Goal: Task Accomplishment & Management: Complete application form

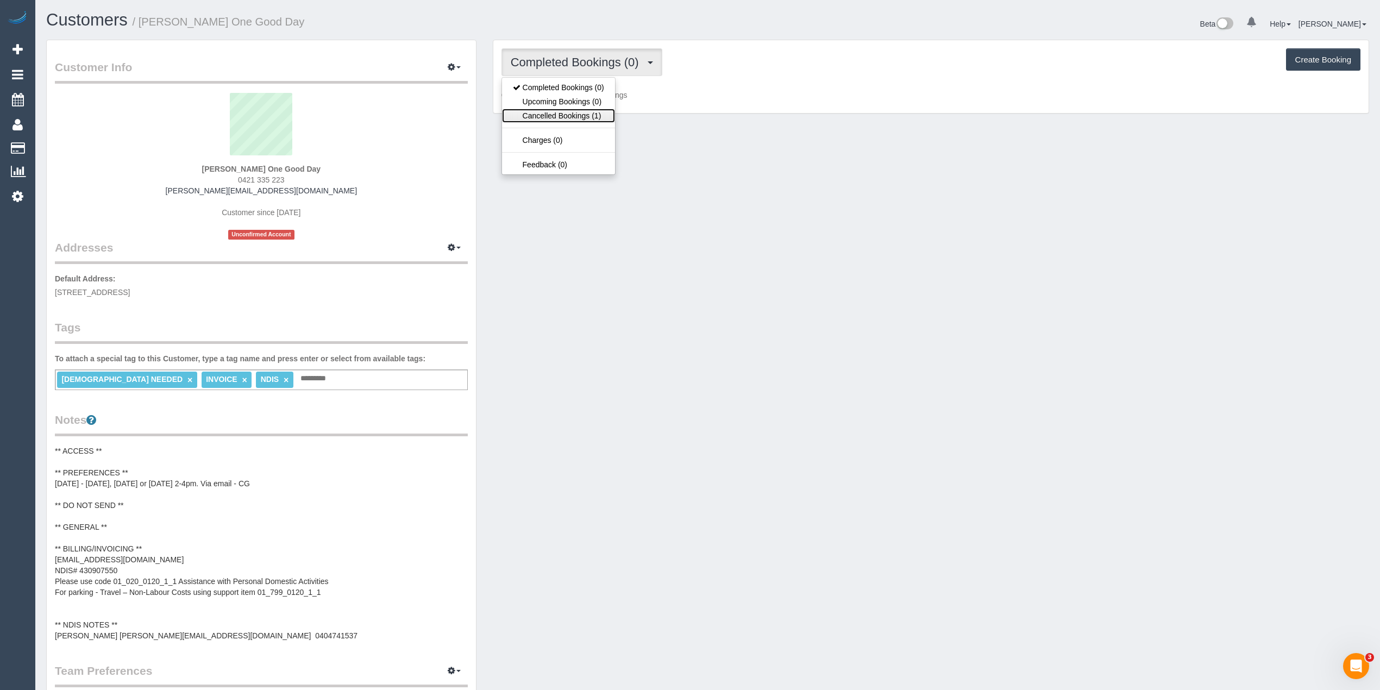
click at [576, 119] on link "Cancelled Bookings (1)" at bounding box center [558, 116] width 113 height 14
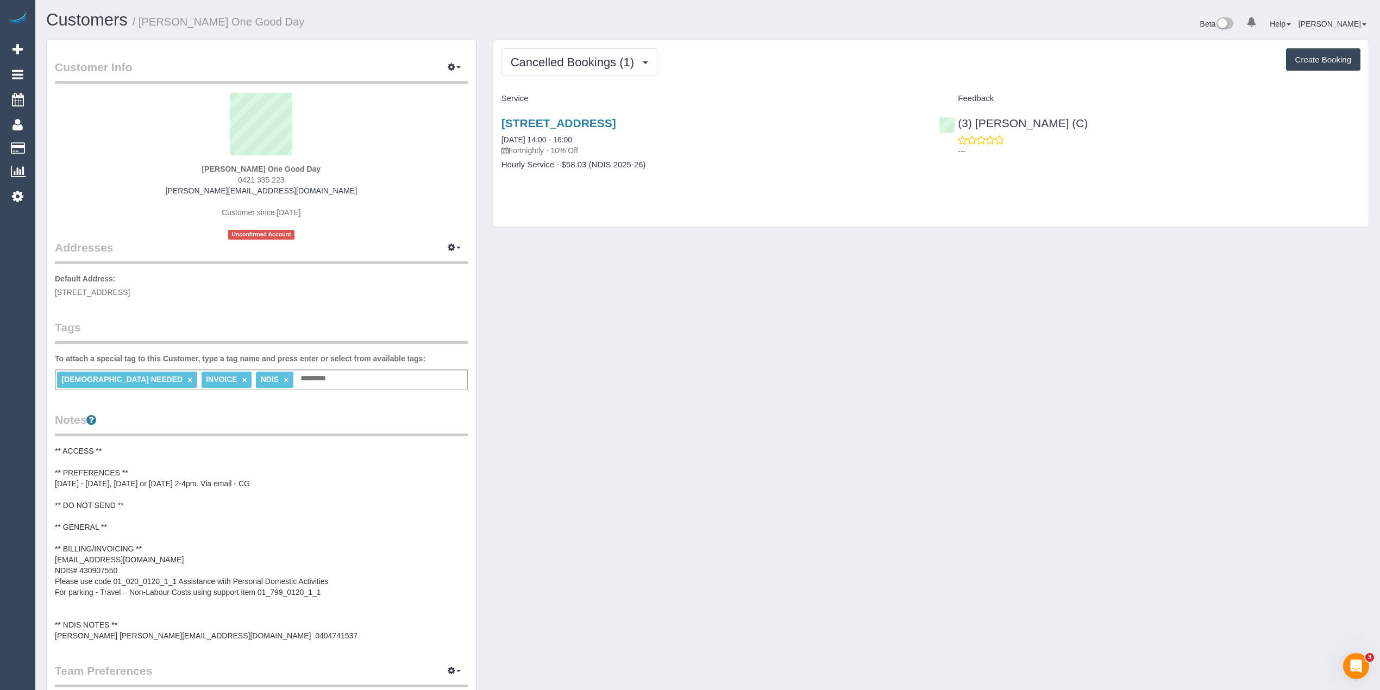
click at [1325, 66] on button "Create Booking" at bounding box center [1323, 59] width 74 height 23
select select "VIC"
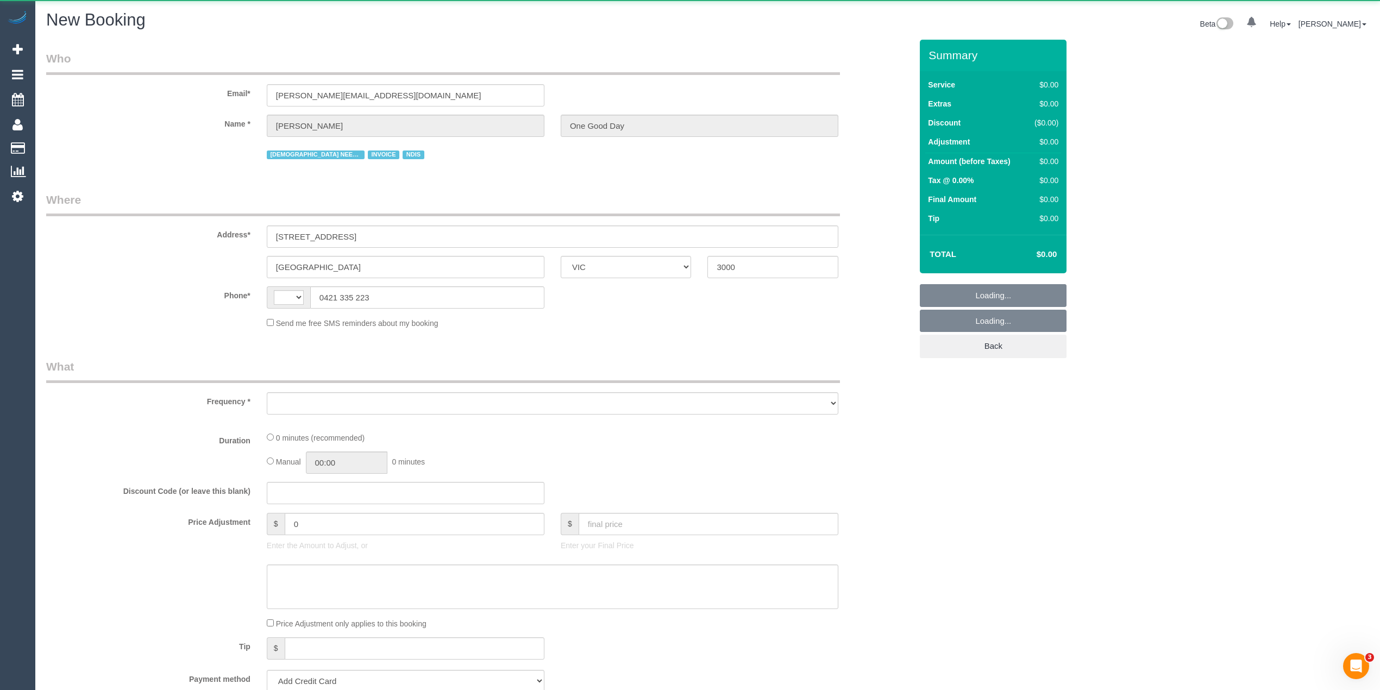
select select "string:AU"
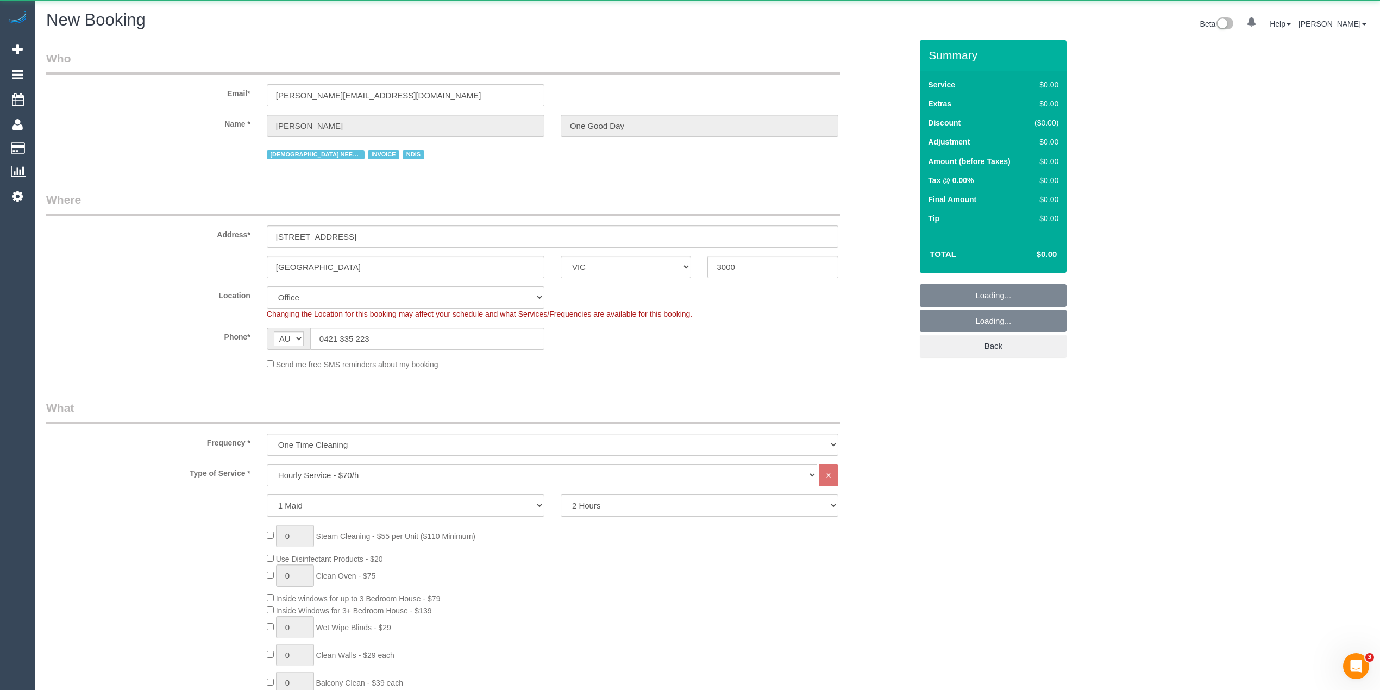
select select "object:1022"
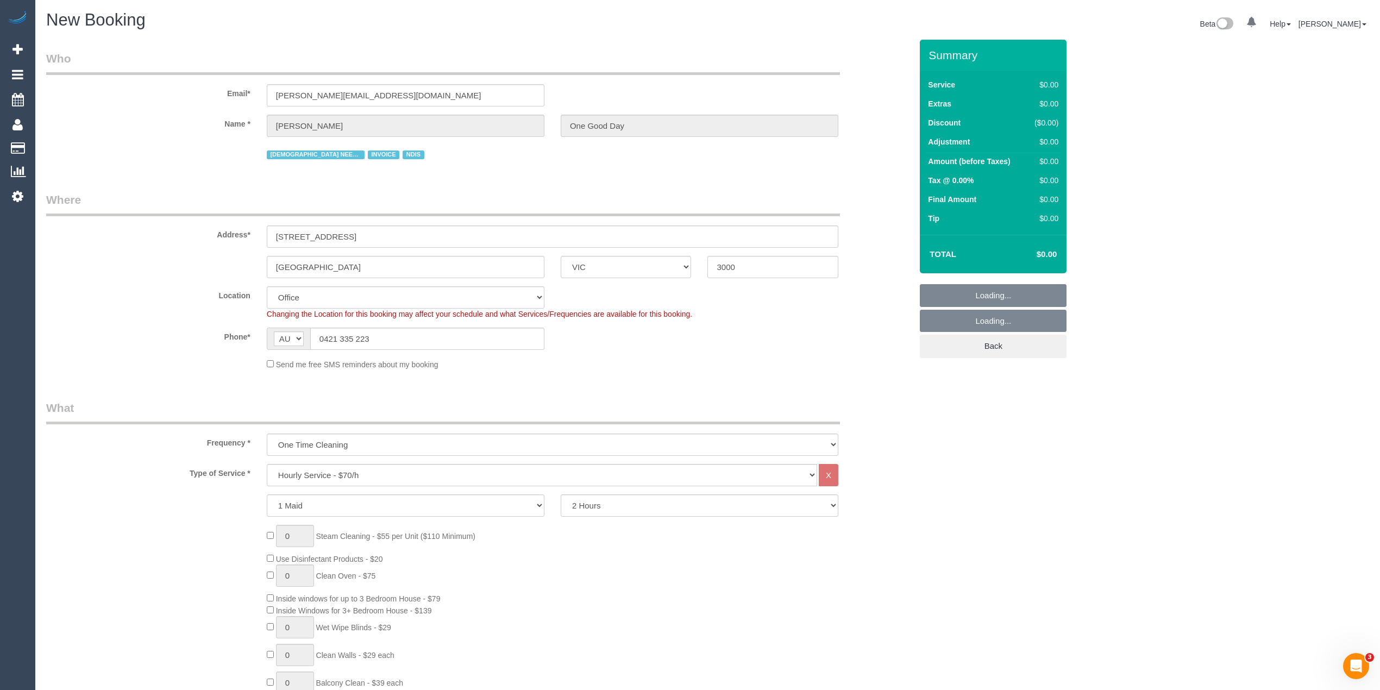
select select "54"
click at [433, 439] on select "One Time Cleaning Weekly - 10% Off - 10.00% (0% for the First Booking) Fortnigh…" at bounding box center [552, 444] width 571 height 22
select select "object:2315"
click at [267, 433] on select "One Time Cleaning Weekly - 10% Off - 10.00% (0% for the First Booking) Fortnigh…" at bounding box center [552, 444] width 571 height 22
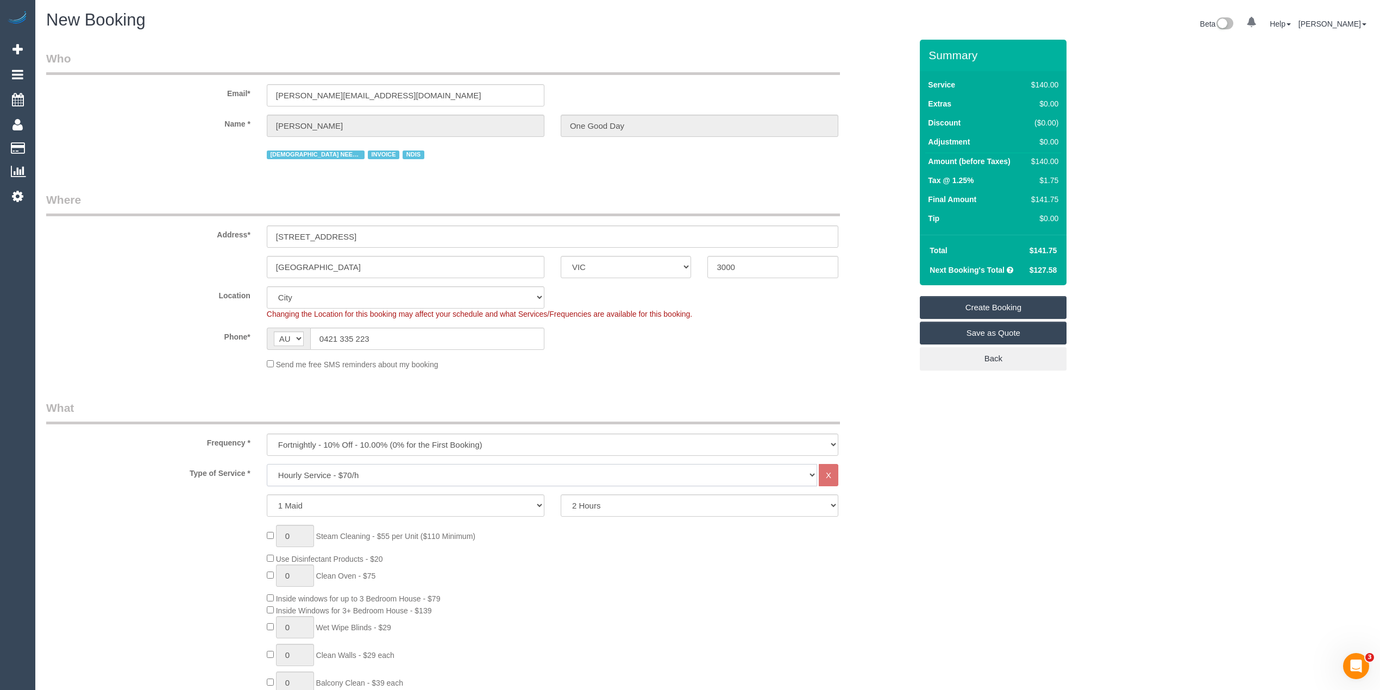
drag, startPoint x: 325, startPoint y: 481, endPoint x: 325, endPoint y: 465, distance: 15.2
click at [325, 481] on select "Hourly Service - $70/h Hourly Service - $65/h Hourly Service - $60/h Hourly Ser…" at bounding box center [542, 475] width 550 height 22
select select "275"
click at [267, 464] on select "Hourly Service - $70/h Hourly Service - $65/h Hourly Service - $60/h Hourly Ser…" at bounding box center [542, 475] width 550 height 22
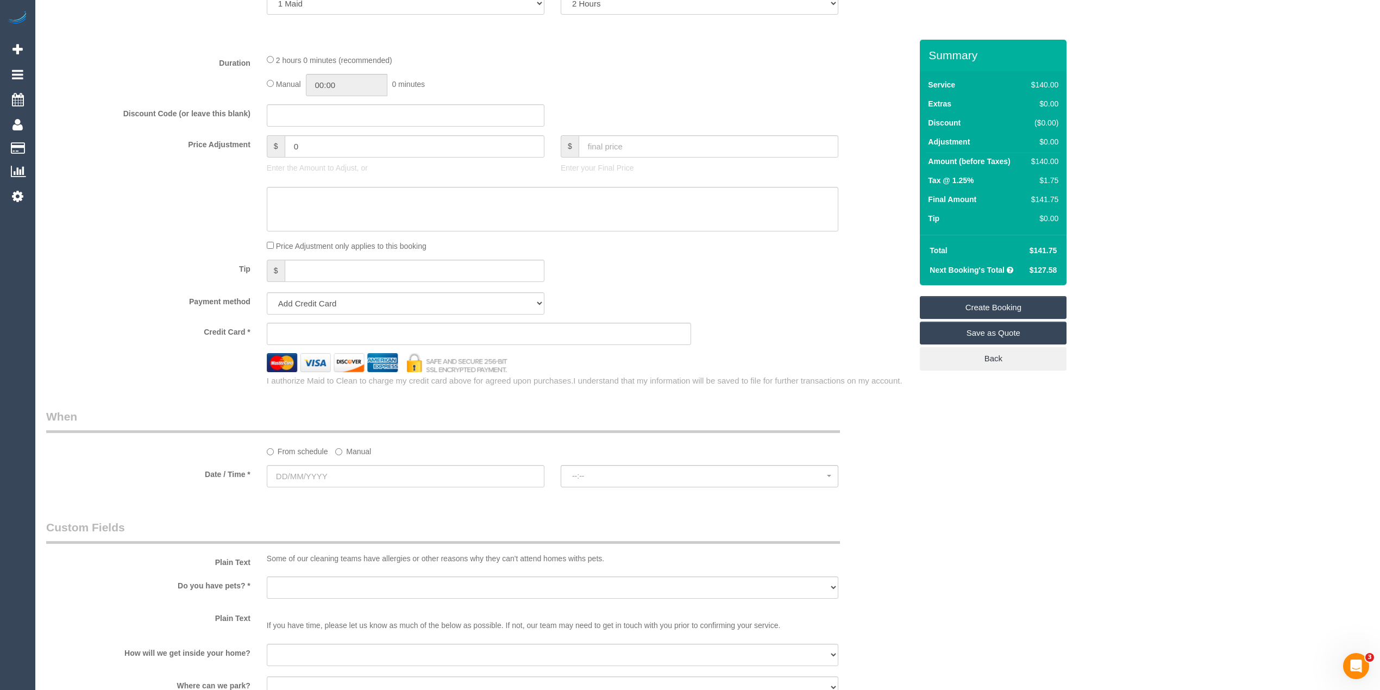
scroll to position [603, 0]
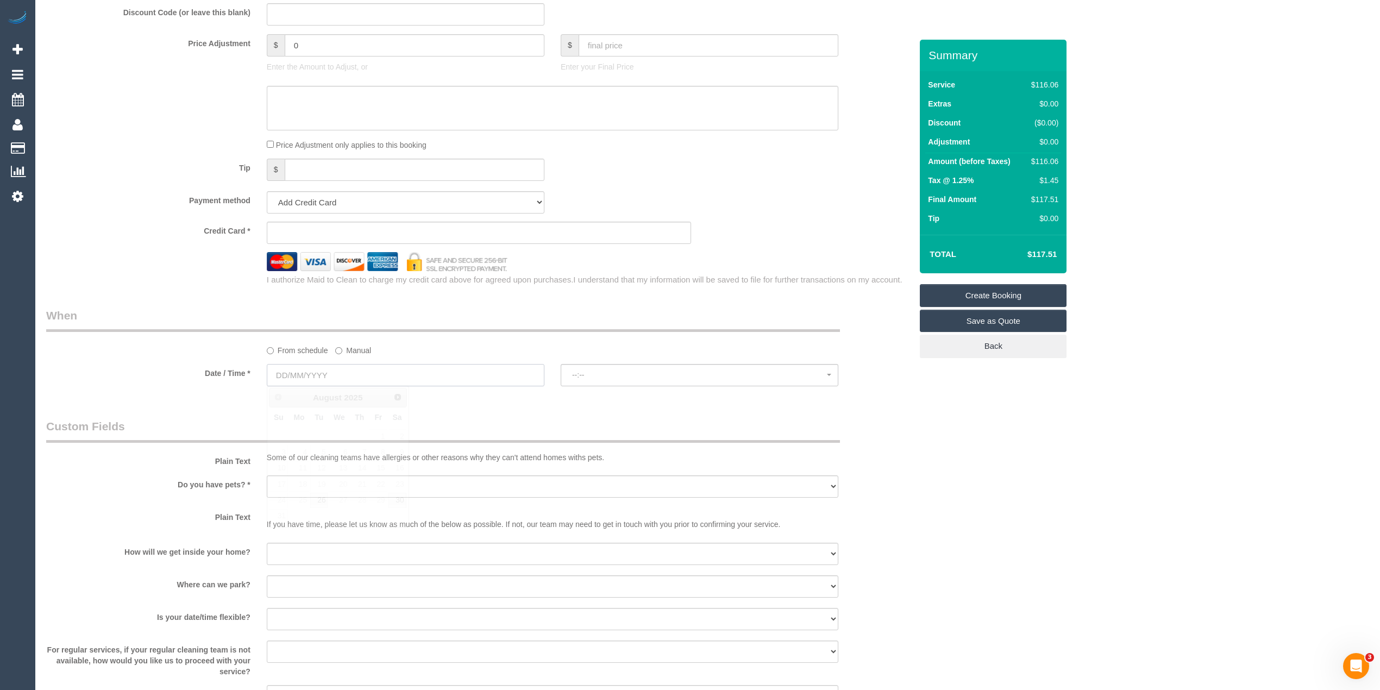
click at [307, 366] on input "text" at bounding box center [406, 375] width 278 height 22
click at [398, 400] on span "Next" at bounding box center [398, 396] width 9 height 9
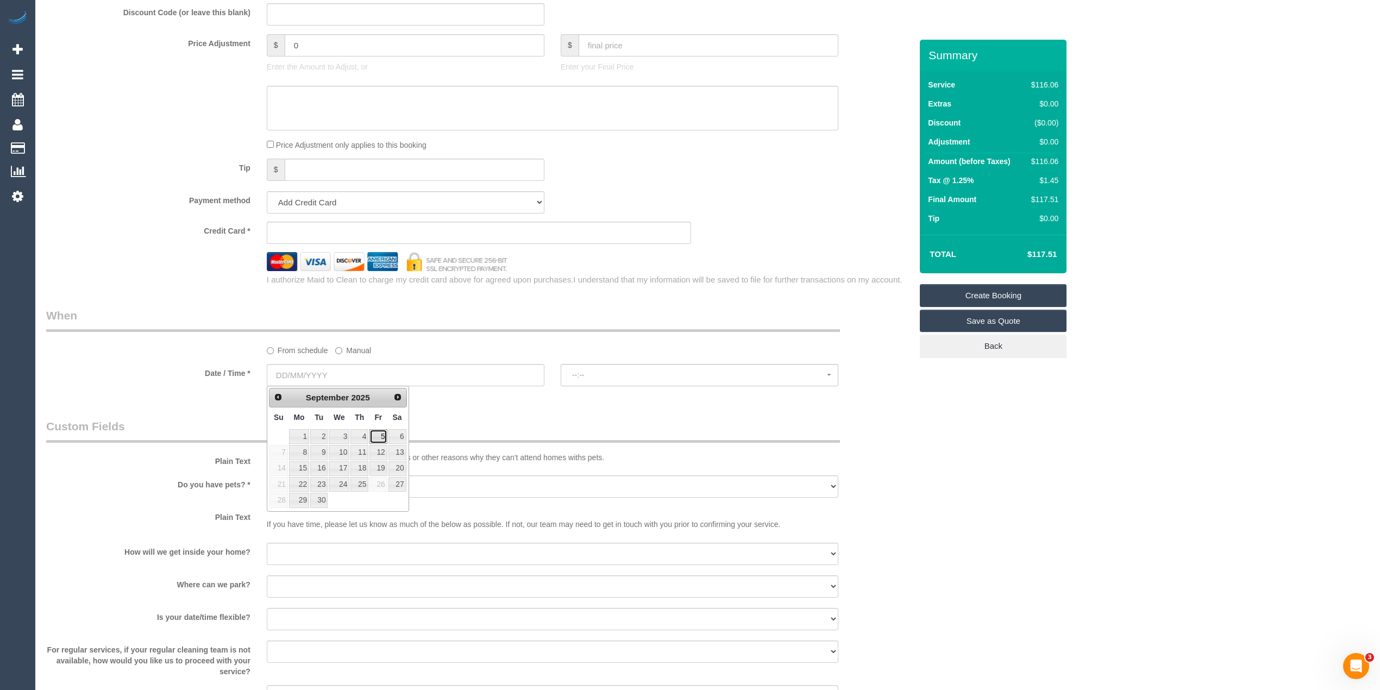
click at [383, 436] on link "5" at bounding box center [377, 436] width 17 height 15
type input "05/09/2025"
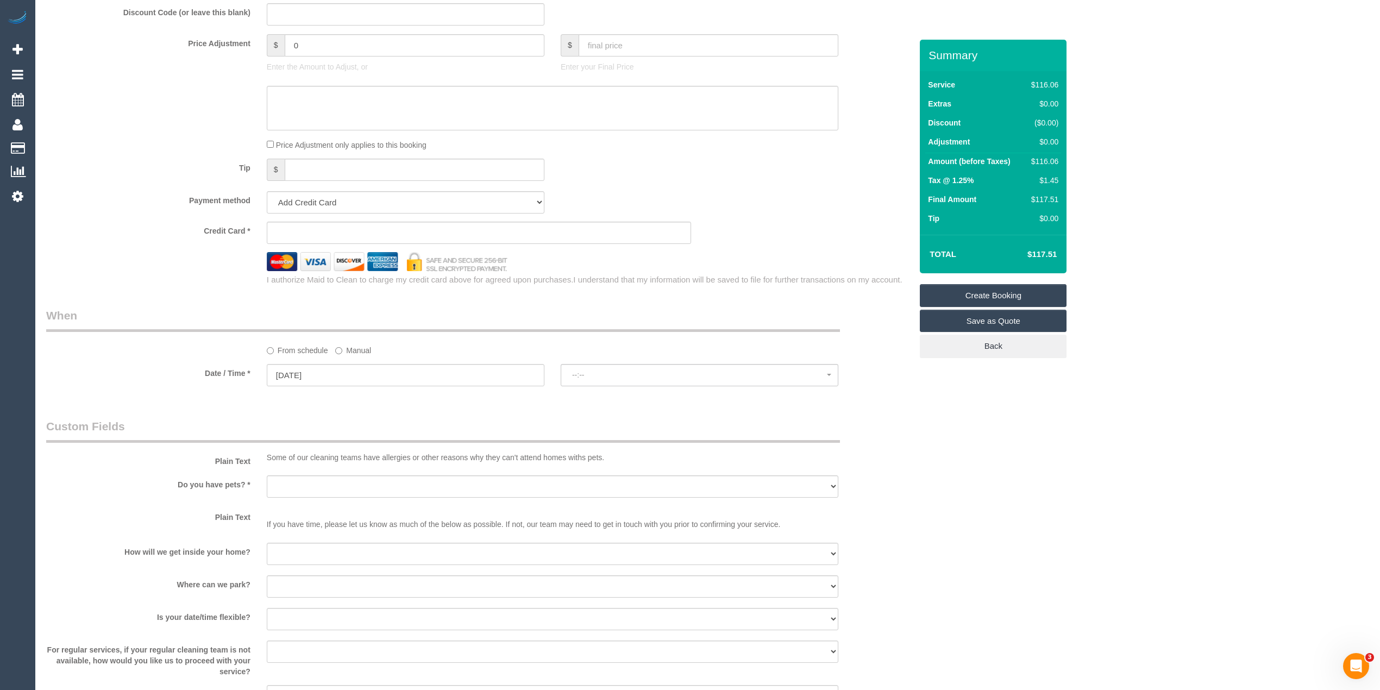
click at [593, 361] on sui-booking-spot "From schedule Manual Date / Time * 05/09/2025 --:-- --:--" at bounding box center [478, 347] width 865 height 81
click at [593, 368] on button "--:--" at bounding box center [699, 375] width 278 height 22
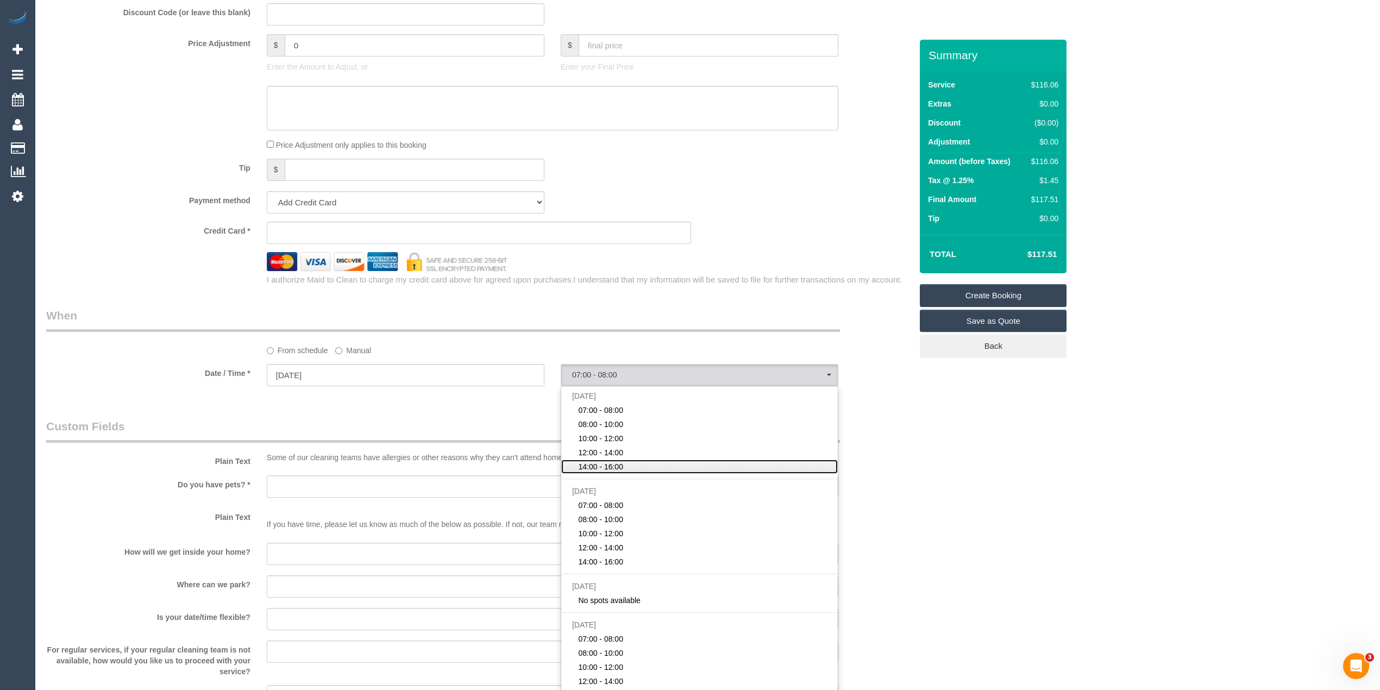
click at [654, 470] on link "14:00 - 16:00" at bounding box center [699, 466] width 276 height 14
select select "spot5"
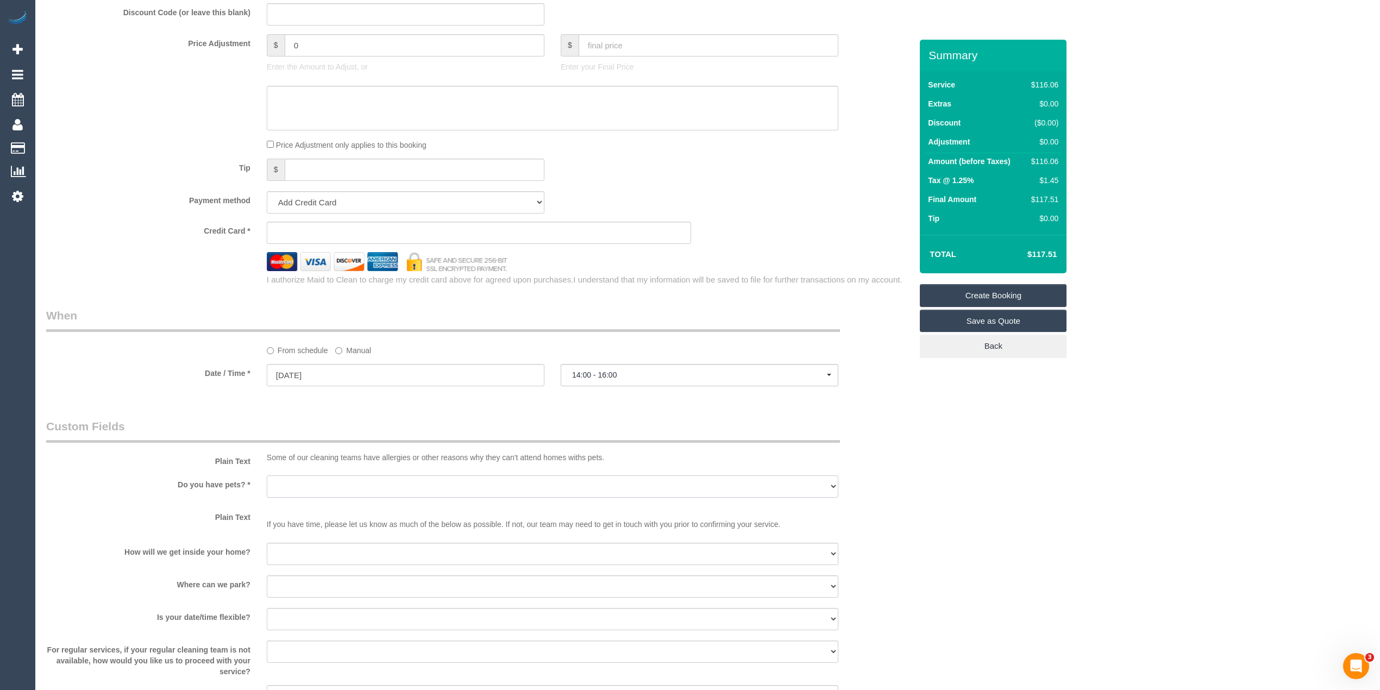
click at [290, 481] on select "Yes - Cats Yes - Dogs No pets Yes - Dogs and Cats Yes - Other" at bounding box center [552, 486] width 571 height 22
select select "number:28"
click at [267, 475] on select "Yes - Cats Yes - Dogs No pets Yes - Dogs and Cats Yes - Other" at bounding box center [552, 486] width 571 height 22
click at [299, 554] on select "I will be home Key will be left (please provide details below) Lock box/Access …" at bounding box center [552, 554] width 571 height 22
select select "number:14"
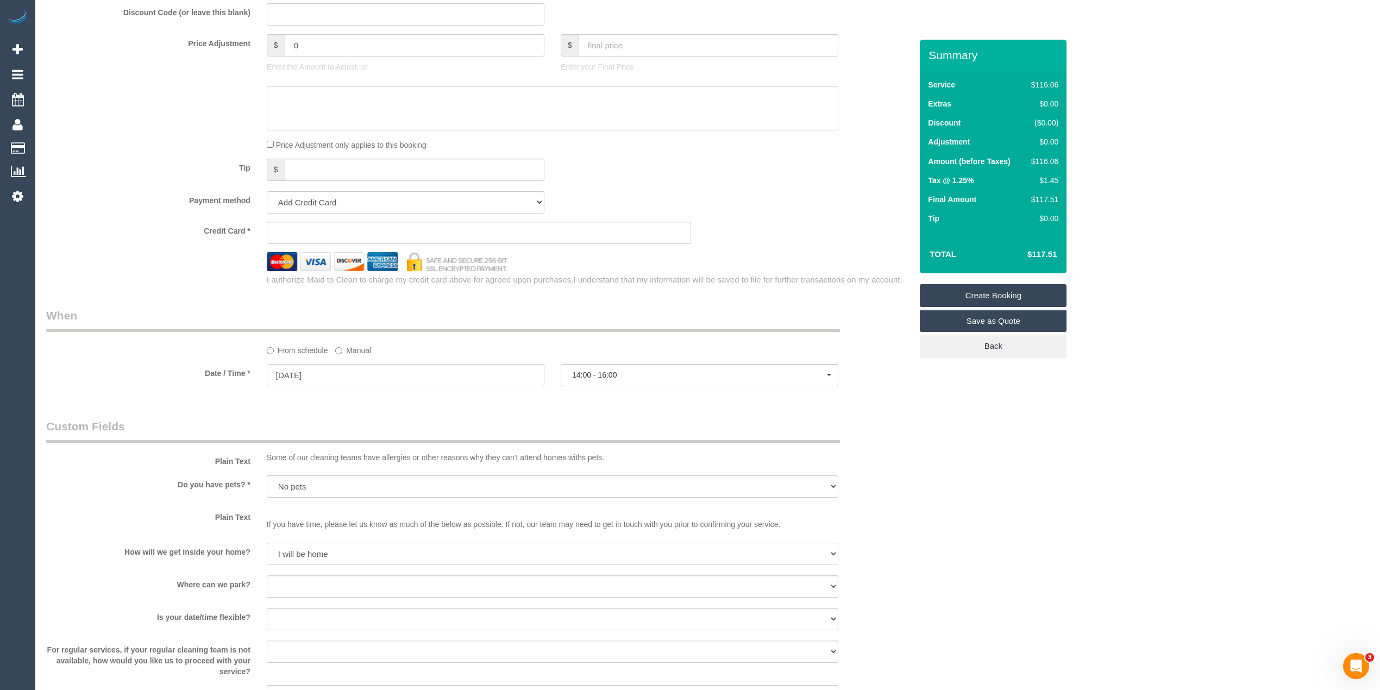
click at [267, 543] on select "I will be home Key will be left (please provide details below) Lock box/Access …" at bounding box center [552, 554] width 571 height 22
click at [307, 582] on select "I will provide parking on-site Free street parking Paid street parking (cost wi…" at bounding box center [552, 586] width 571 height 22
select select "number:20"
click at [267, 575] on select "I will provide parking on-site Free street parking Paid street parking (cost wi…" at bounding box center [552, 586] width 571 height 22
click at [288, 618] on select "Yes - date and time Yes - date but not time Yes - time but not date No - No fle…" at bounding box center [552, 619] width 571 height 22
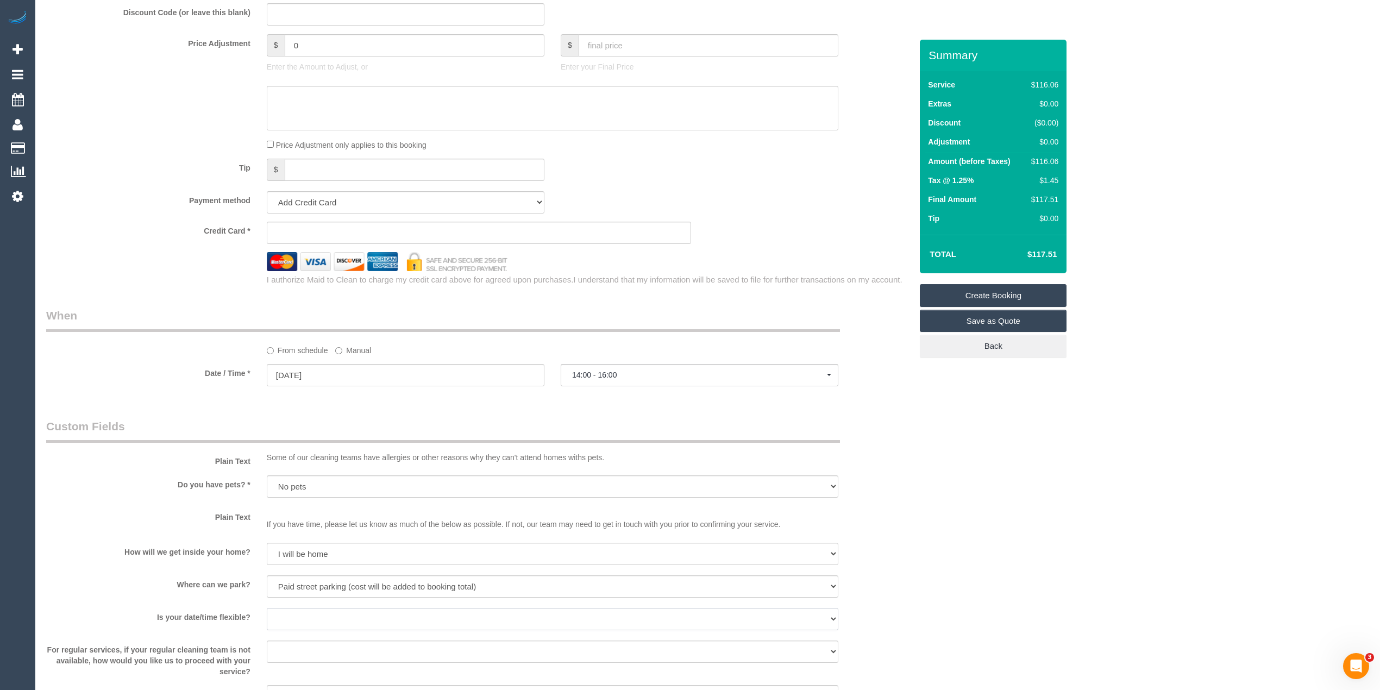
select select "number:36"
click at [267, 608] on select "Yes - date and time Yes - date but not time Yes - time but not date No - No fle…" at bounding box center [552, 619] width 571 height 22
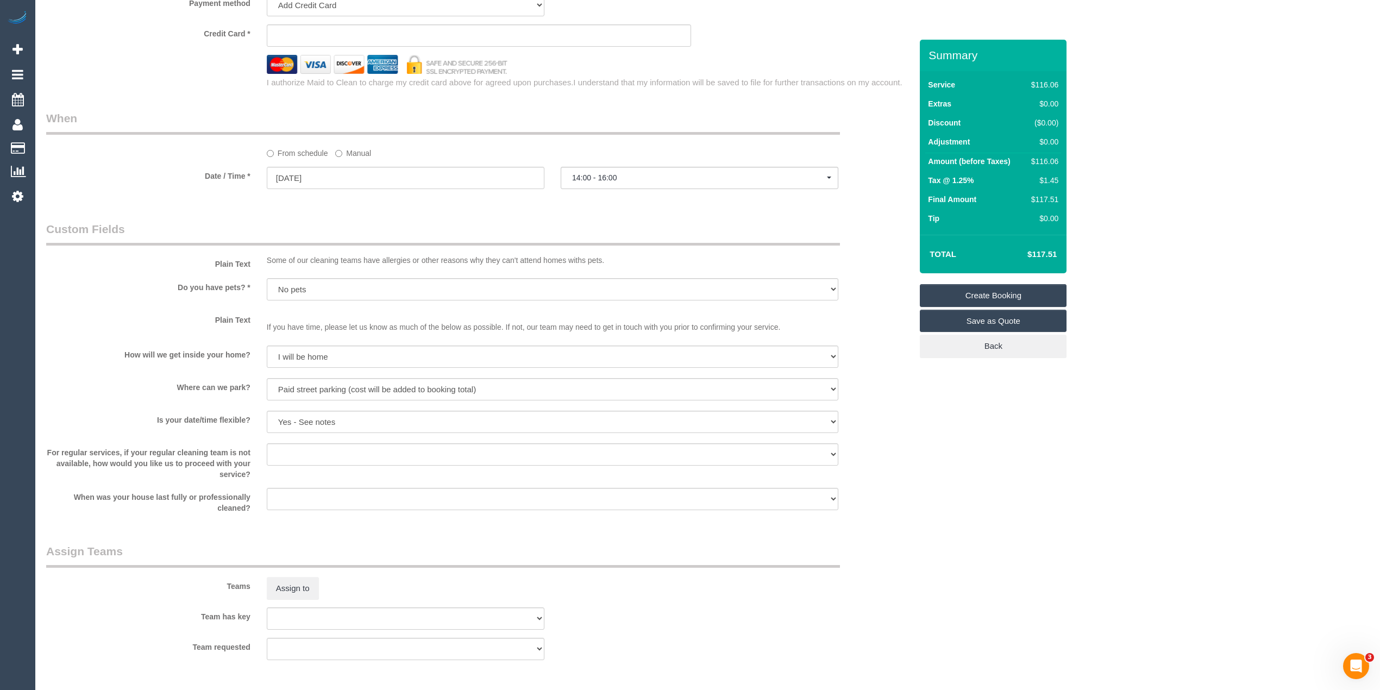
scroll to position [965, 0]
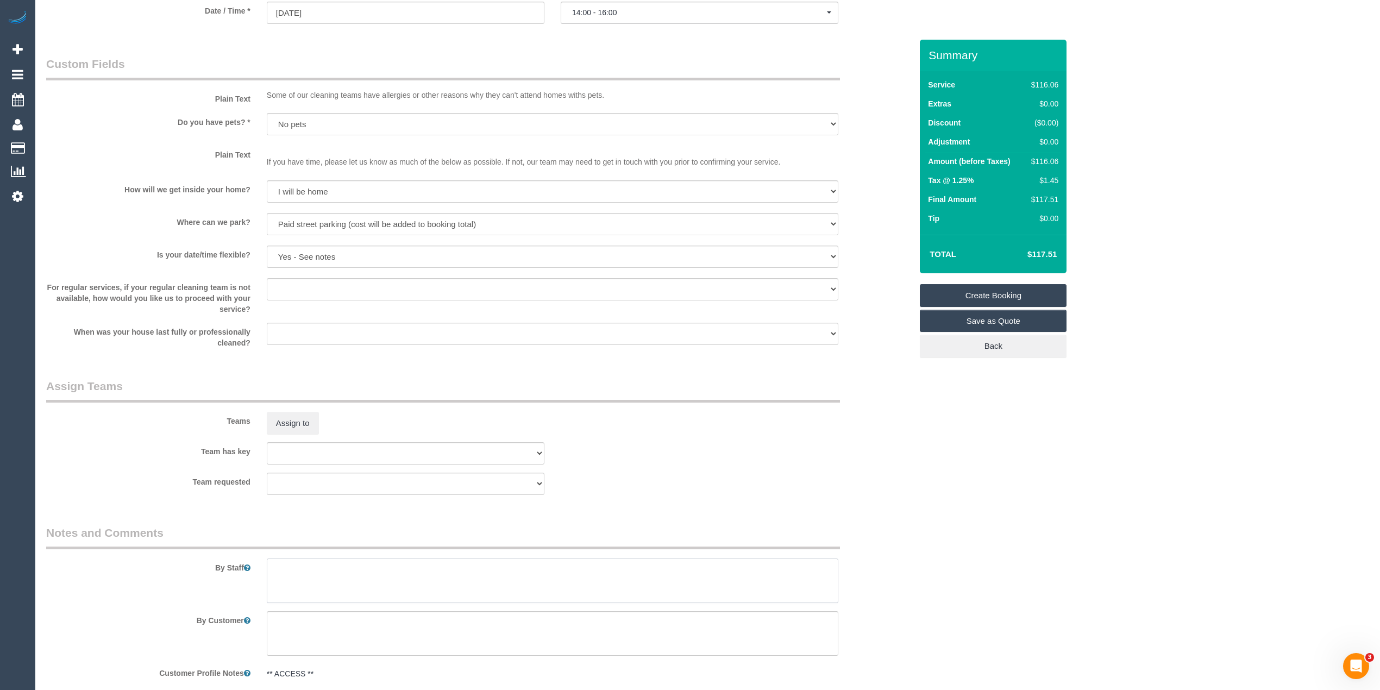
click at [356, 570] on textarea at bounding box center [552, 580] width 571 height 45
paste textarea "Please send receipt for parking to the office via email. Please check which are…"
click at [495, 565] on textarea at bounding box center [552, 580] width 571 height 45
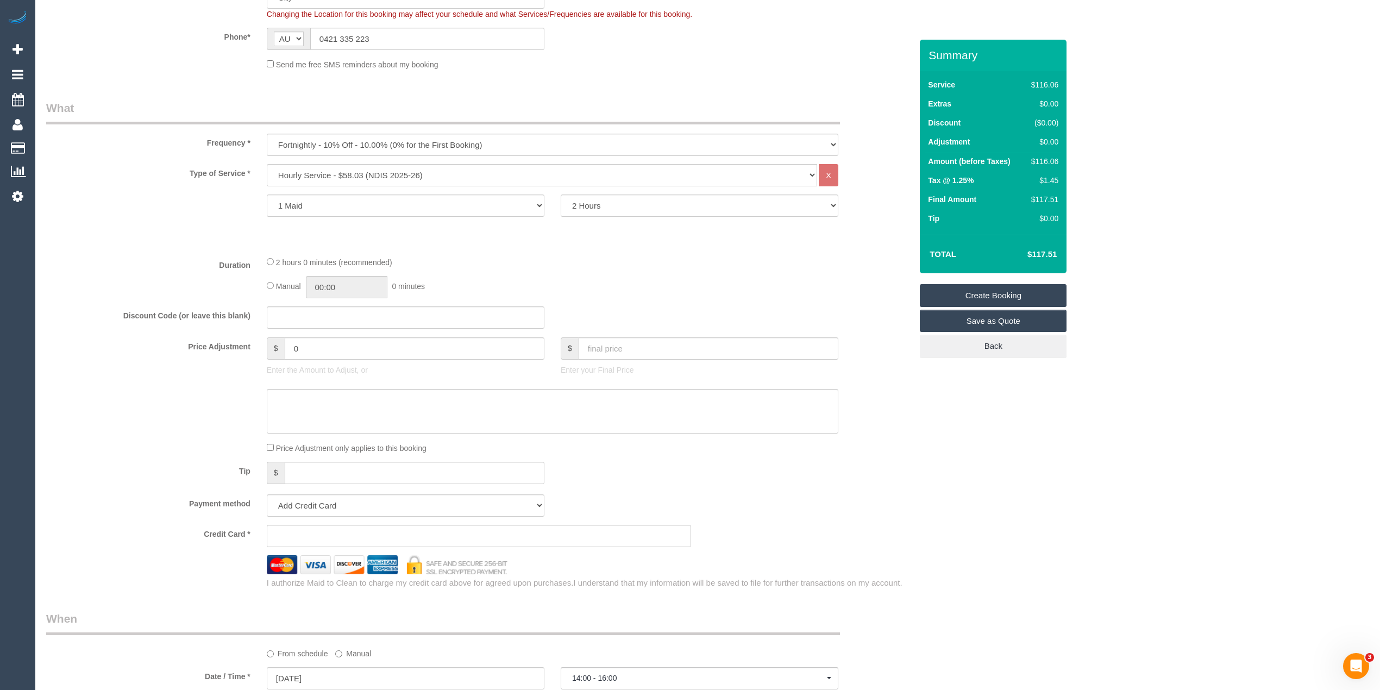
scroll to position [362, 0]
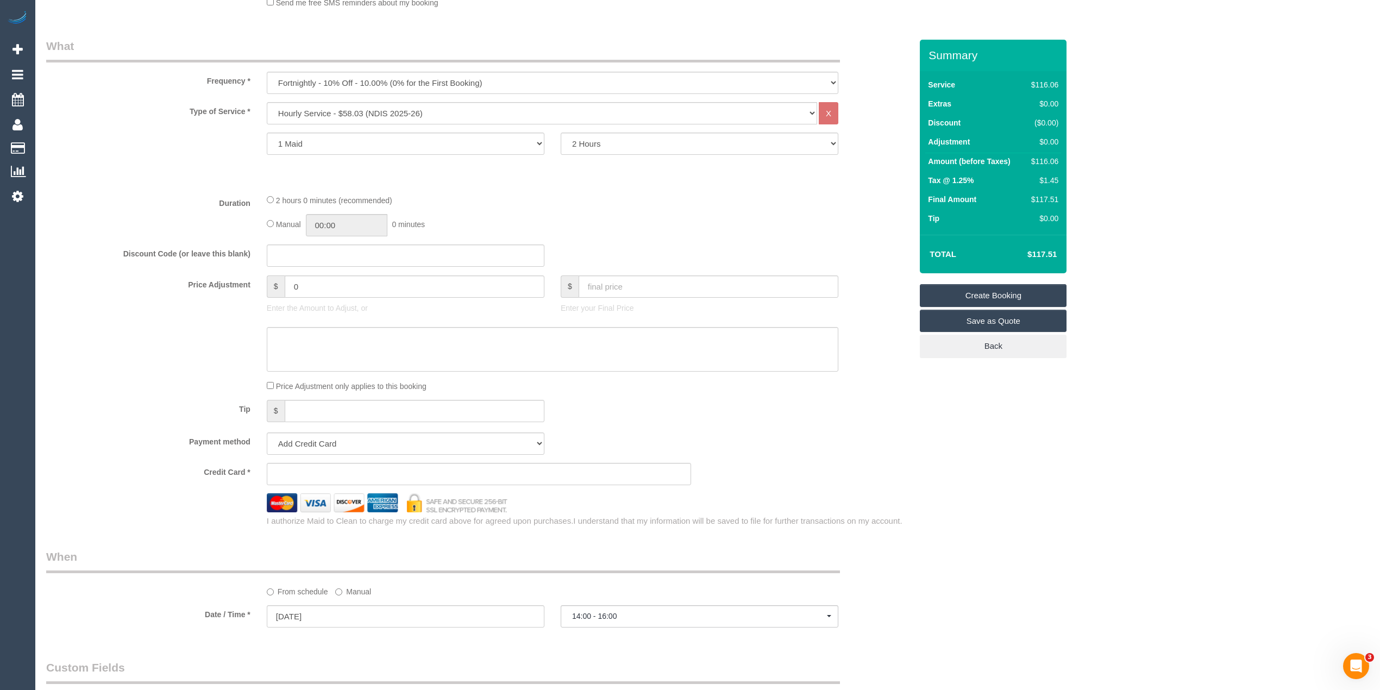
type textarea "Please send receipt for parking to the office via email. You can park at the qu…"
click at [279, 438] on select "Add Credit Card Cash Check Paypal" at bounding box center [406, 443] width 278 height 22
select select "string:check"
click at [267, 432] on select "Add Credit Card Cash Check Paypal" at bounding box center [406, 443] width 278 height 22
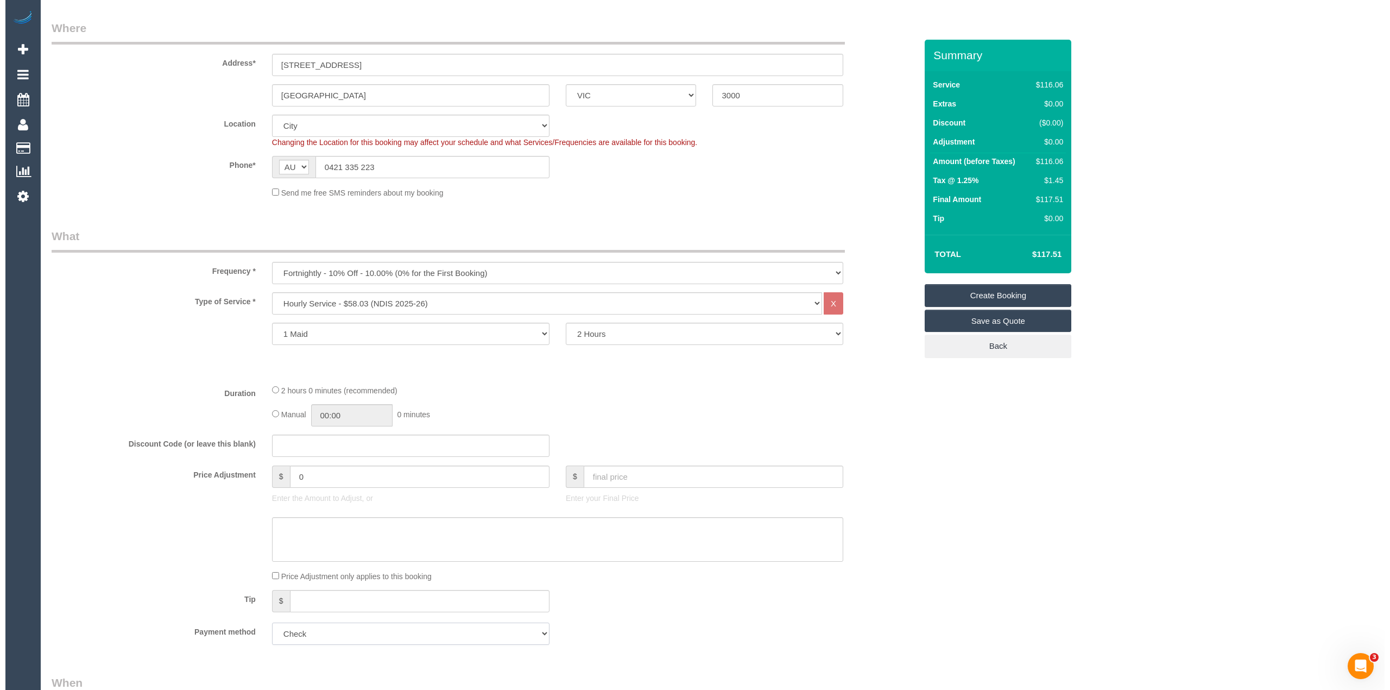
scroll to position [0, 0]
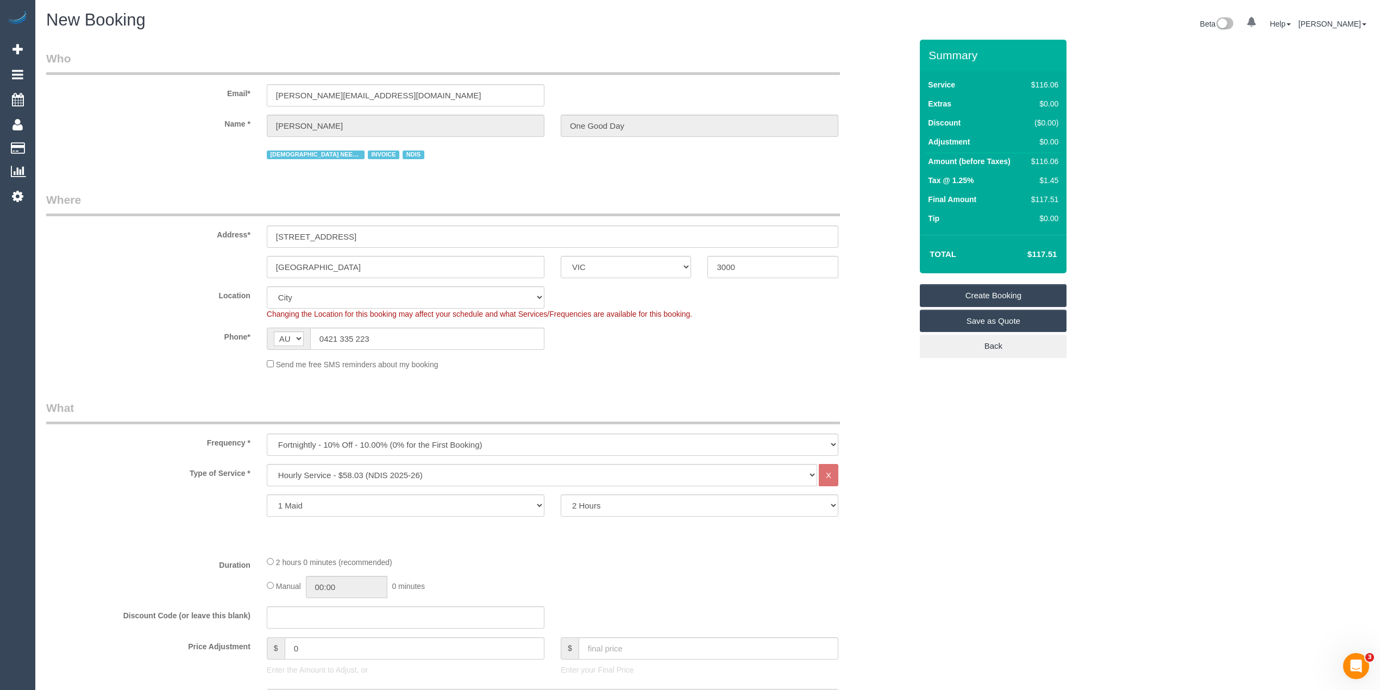
click at [1000, 293] on link "Create Booking" at bounding box center [992, 295] width 147 height 23
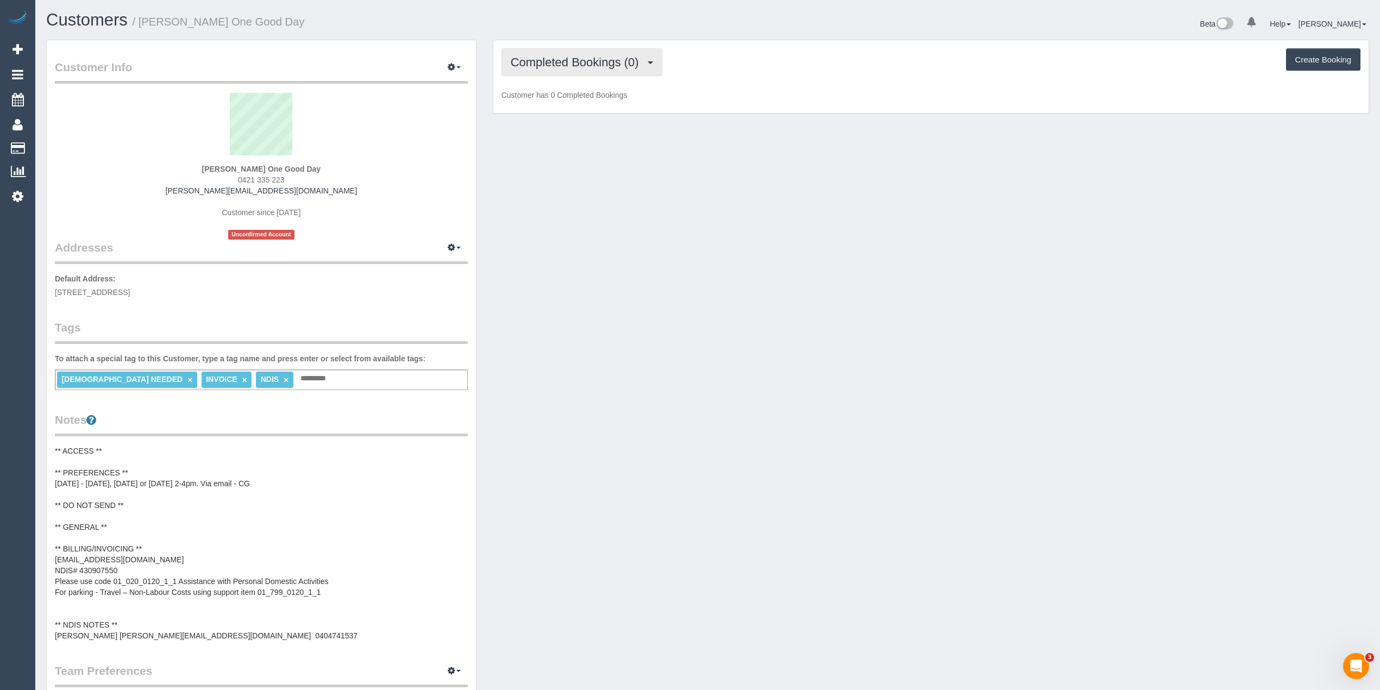
click at [555, 59] on span "Completed Bookings (0)" at bounding box center [578, 62] width 134 height 14
click at [570, 112] on link "Cancelled Bookings (1)" at bounding box center [558, 116] width 113 height 14
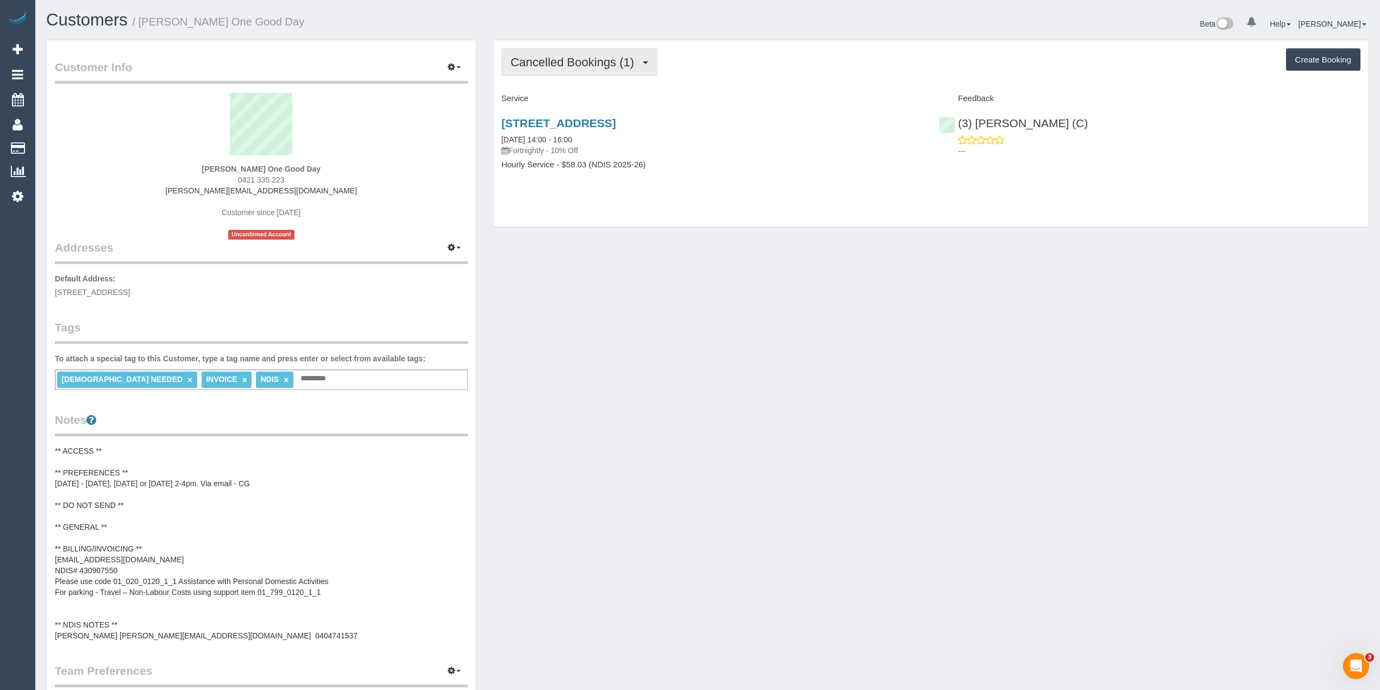
click at [546, 55] on span "Cancelled Bookings (1)" at bounding box center [575, 62] width 129 height 14
click at [390, 457] on pre "** ACCESS ** ** PREFERENCES ** 25/06/25 - Monday, Tuesday or Wednesday 2-4pm. V…" at bounding box center [261, 543] width 413 height 196
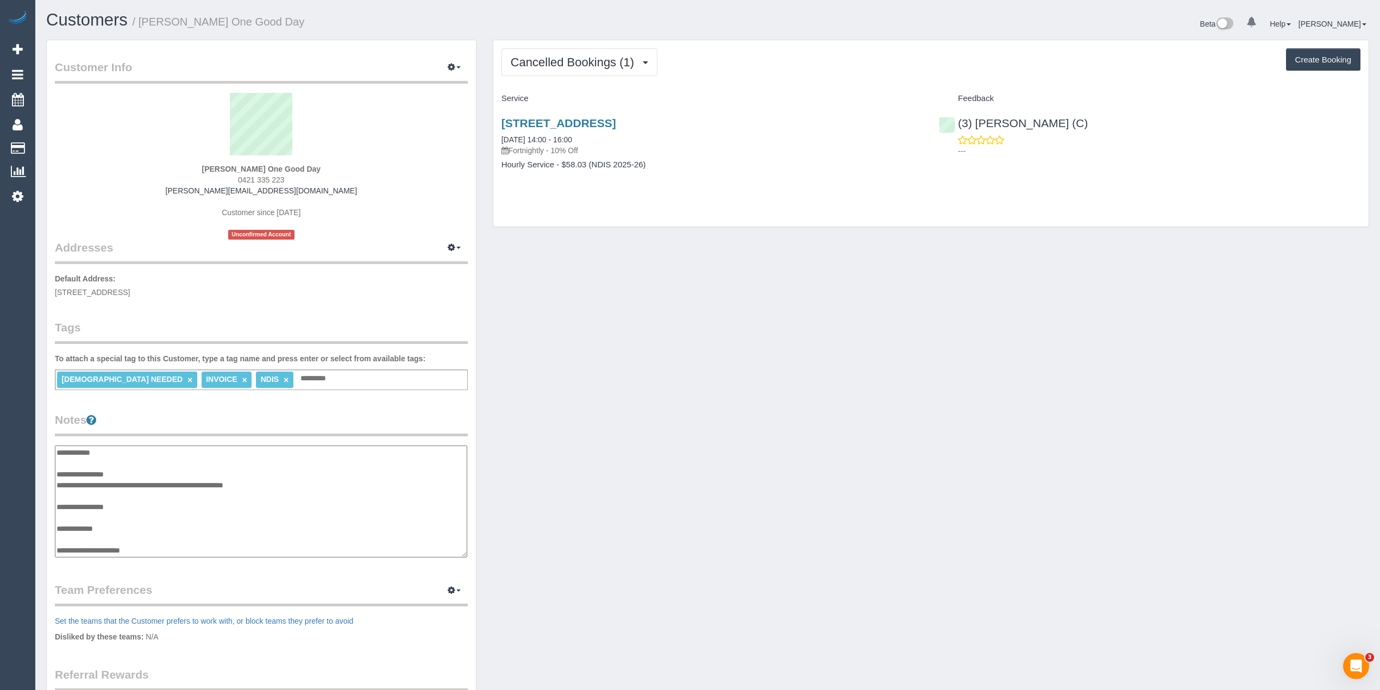
click at [143, 475] on textarea "**********" at bounding box center [261, 501] width 412 height 112
type textarea "**********"
click at [722, 319] on div "Customer Info Edit Contact Info Send Message Email Preferences Special Sales Ta…" at bounding box center [707, 444] width 1339 height 809
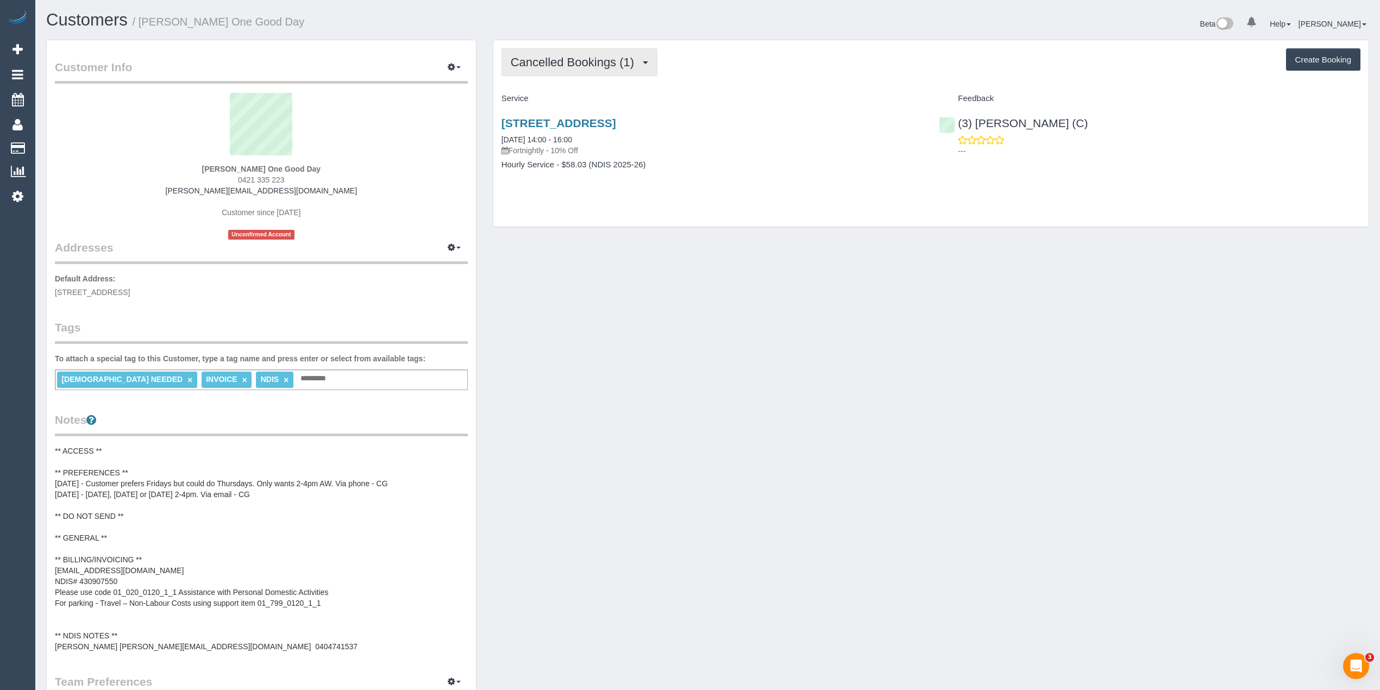
click at [569, 48] on button "Cancelled Bookings (1)" at bounding box center [579, 62] width 156 height 28
click at [587, 98] on link "Upcoming Bookings (0)" at bounding box center [558, 102] width 113 height 14
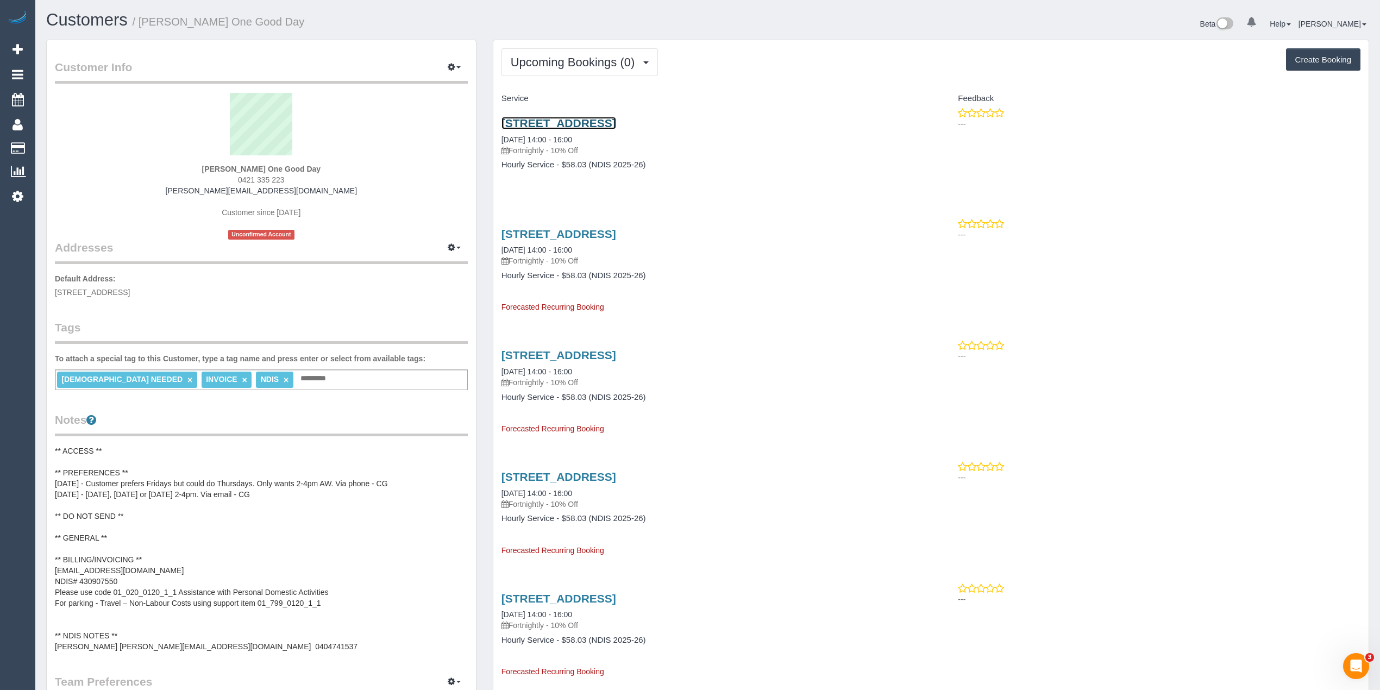
click at [616, 124] on link "207/30-32 Therry Street, Melbourne, VIC 3000" at bounding box center [558, 123] width 115 height 12
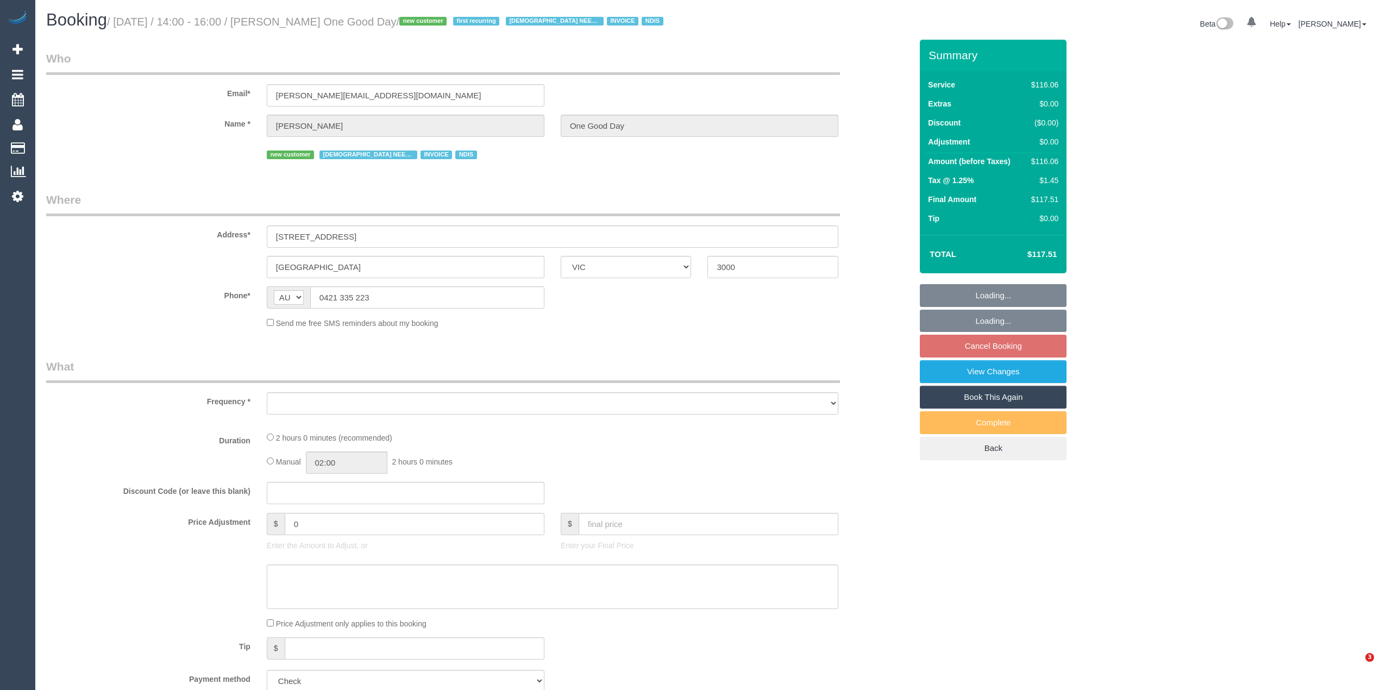
select select "VIC"
select select "number:28"
select select "number:14"
select select "number:20"
select select "number:36"
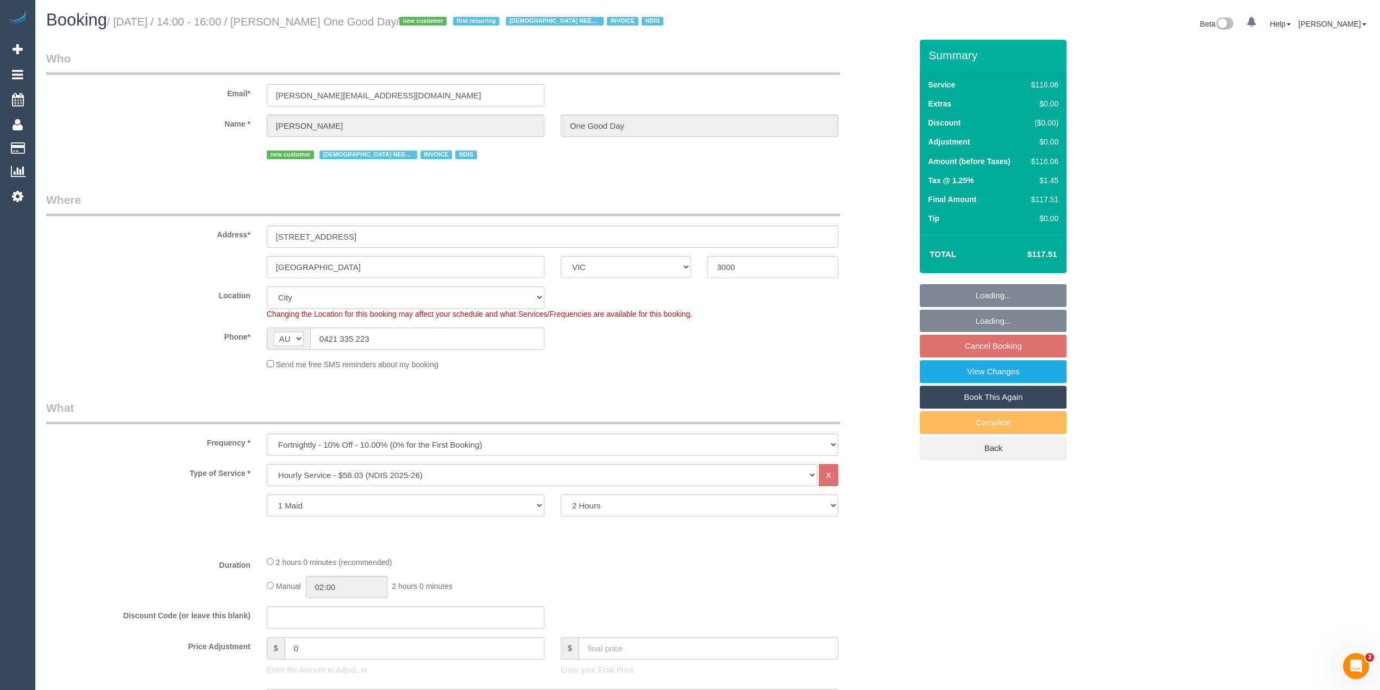
select select "object:1142"
select select "spot5"
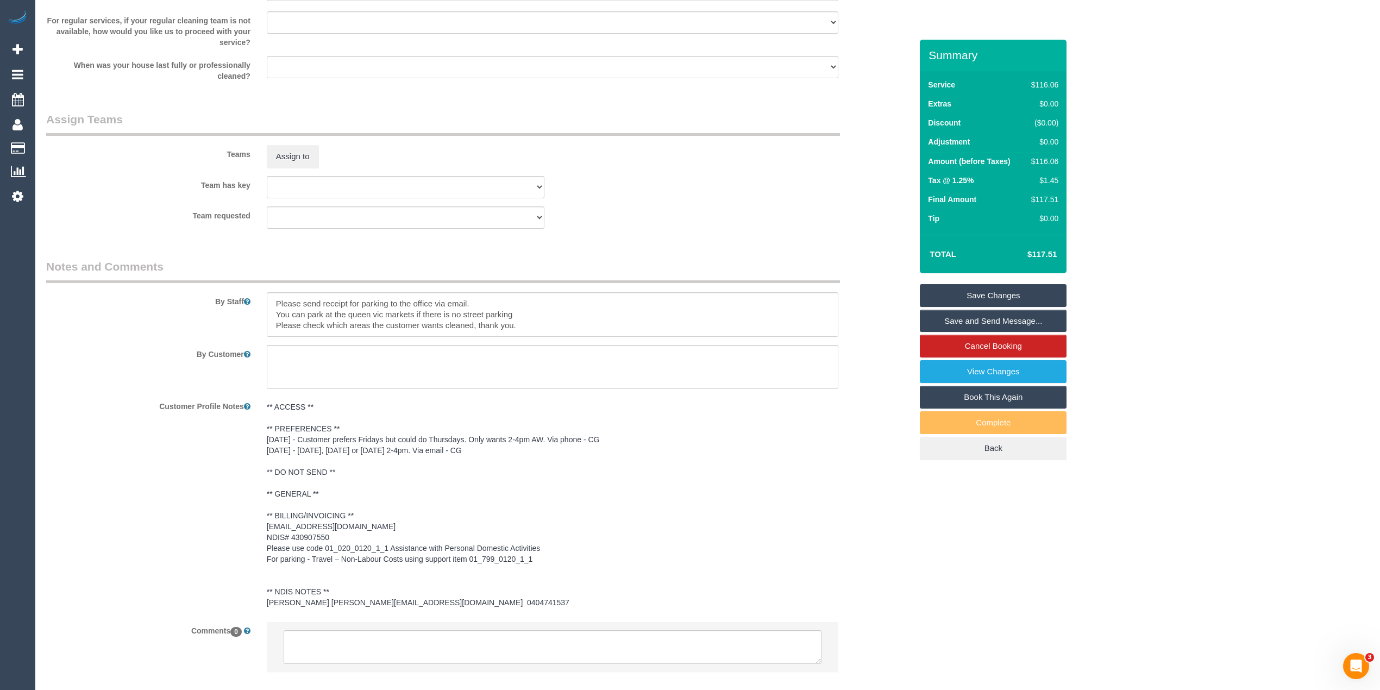
scroll to position [1229, 0]
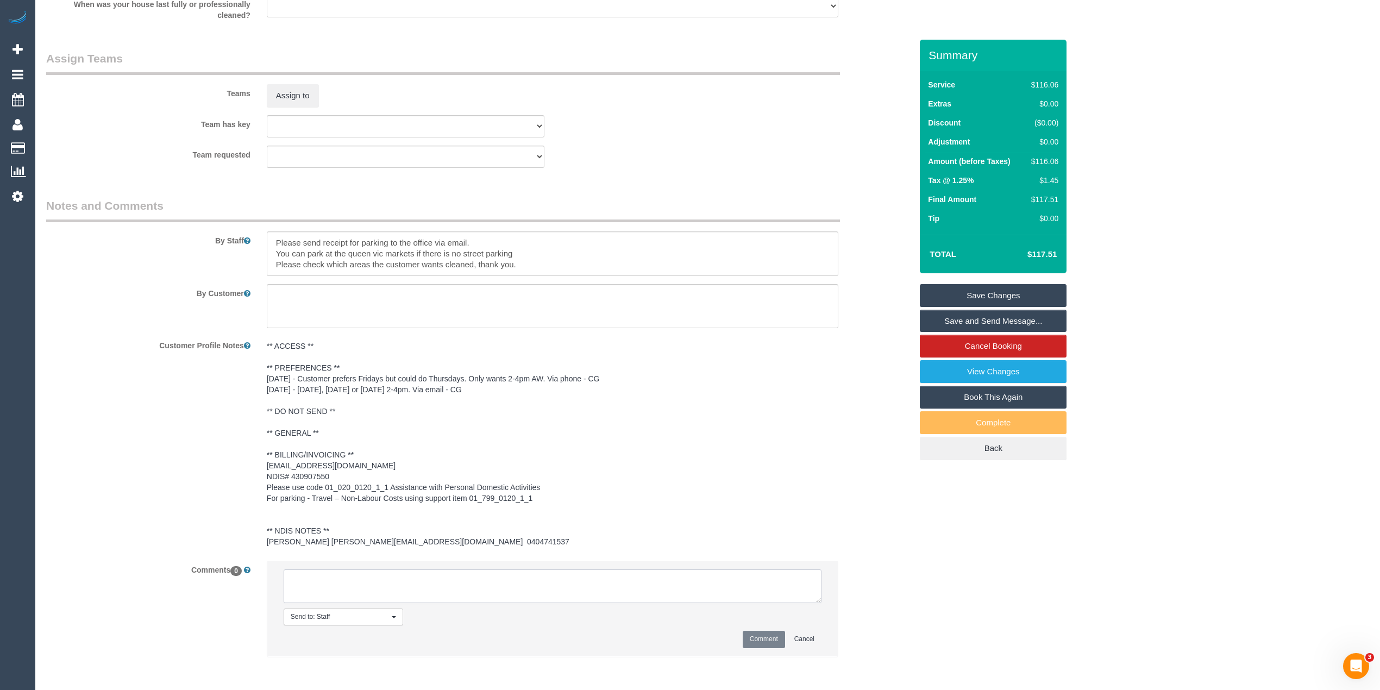
click at [366, 591] on textarea at bounding box center [553, 586] width 538 height 34
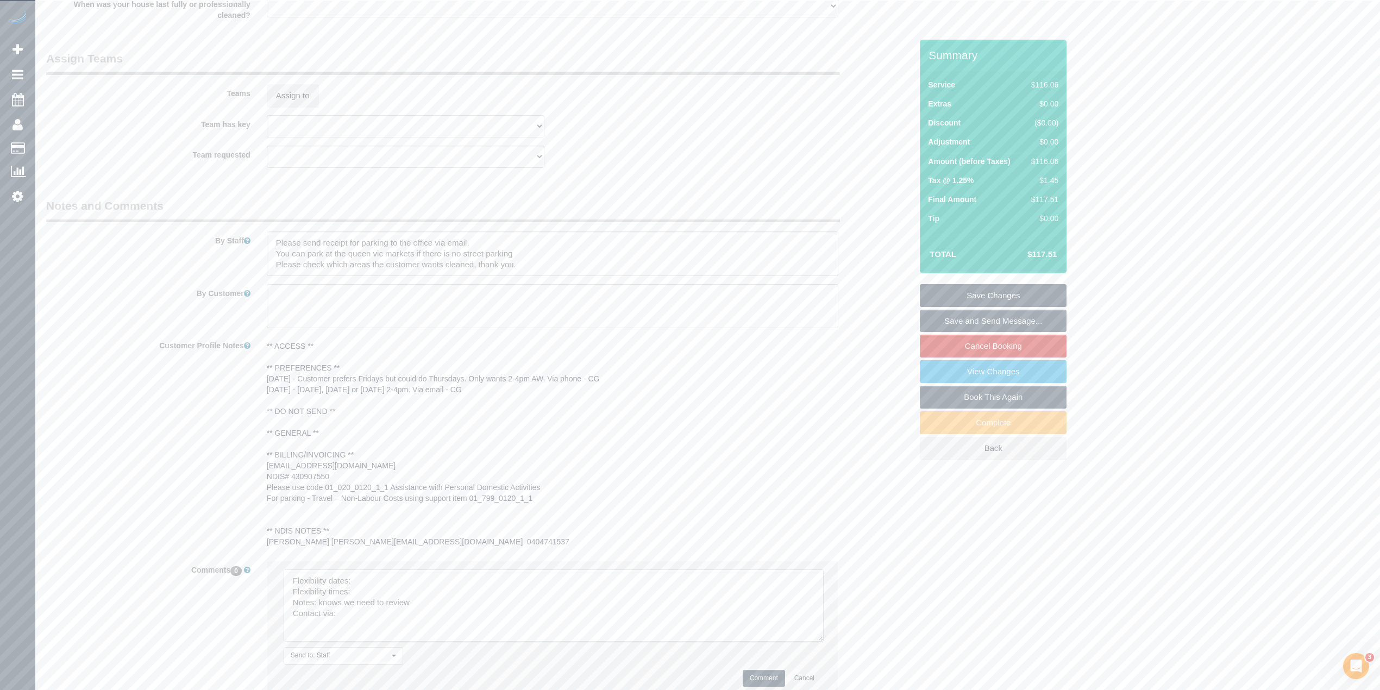
drag, startPoint x: 814, startPoint y: 600, endPoint x: 816, endPoint y: 639, distance: 38.6
click at [816, 639] on textarea at bounding box center [554, 605] width 540 height 72
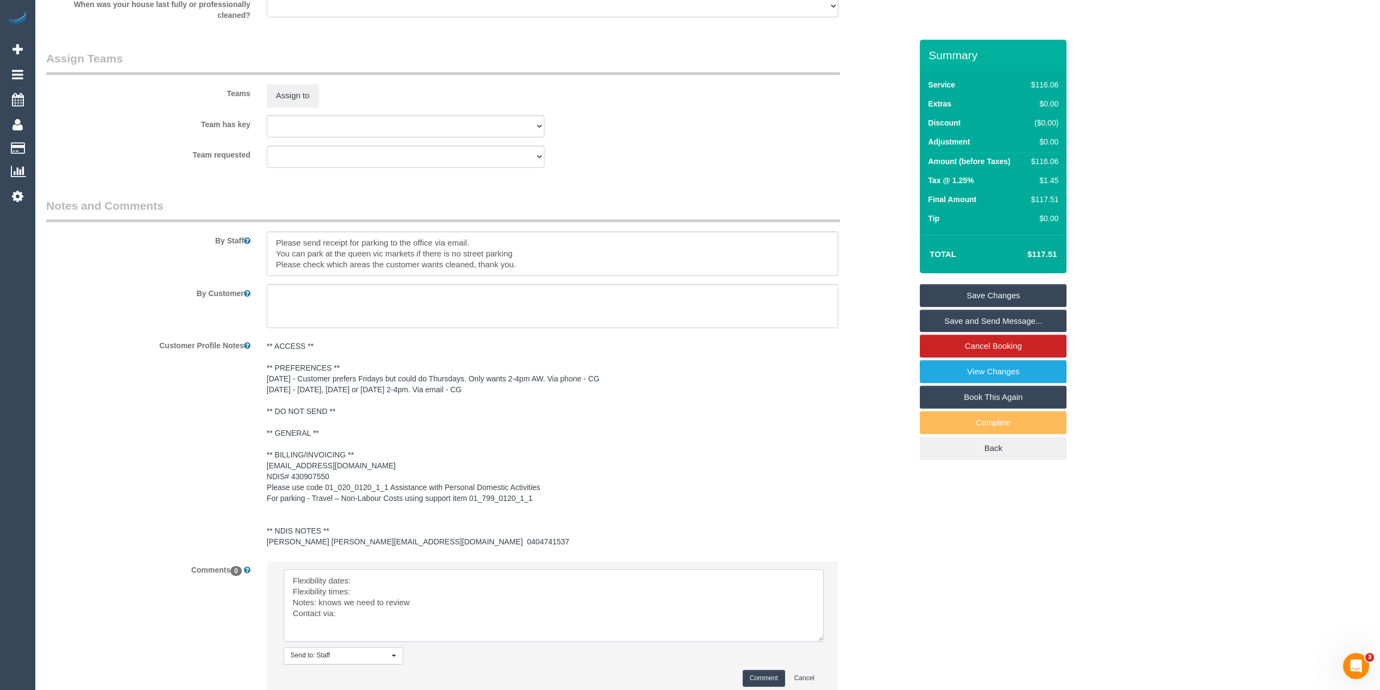
click at [395, 580] on textarea at bounding box center [554, 605] width 540 height 72
click at [379, 587] on textarea at bounding box center [554, 605] width 540 height 72
click at [376, 617] on textarea at bounding box center [554, 605] width 540 height 72
type textarea "Flexibility dates: Fridays strongly preferred but could do Thursday Flexibility…"
click at [761, 675] on button "Comment" at bounding box center [763, 678] width 42 height 17
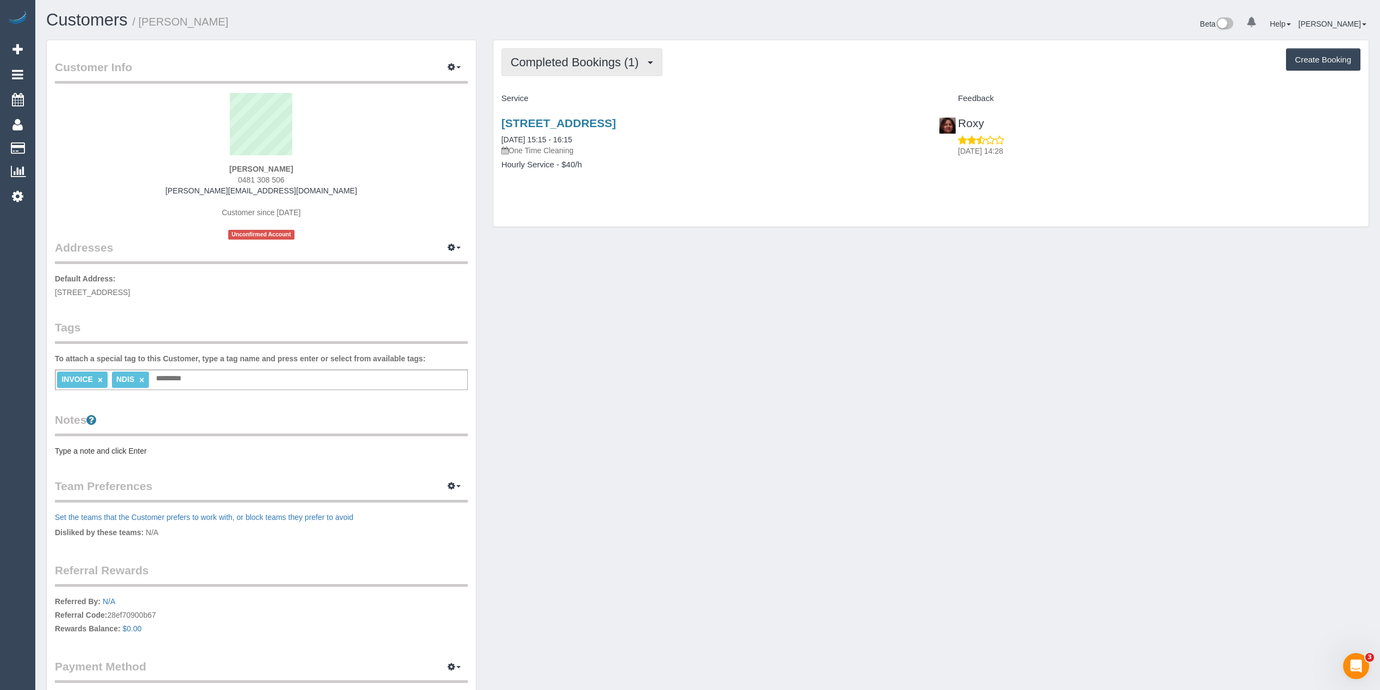
click at [602, 61] on span "Completed Bookings (1)" at bounding box center [578, 62] width 134 height 14
click at [763, 67] on div "Completed Bookings (1) Completed Bookings (1) Upcoming Bookings (0) Cancelled B…" at bounding box center [930, 62] width 859 height 28
click at [233, 168] on strong "[PERSON_NAME]" at bounding box center [261, 169] width 64 height 9
click at [272, 167] on strong "[PERSON_NAME]" at bounding box center [261, 169] width 64 height 9
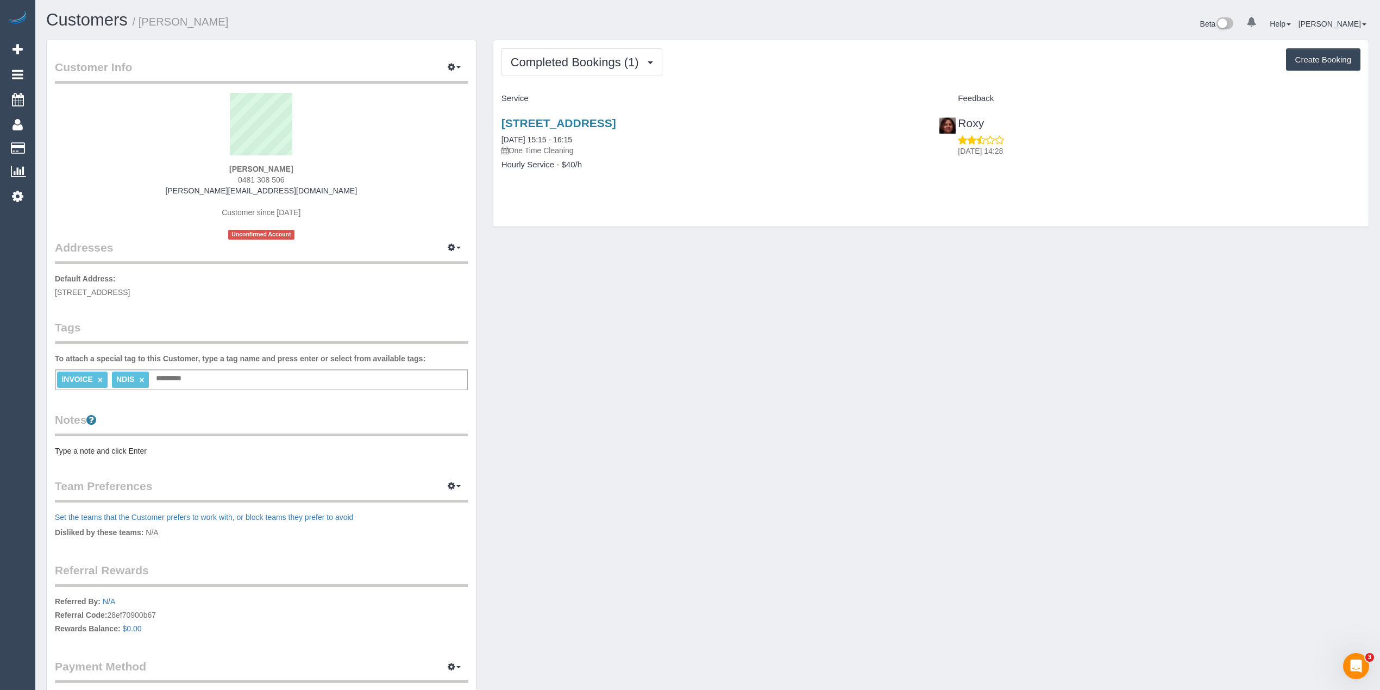
copy strong "[PERSON_NAME]"
click at [583, 61] on span "Completed Bookings (1)" at bounding box center [578, 62] width 134 height 14
click at [589, 116] on link "Cancelled Bookings (2)" at bounding box center [558, 116] width 113 height 14
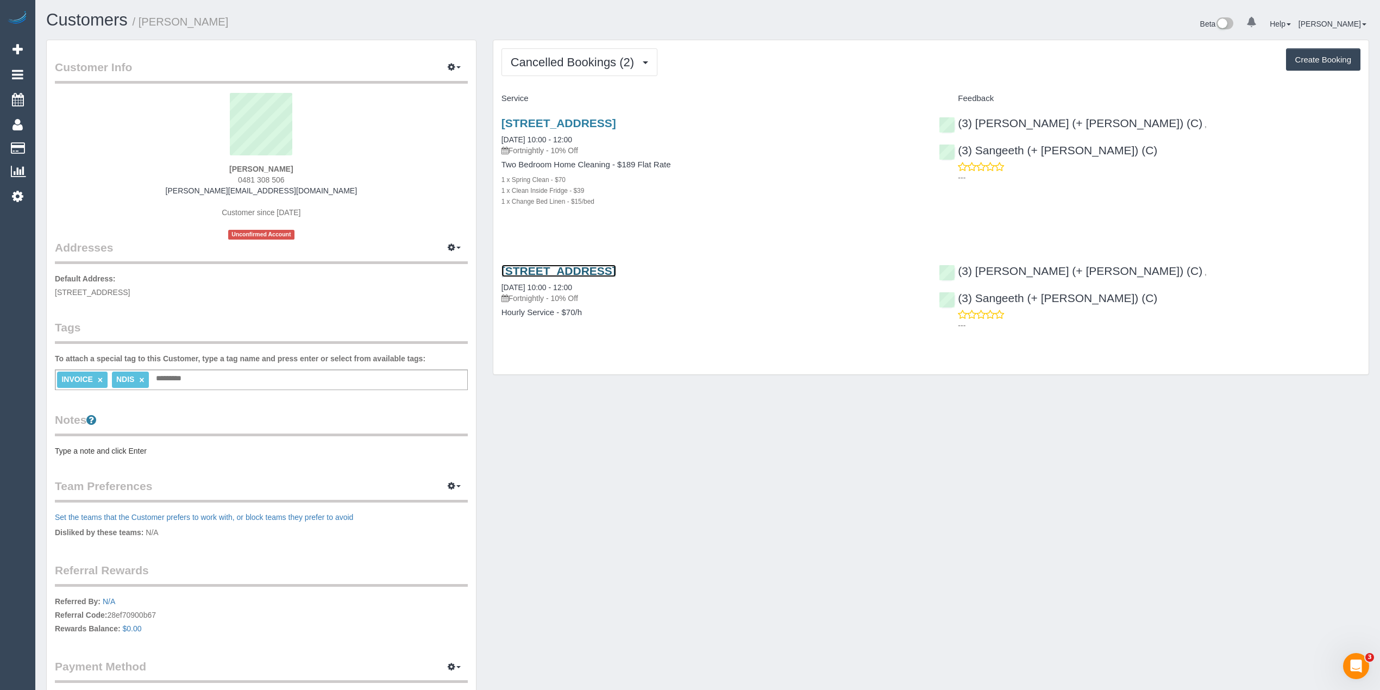
click at [616, 266] on link "2/130 Flinders Street, Thornbury, VIC 3071" at bounding box center [558, 270] width 115 height 12
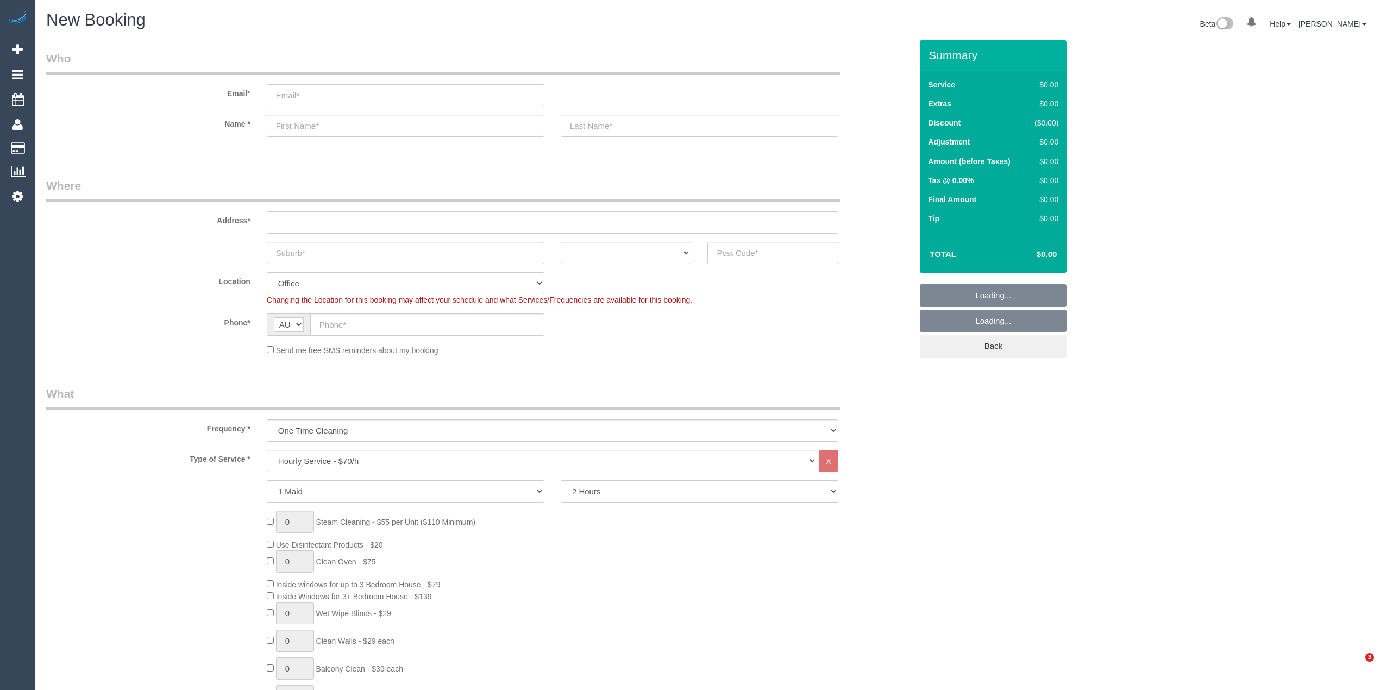
select select "object:813"
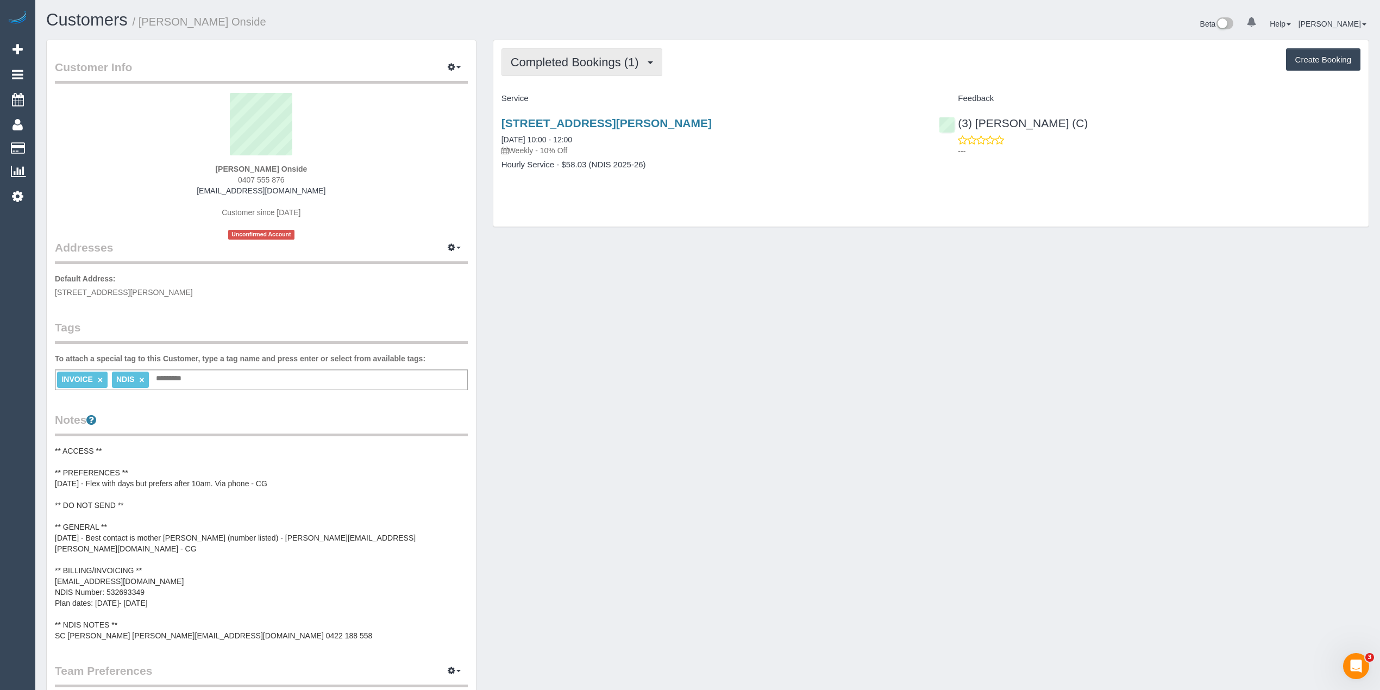
click at [596, 61] on span "Completed Bookings (1)" at bounding box center [578, 62] width 134 height 14
click at [595, 104] on link "Upcoming Bookings (11)" at bounding box center [559, 102] width 115 height 14
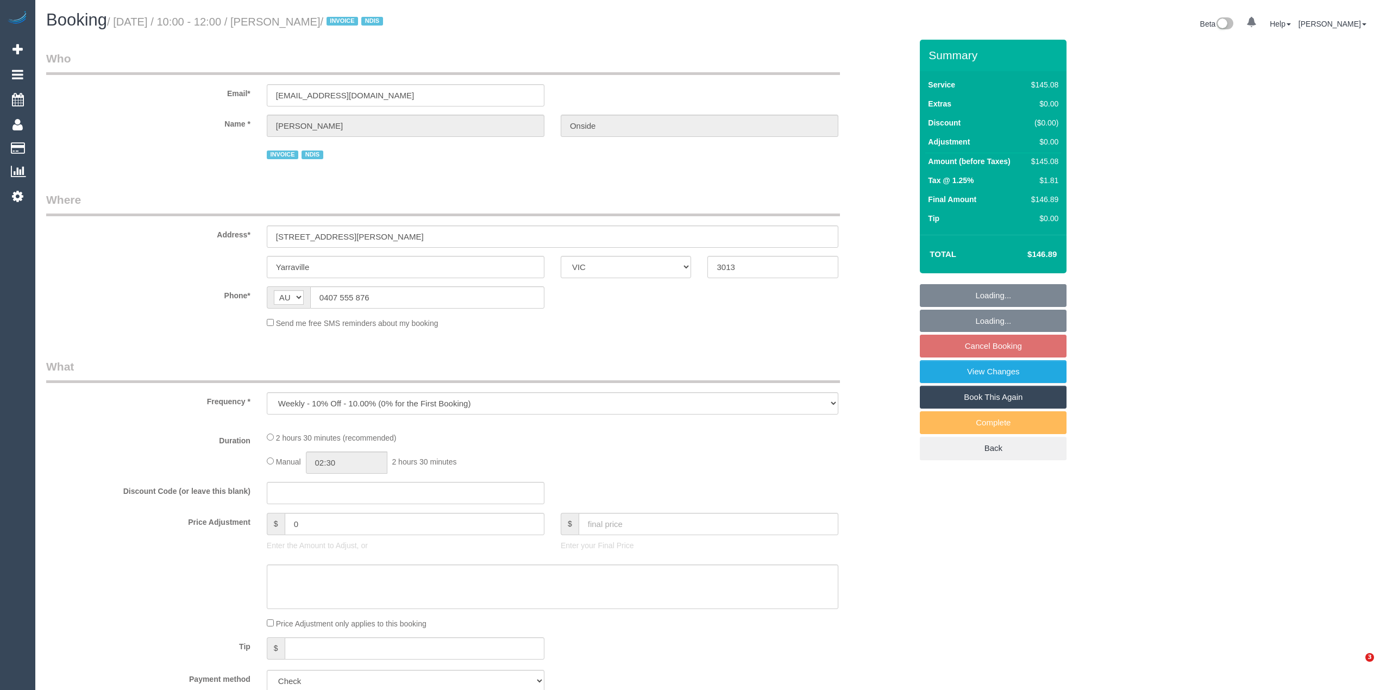
select select "VIC"
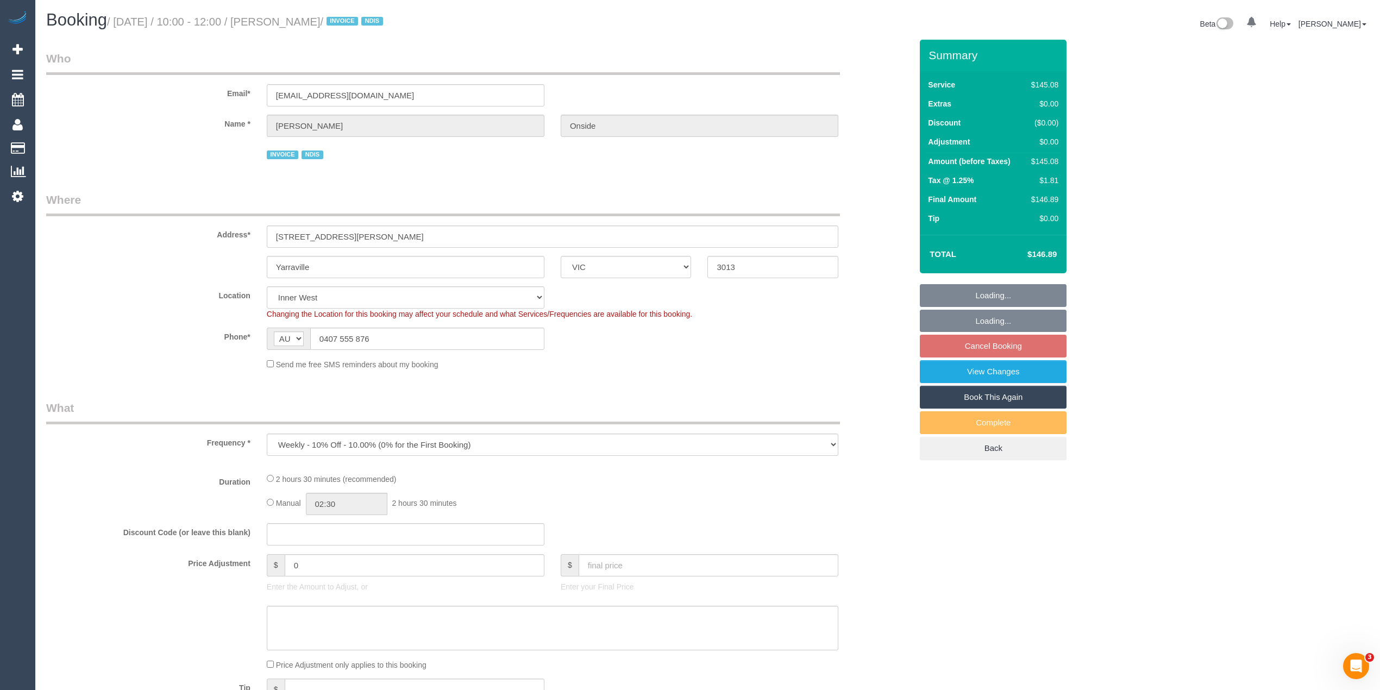
select select "object:526"
select select "150"
select select "number:30"
select select "number:14"
select select "number:19"
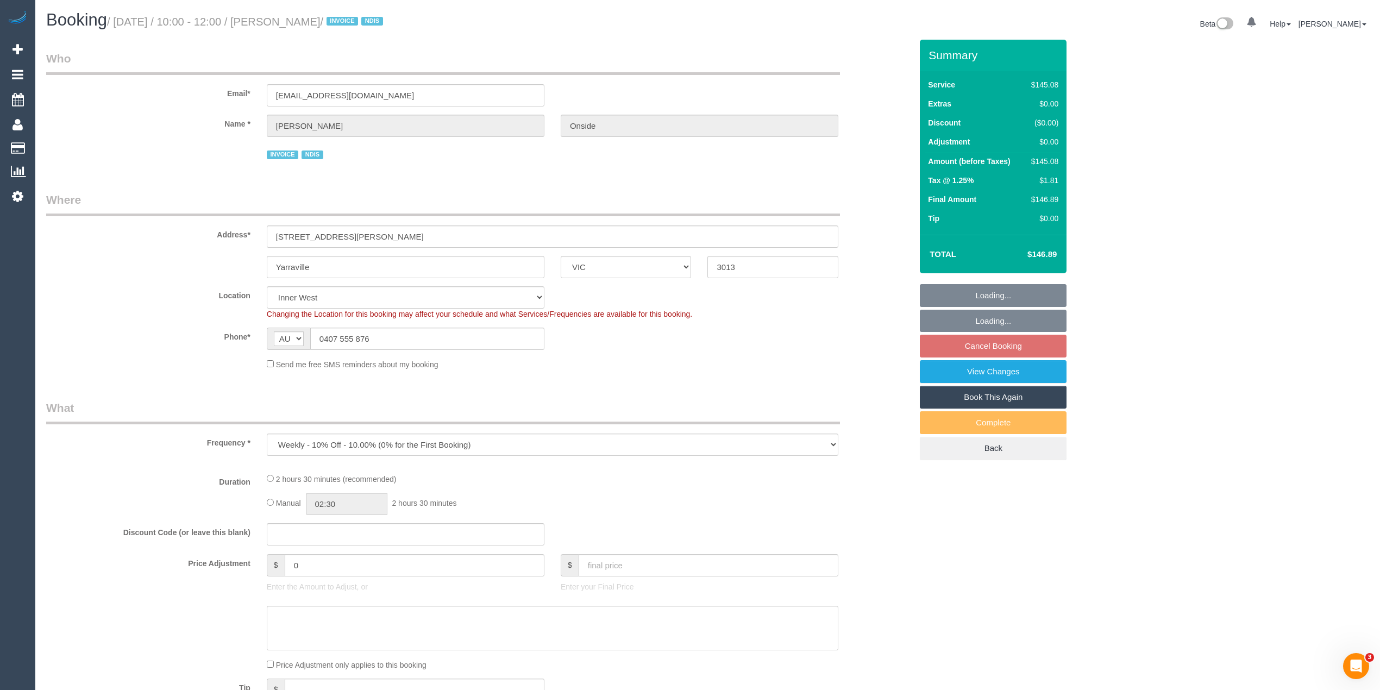
select select "number:36"
select select "number:34"
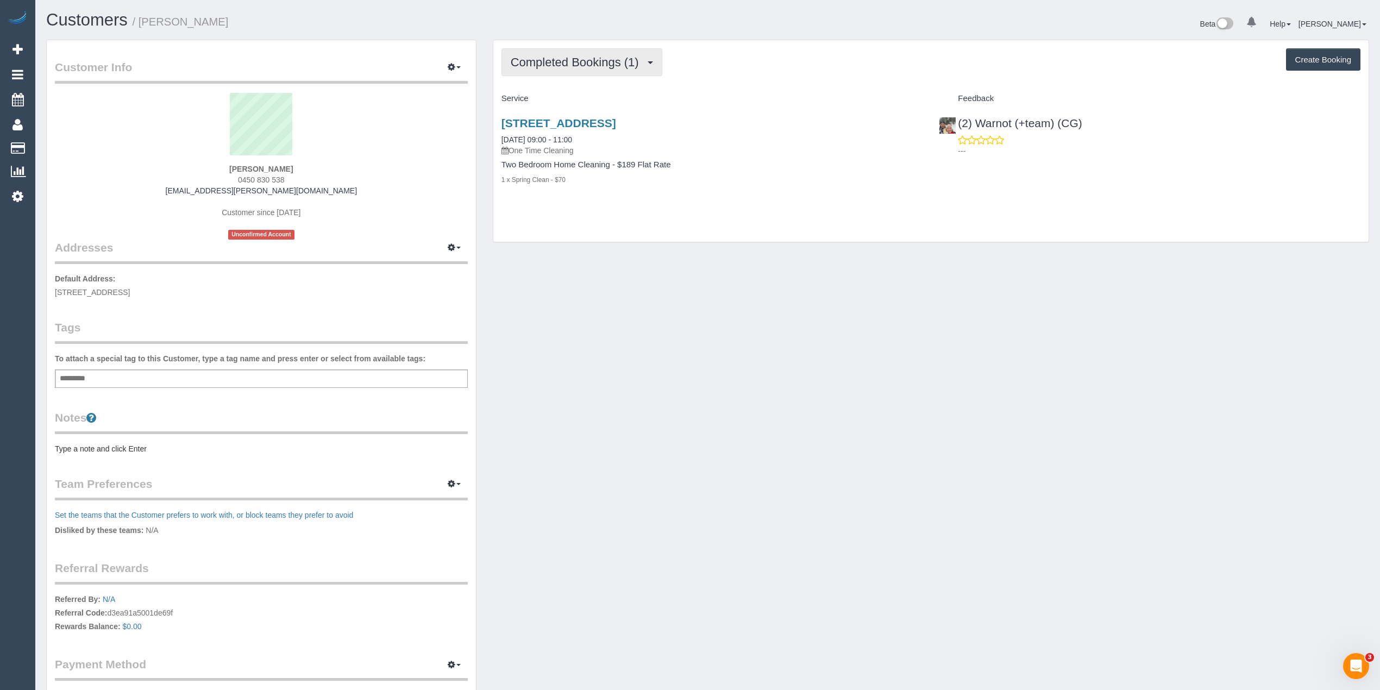
click at [569, 58] on span "Completed Bookings (1)" at bounding box center [578, 62] width 134 height 14
click at [1314, 53] on button "Create Booking" at bounding box center [1323, 59] width 74 height 23
select select "VIC"
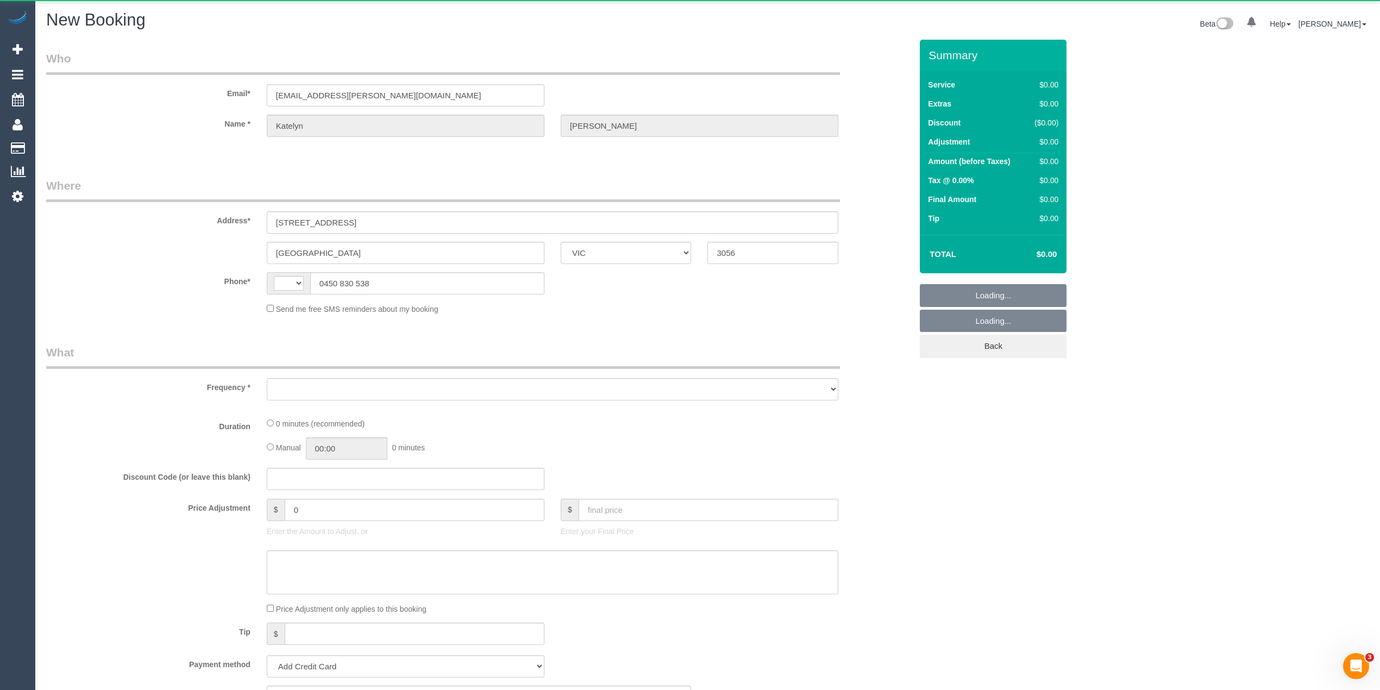
select select "string:AU"
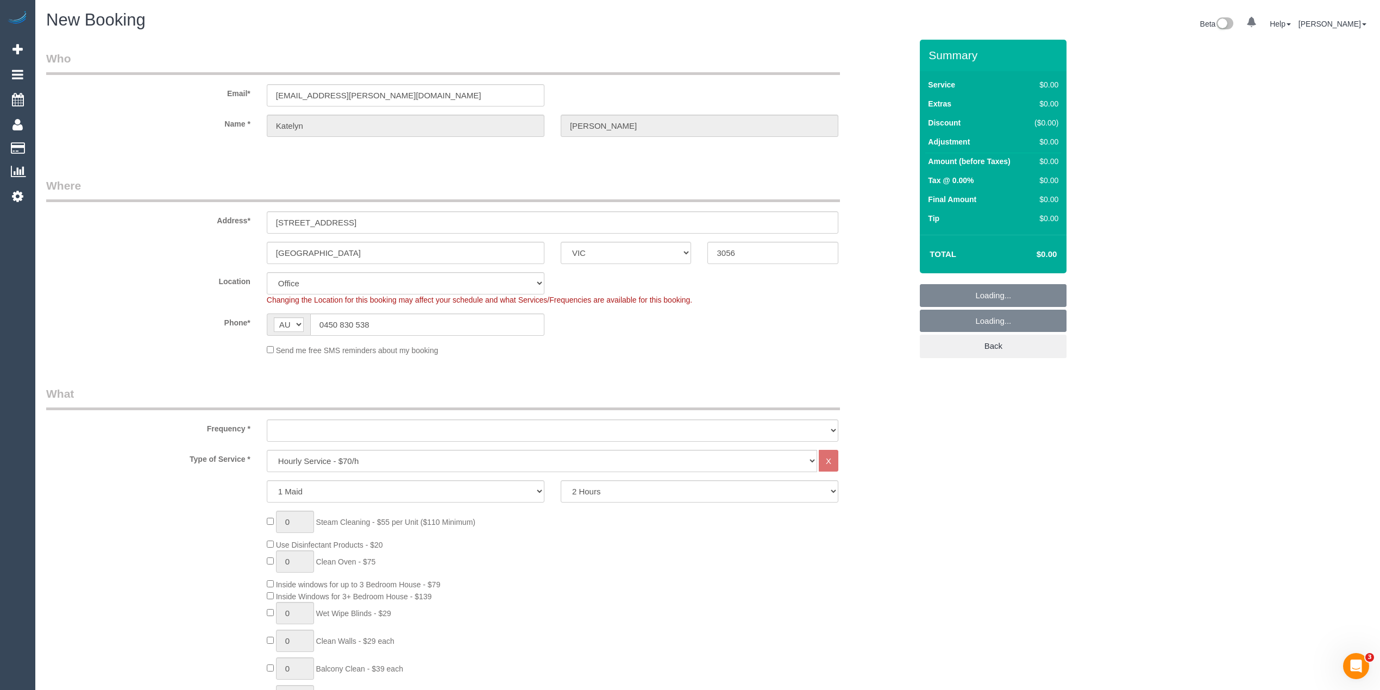
select select "object:2288"
select select "string:stripe-pm_1Qvqjv2GScqysDRVqlXfEXgo"
select select "88"
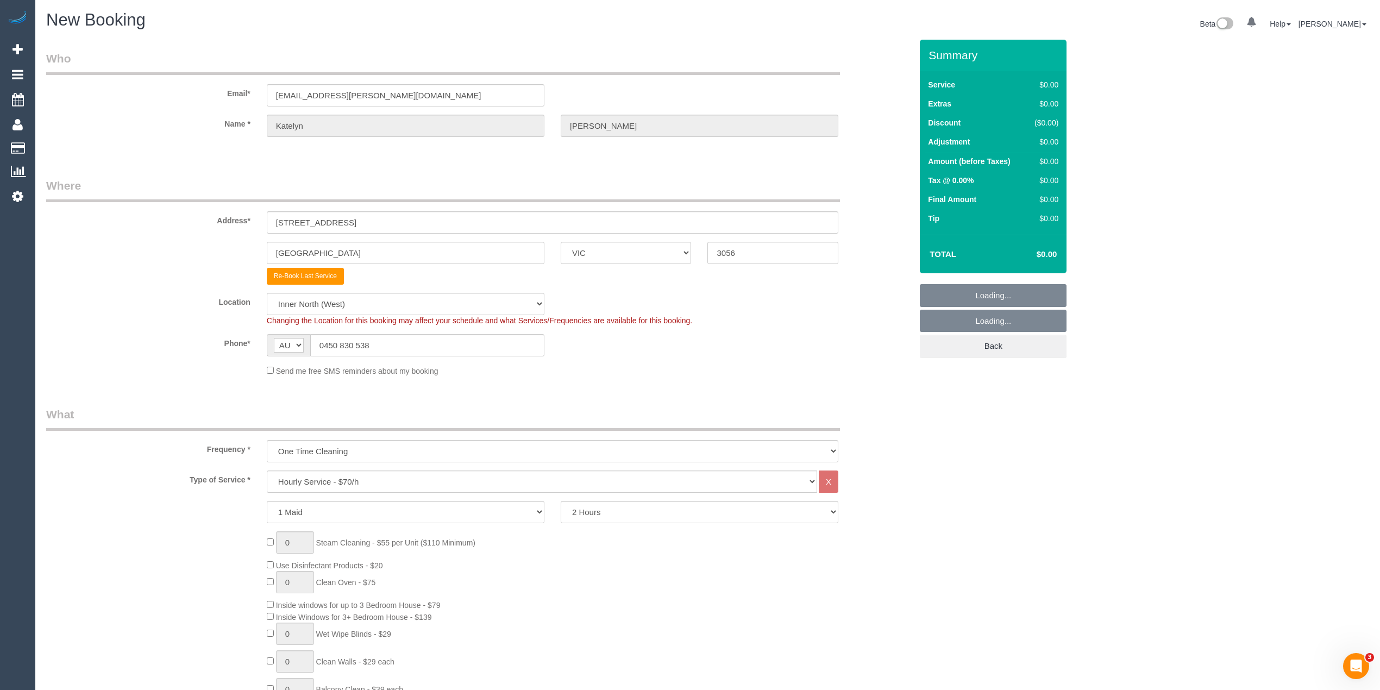
select select "object:2298"
click at [338, 478] on select "Hourly Service - $70/h Hourly Service - $65/h Hourly Service - $60/h Hourly Ser…" at bounding box center [542, 481] width 550 height 22
select select "211"
click at [267, 470] on select "Hourly Service - $70/h Hourly Service - $65/h Hourly Service - $60/h Hourly Ser…" at bounding box center [542, 481] width 550 height 22
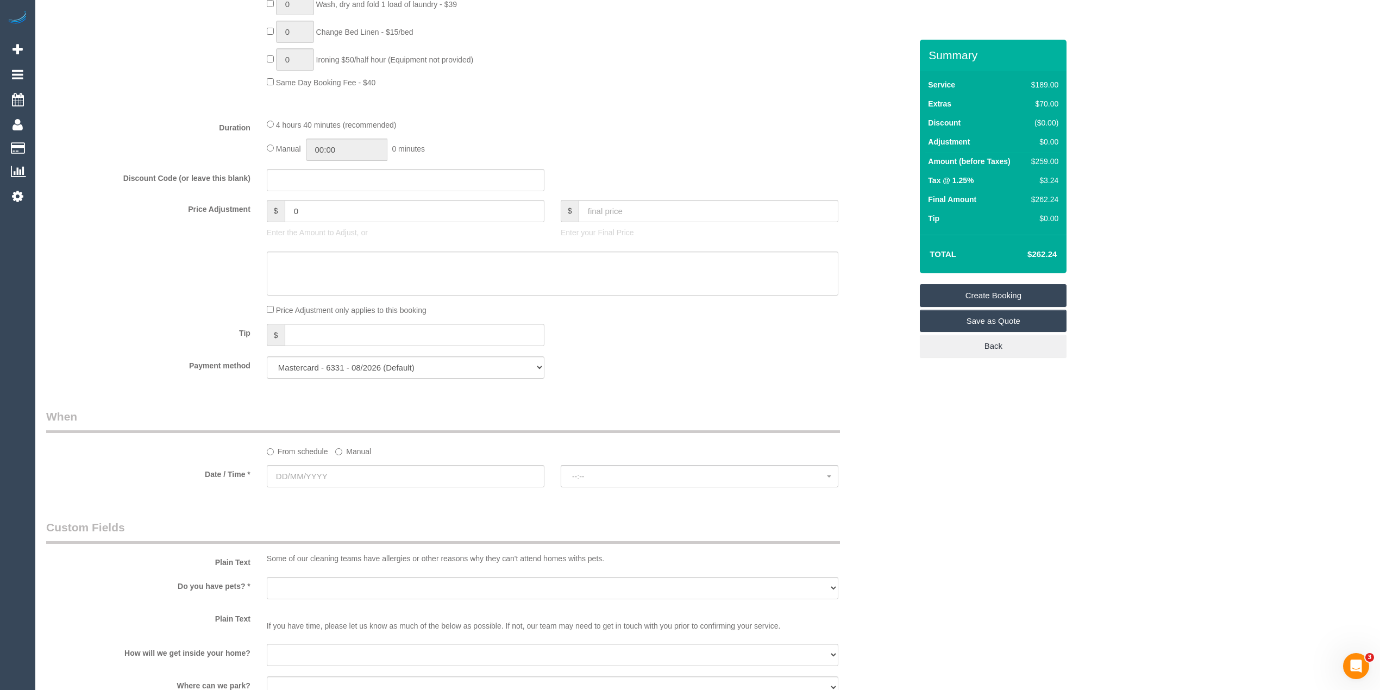
scroll to position [845, 0]
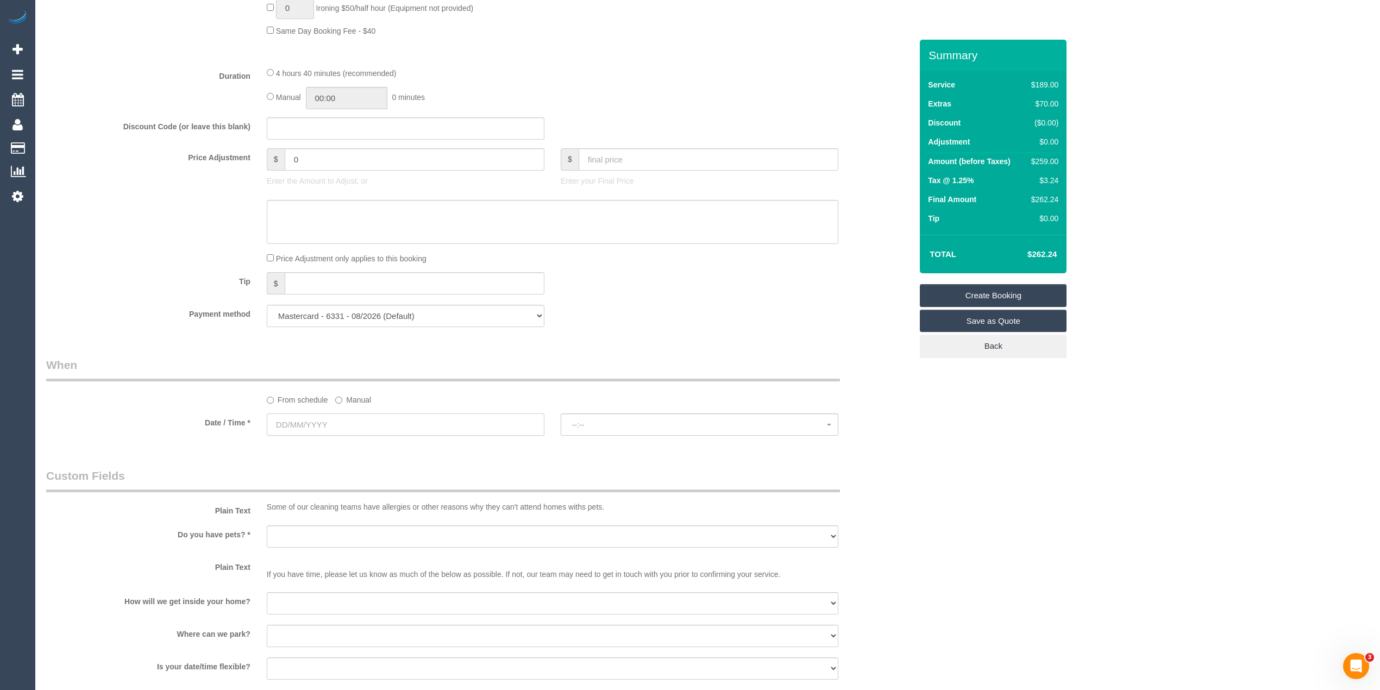
click at [302, 424] on input "text" at bounding box center [406, 424] width 278 height 22
click at [401, 552] on link "30" at bounding box center [397, 552] width 18 height 15
type input "[DATE]"
click at [602, 429] on span "--:--" at bounding box center [699, 424] width 255 height 9
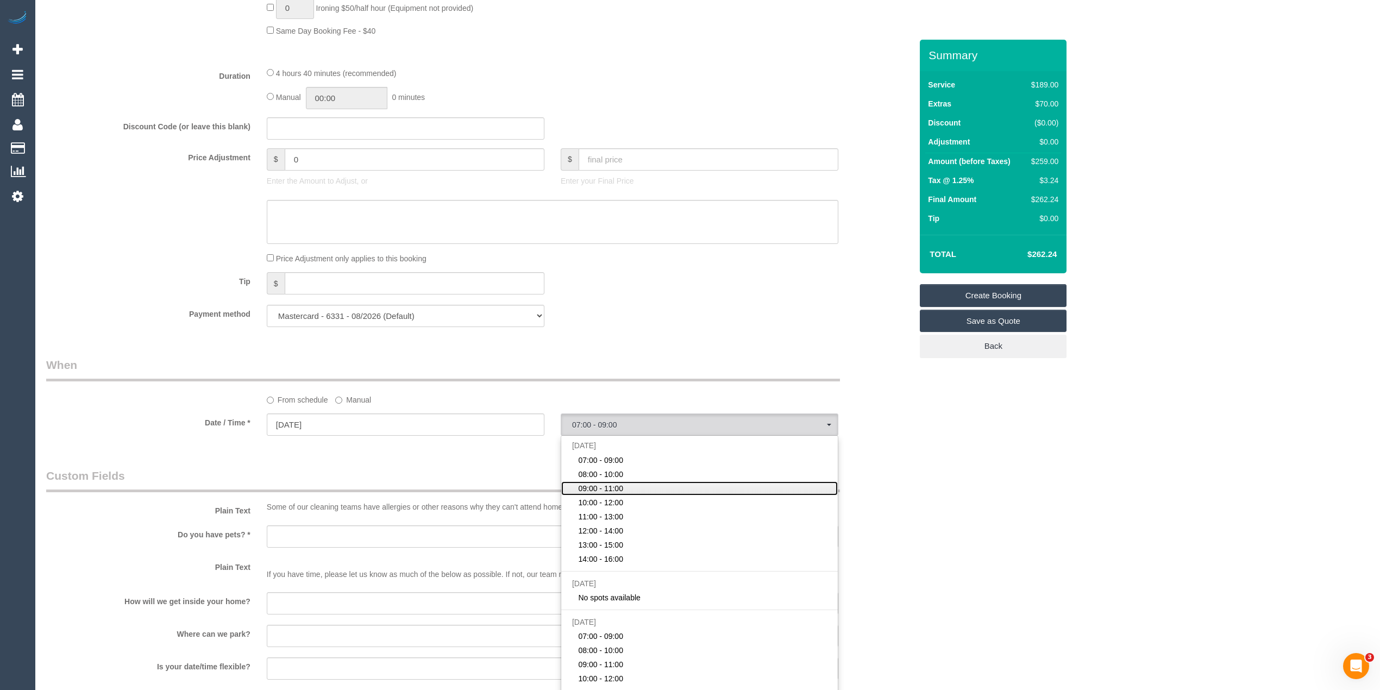
click at [623, 487] on link "09:00 - 11:00" at bounding box center [699, 488] width 276 height 14
select select "spot3"
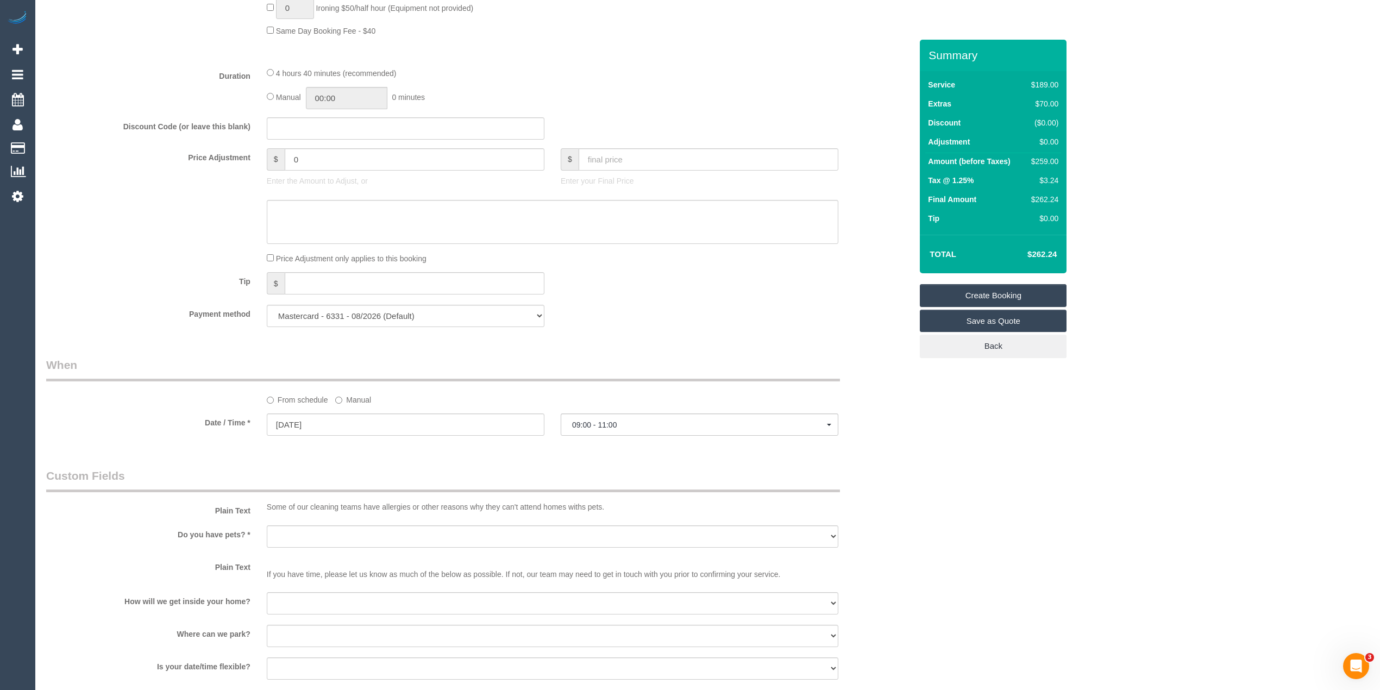
click at [1024, 472] on div "Who Email* katelyn.l.handley@gmail.com Name * Katelyn Handley Where Address* 17…" at bounding box center [707, 158] width 1322 height 1927
click at [317, 533] on select "Yes - Cats Yes - Dogs No pets Yes - Dogs and Cats Yes - Other" at bounding box center [552, 536] width 571 height 22
select select "number:29"
click at [267, 526] on select "Yes - Cats Yes - Dogs No pets Yes - Dogs and Cats Yes - Other" at bounding box center [552, 536] width 571 height 22
click at [313, 604] on select "I will be home Key will be left (please provide details below) Lock box/Access …" at bounding box center [552, 603] width 571 height 22
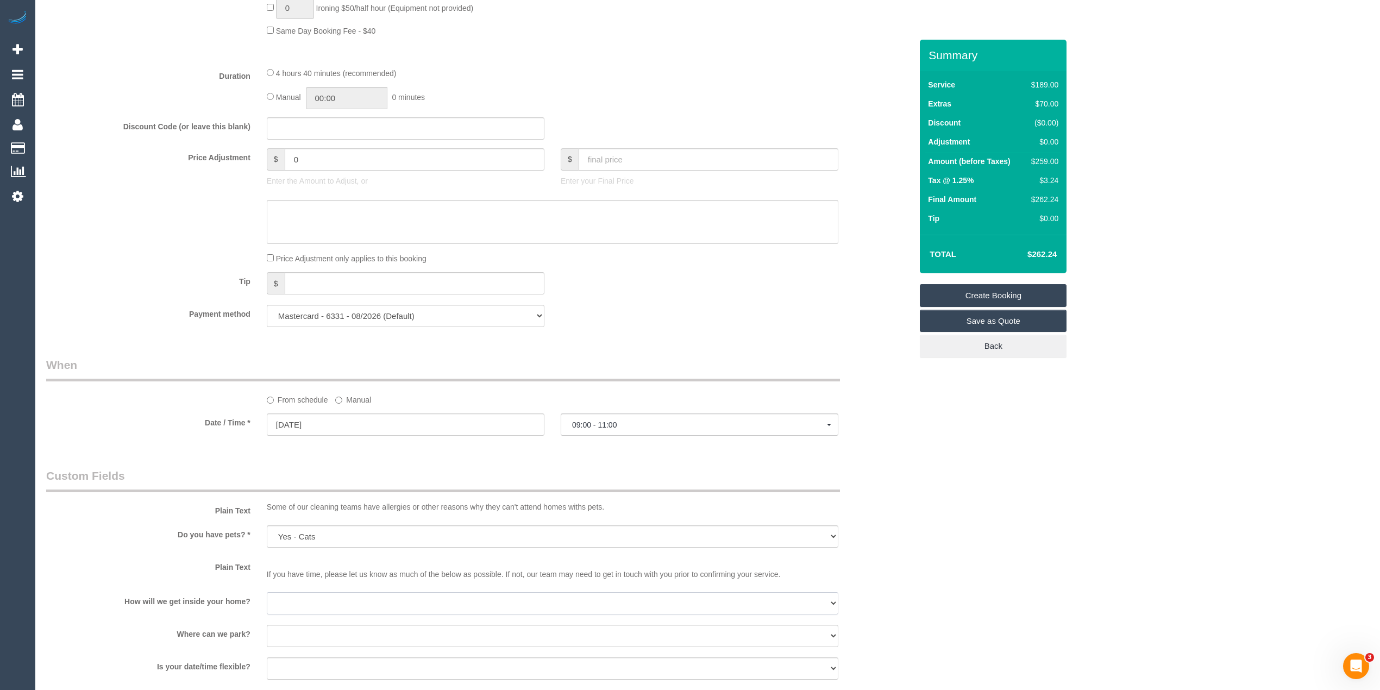
select select "number:14"
click at [267, 593] on select "I will be home Key will be left (please provide details below) Lock box/Access …" at bounding box center [552, 603] width 571 height 22
click at [317, 637] on select "I will provide parking on-site Free street parking Paid street parking (cost wi…" at bounding box center [552, 636] width 571 height 22
select select "number:19"
click at [267, 626] on select "I will provide parking on-site Free street parking Paid street parking (cost wi…" at bounding box center [552, 636] width 571 height 22
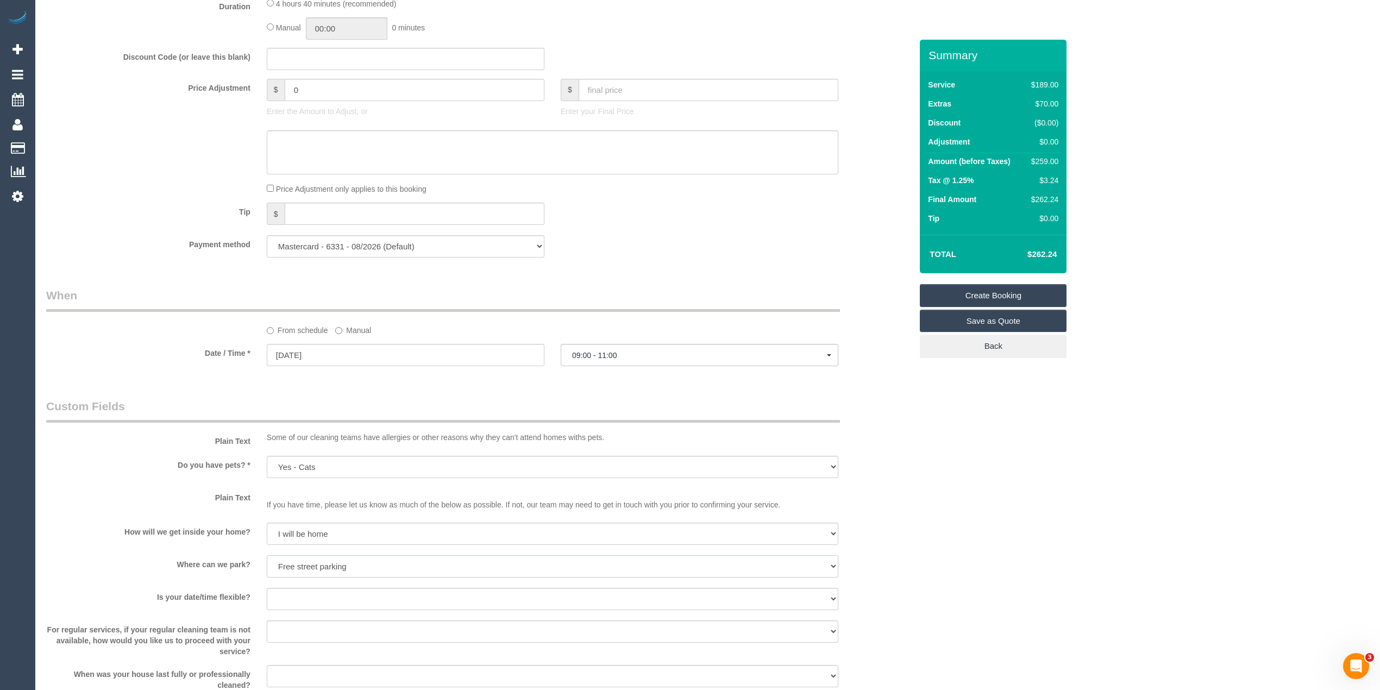
scroll to position [965, 0]
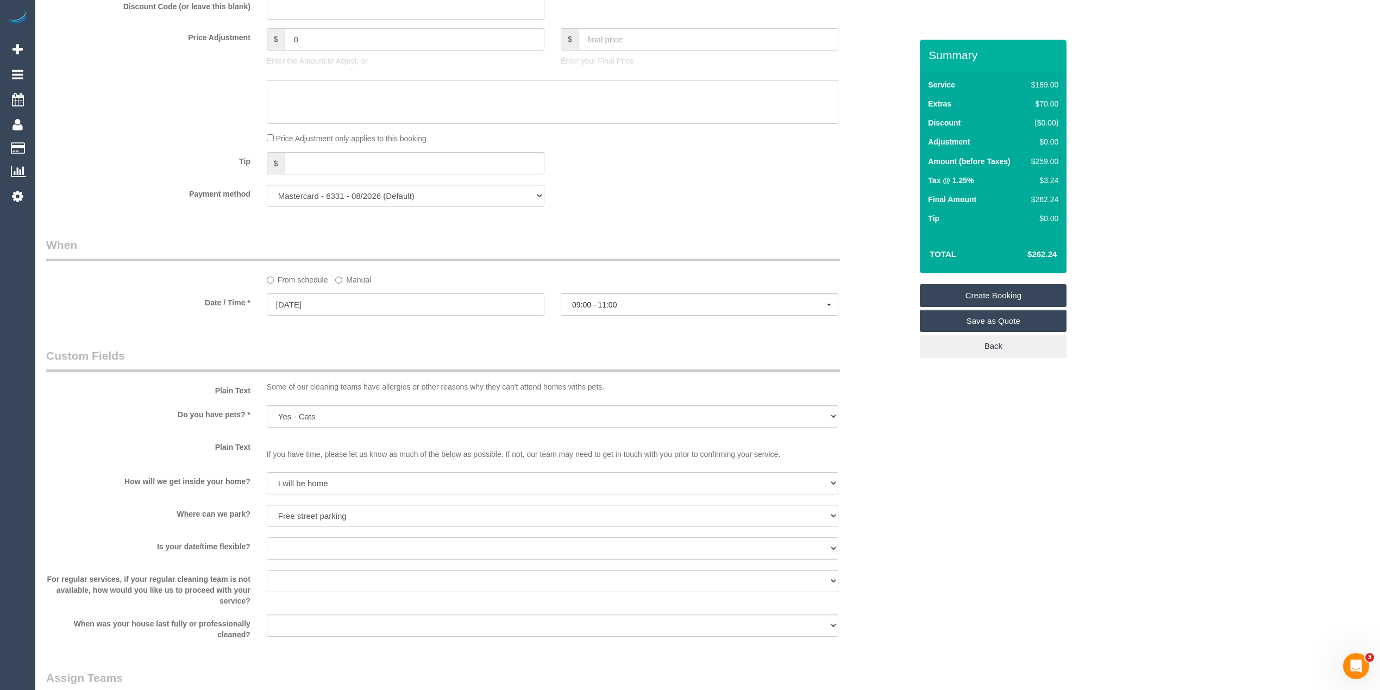
click at [286, 547] on select "Yes - date and time Yes - date but not time Yes - time but not date No - No fle…" at bounding box center [552, 548] width 571 height 22
select select "number:36"
click at [267, 538] on select "Yes - date and time Yes - date but not time Yes - time but not date No - No fle…" at bounding box center [552, 548] width 571 height 22
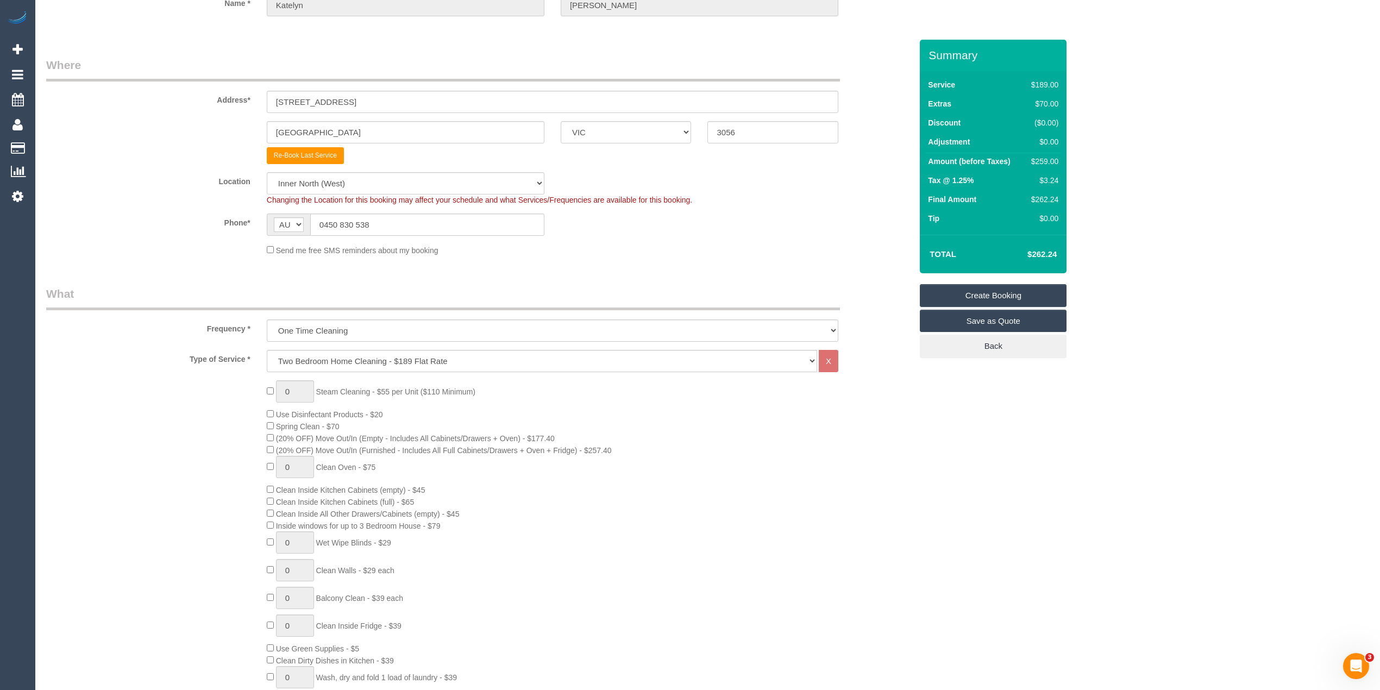
scroll to position [0, 0]
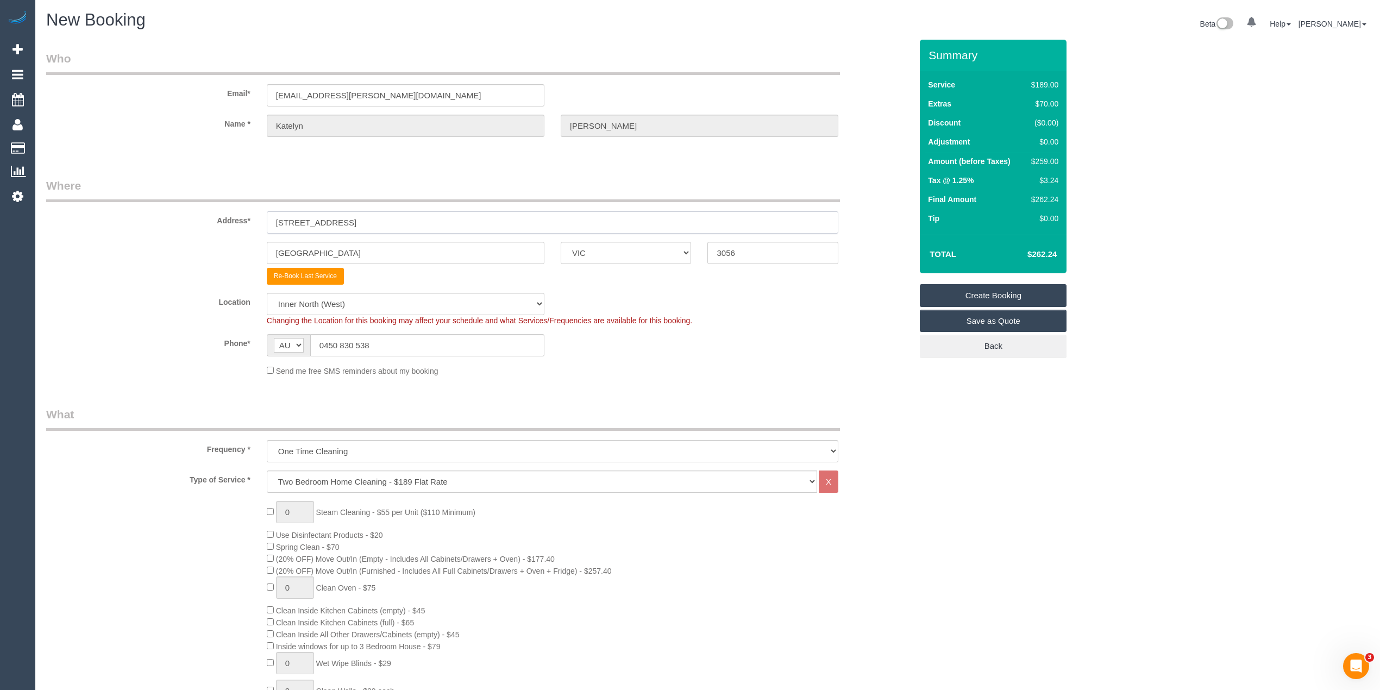
drag, startPoint x: 381, startPoint y: 224, endPoint x: 259, endPoint y: 211, distance: 123.4
click at [259, 211] on div "171 Brunswick Rd" at bounding box center [553, 222] width 588 height 22
click at [995, 293] on link "Create Booking" at bounding box center [992, 295] width 147 height 23
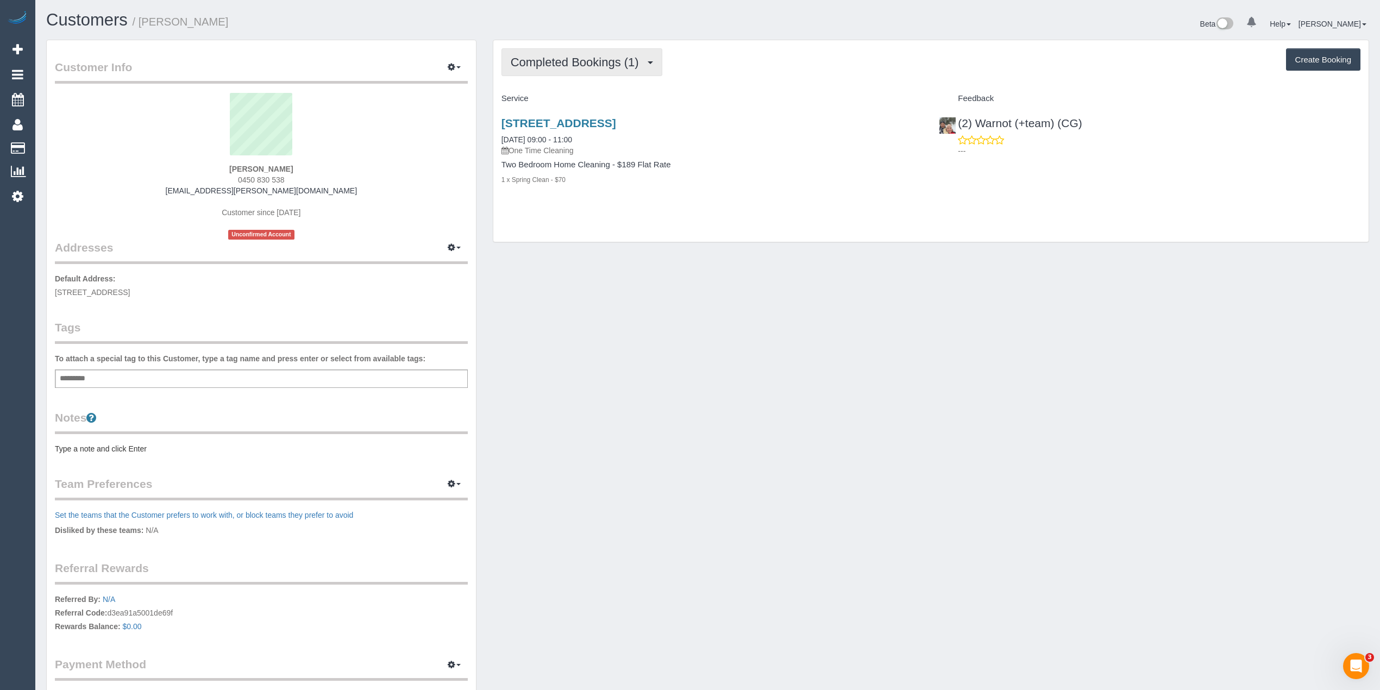
click at [551, 55] on span "Completed Bookings (1)" at bounding box center [578, 62] width 134 height 14
click at [574, 100] on link "Upcoming Bookings (0)" at bounding box center [558, 102] width 113 height 14
click at [596, 118] on link "[STREET_ADDRESS]" at bounding box center [558, 123] width 115 height 12
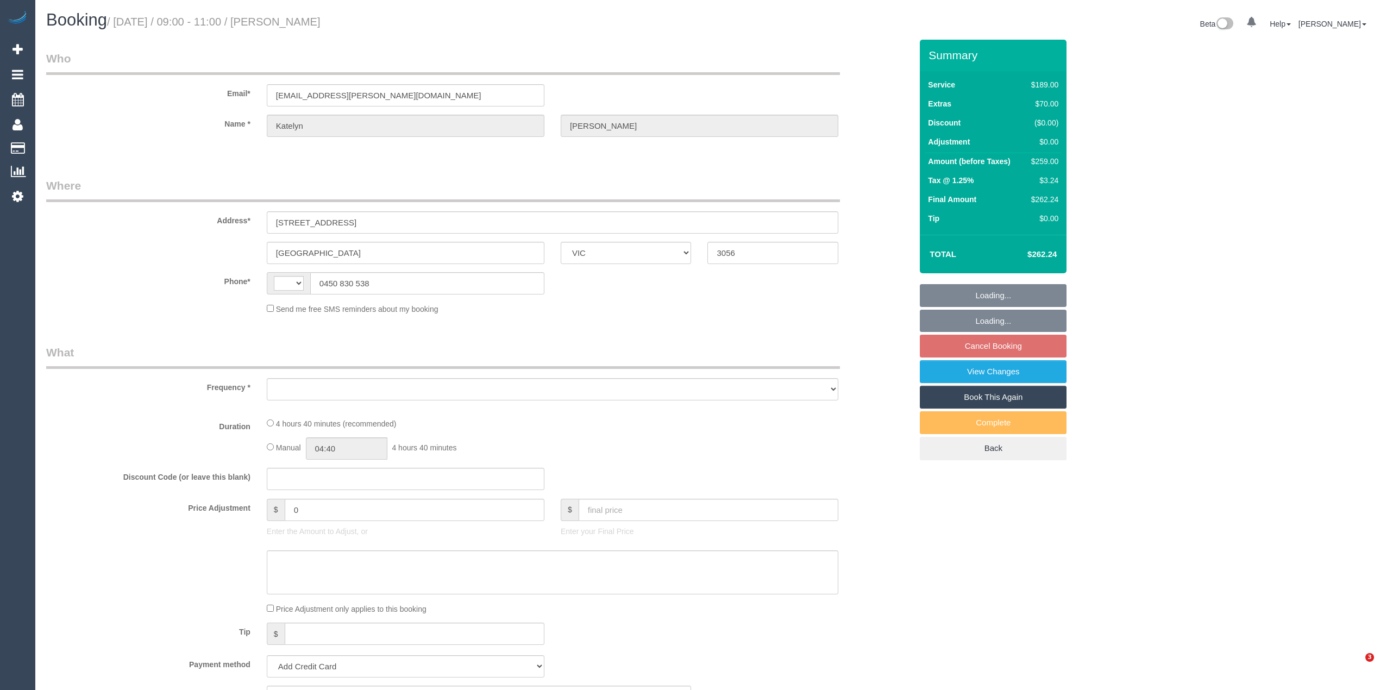
select select "VIC"
select select "string:stripe-pm_1Qvqjv2GScqysDRVqlXfEXgo"
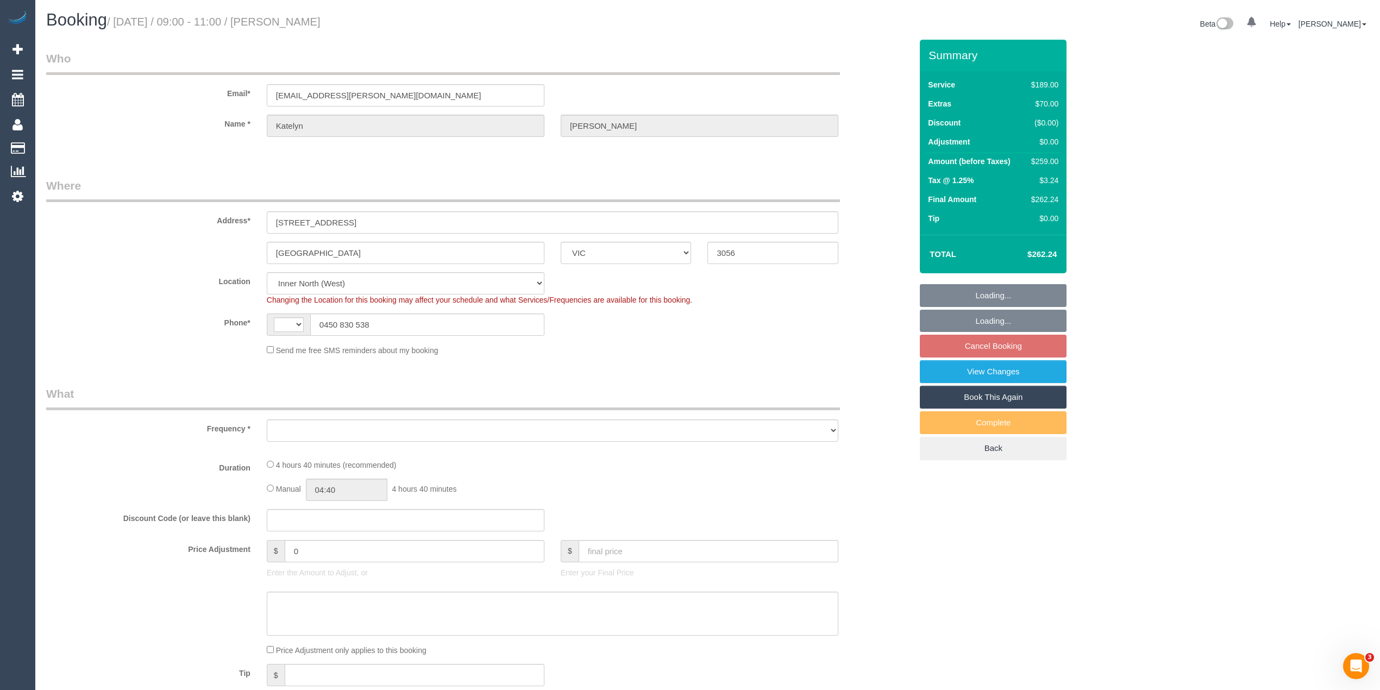
click at [1163, 262] on div "Who Email* [EMAIL_ADDRESS][PERSON_NAME][DOMAIN_NAME] Name * [GEOGRAPHIC_DATA][P…" at bounding box center [707, 634] width 1322 height 1188
select select "string:AU"
select select "object:1652"
select select "number:29"
select select "number:14"
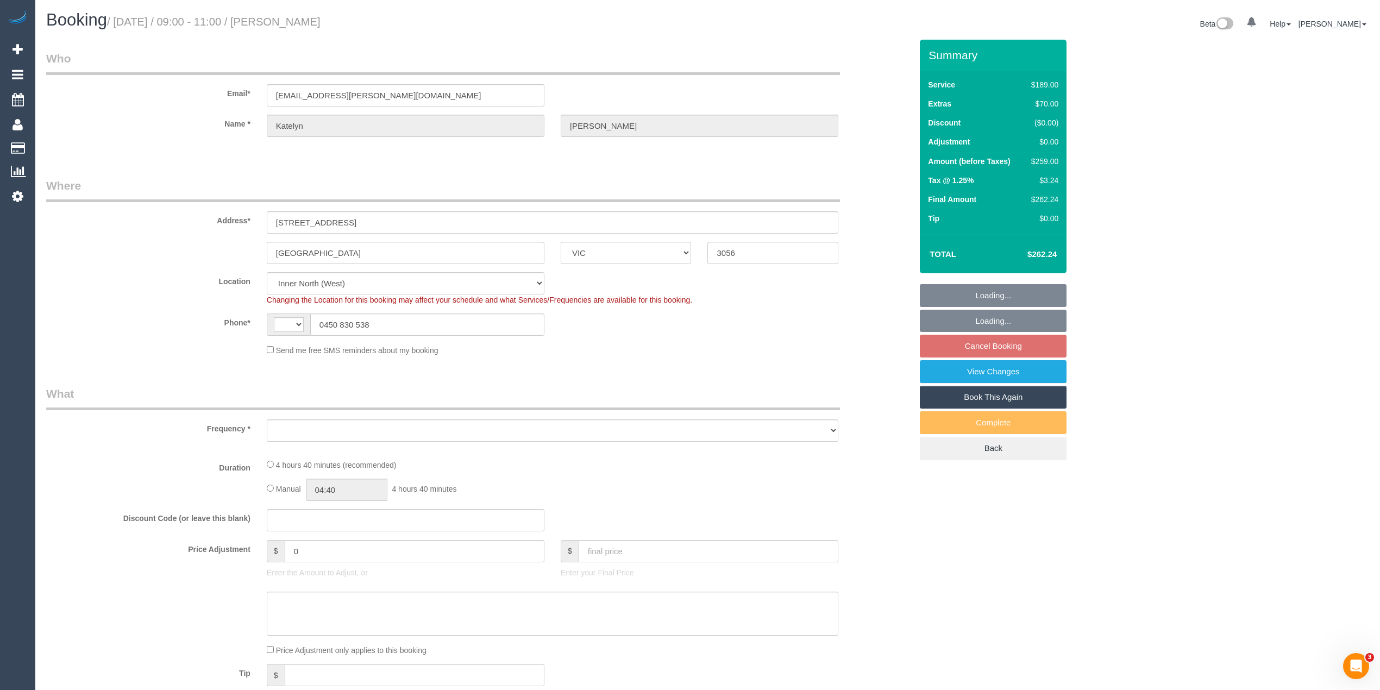
select select "number:19"
select select "number:36"
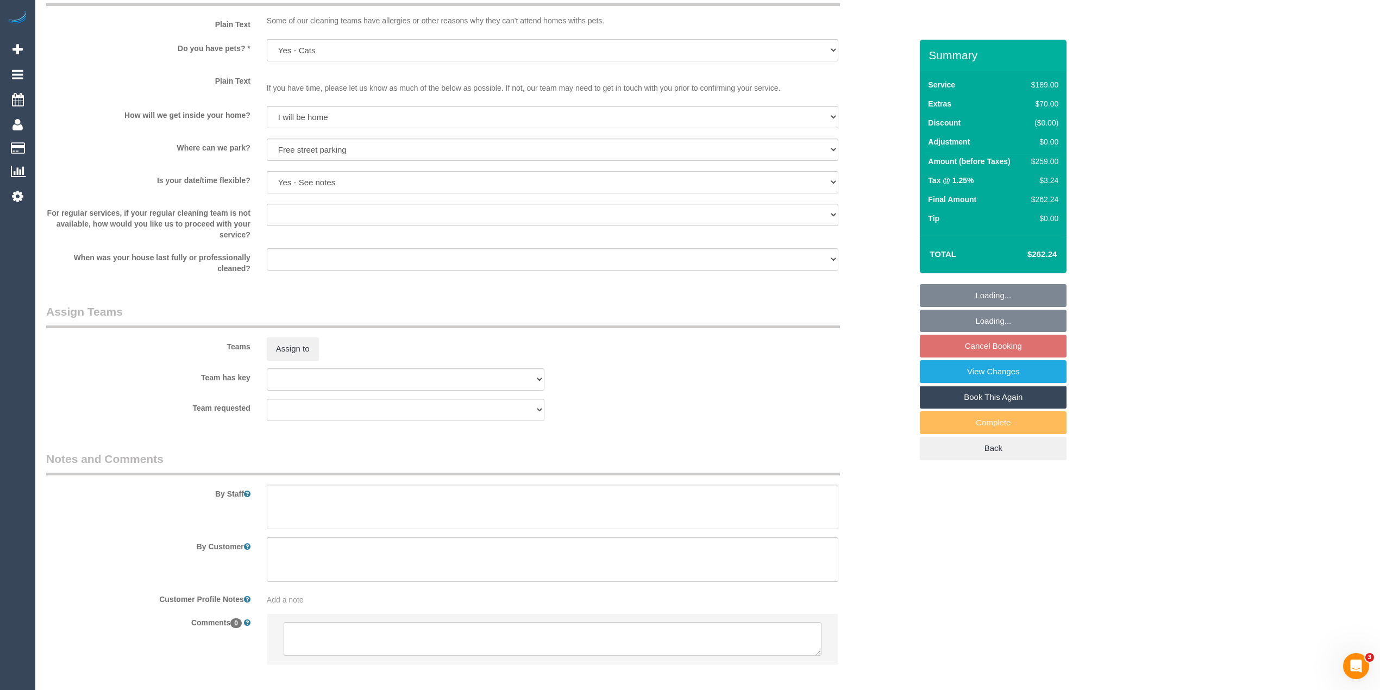
select select "spot3"
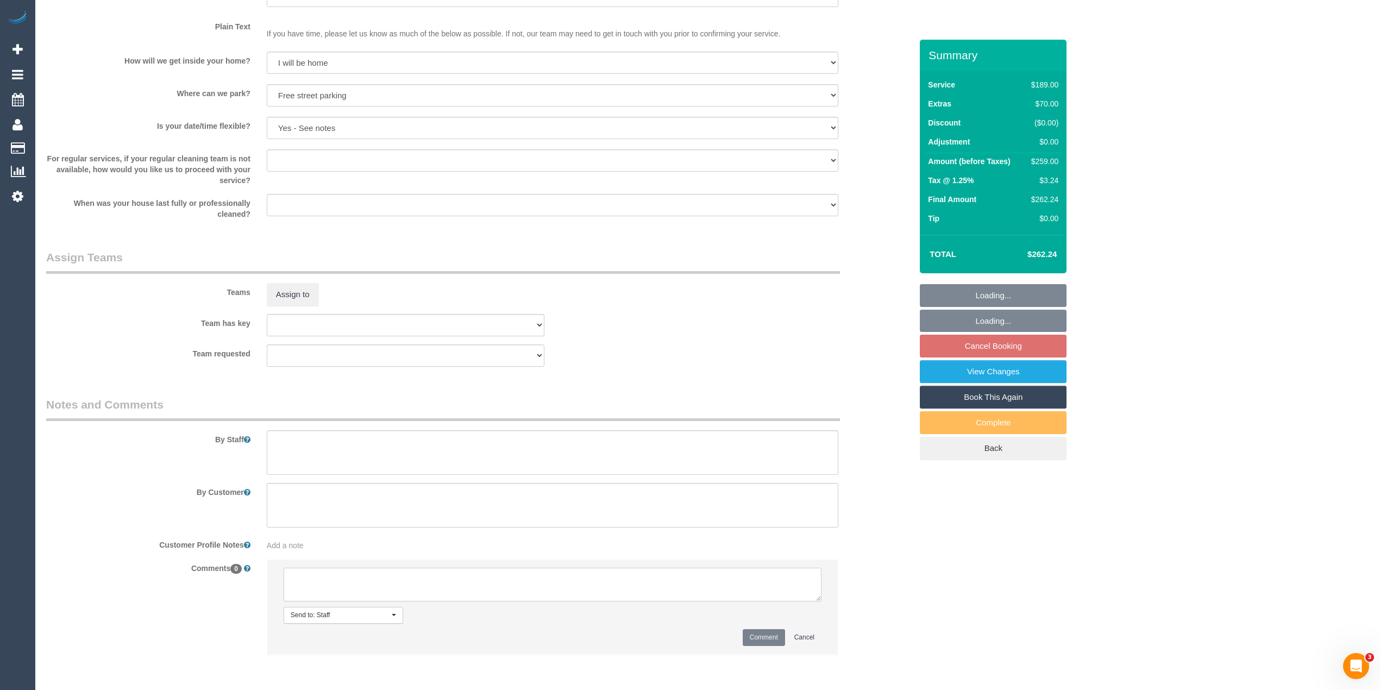
click at [408, 587] on textarea at bounding box center [553, 585] width 538 height 34
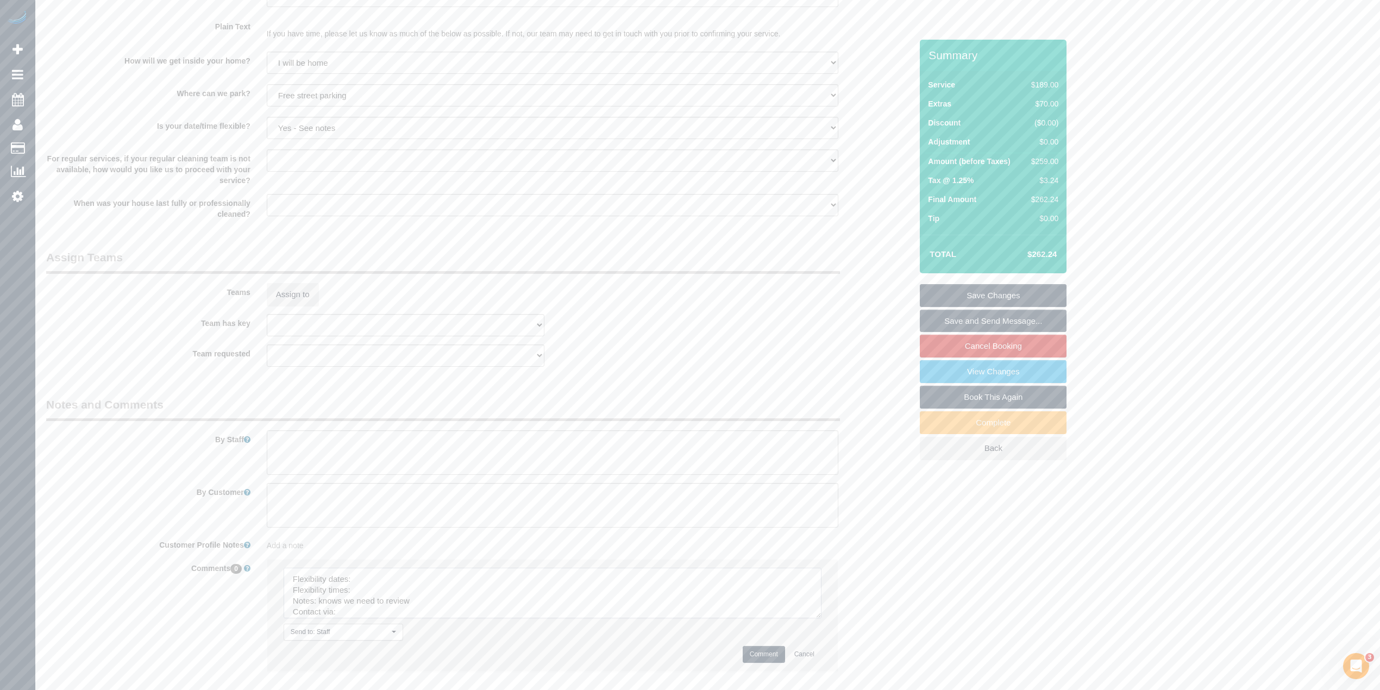
drag, startPoint x: 815, startPoint y: 604, endPoint x: 811, endPoint y: 642, distance: 37.7
click at [813, 618] on textarea at bounding box center [553, 593] width 538 height 51
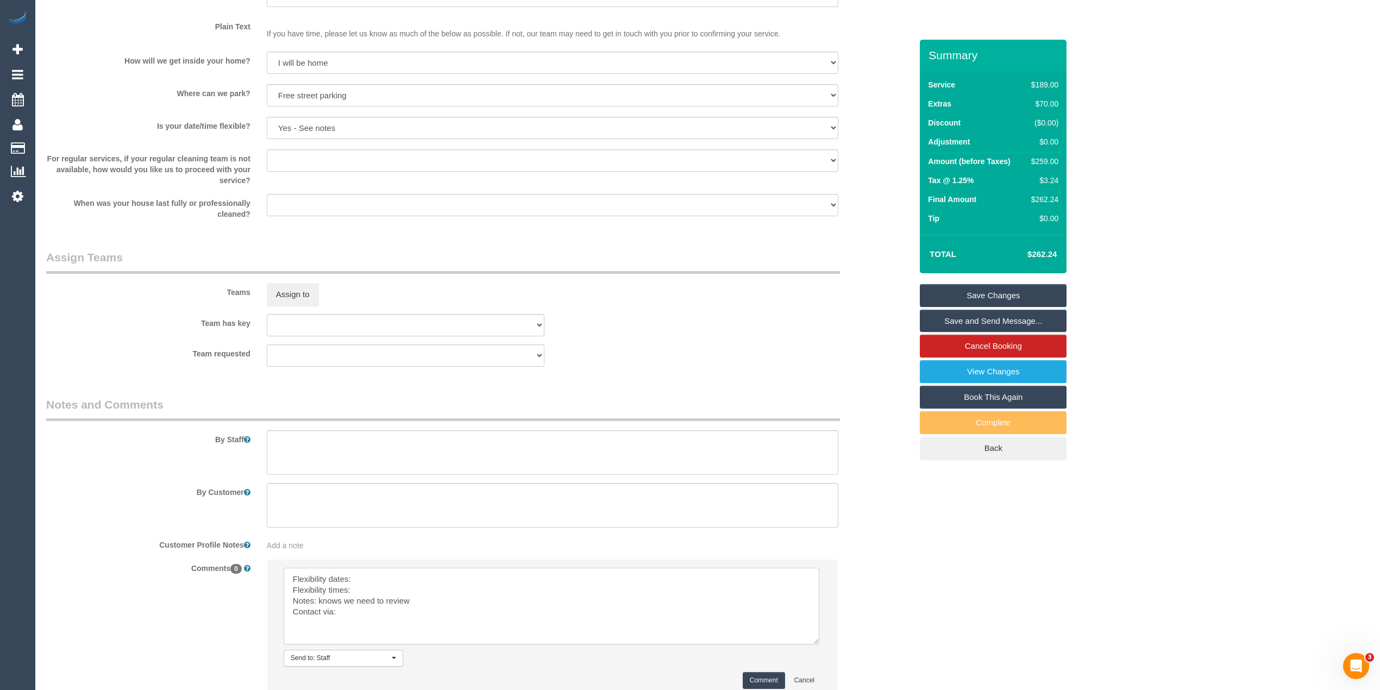
click at [402, 578] on textarea at bounding box center [552, 606] width 536 height 77
click at [385, 592] on textarea at bounding box center [552, 606] width 536 height 77
click at [363, 615] on textarea at bounding box center [552, 606] width 536 height 77
type textarea "Flexibility dates: [DATE] strongly preferred Flexibility times: flex from 9am N…"
click at [758, 678] on button "Comment" at bounding box center [763, 680] width 42 height 17
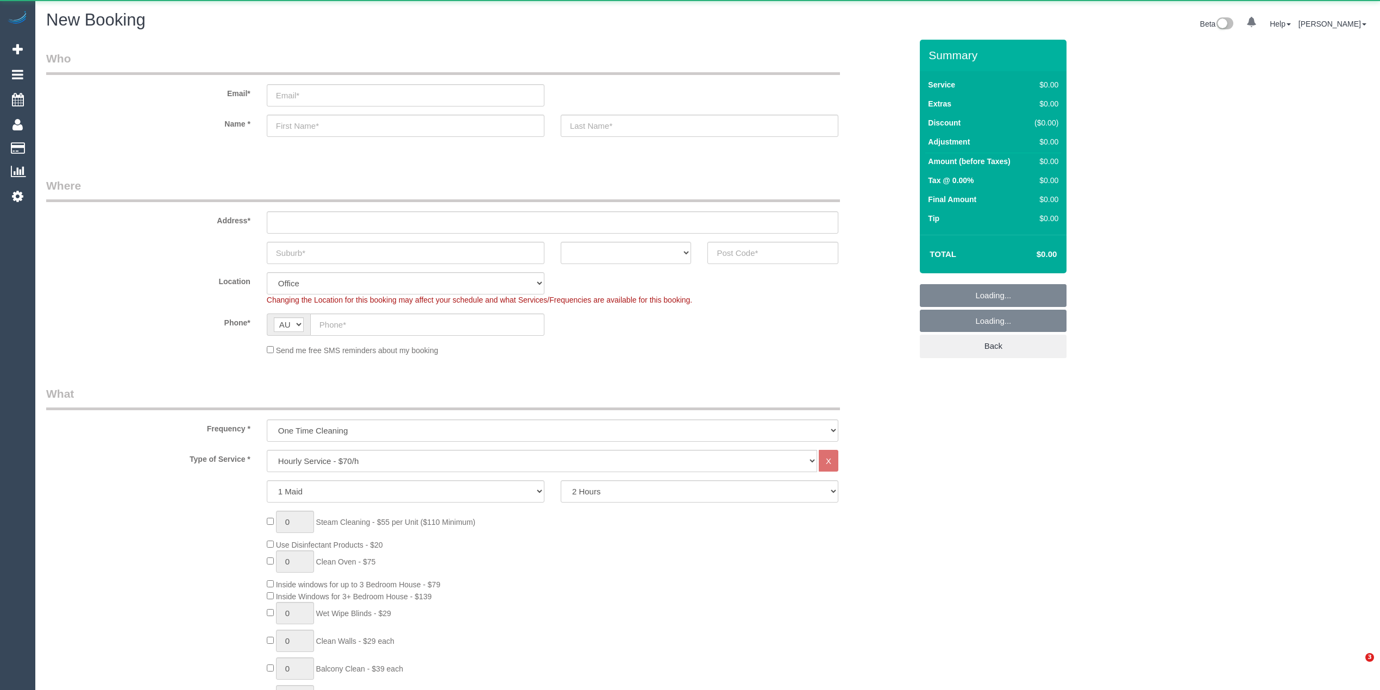
select select "object:2099"
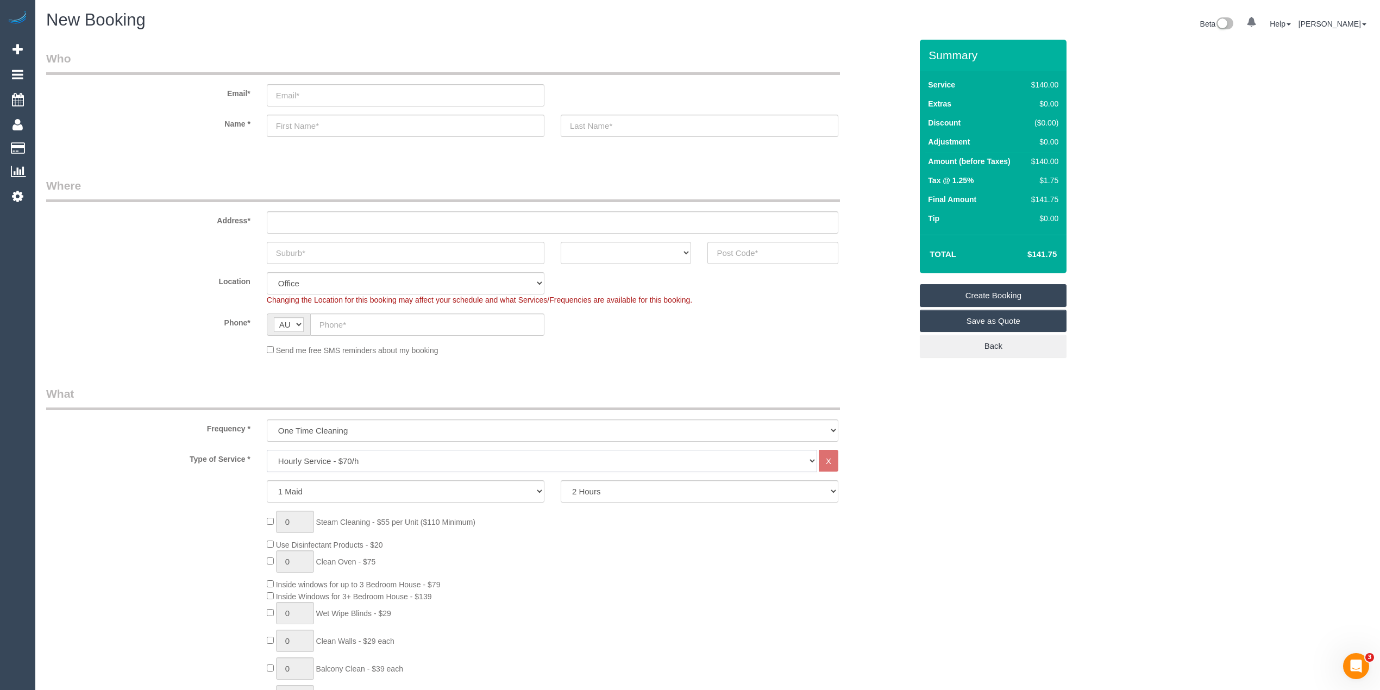
click at [361, 459] on select "Hourly Service - $70/h Hourly Service - $65/h Hourly Service - $60/h Hourly Ser…" at bounding box center [542, 461] width 550 height 22
select select "212"
click at [267, 450] on select "Hourly Service - $70/h Hourly Service - $65/h Hourly Service - $60/h Hourly Ser…" at bounding box center [542, 461] width 550 height 22
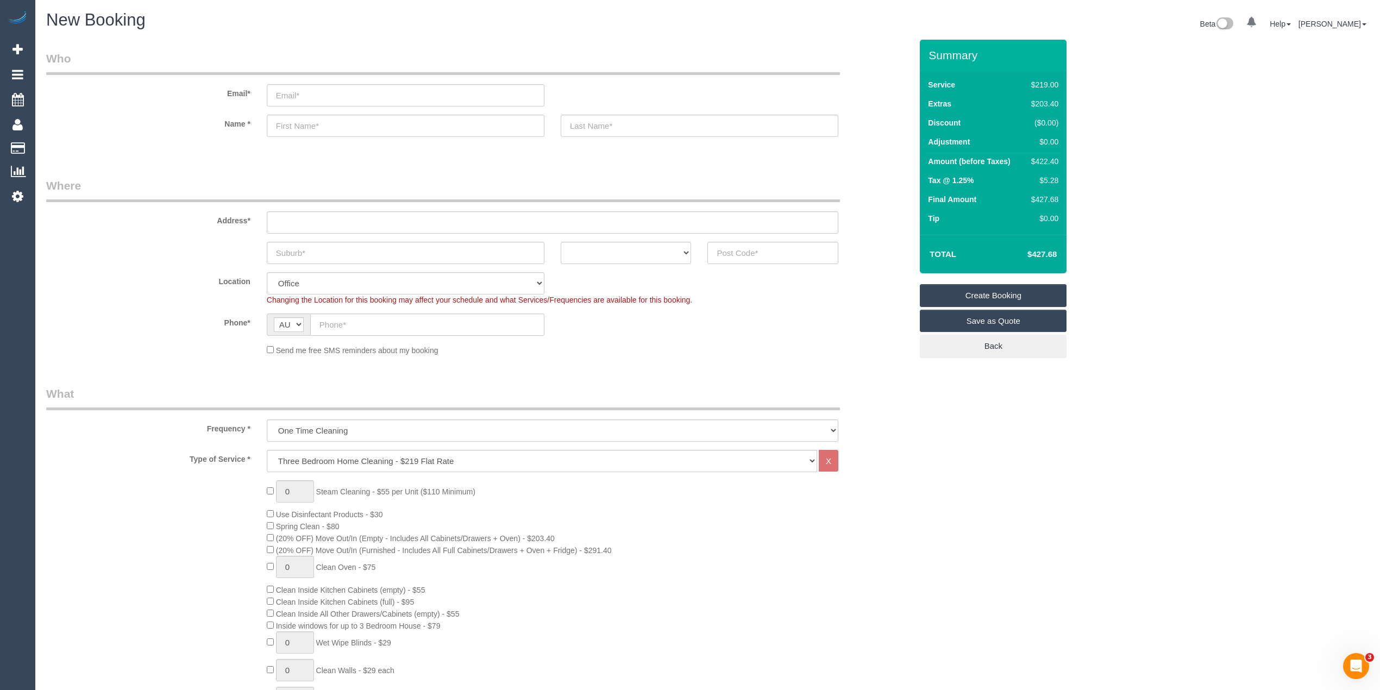
click at [199, 504] on div "0 Steam Cleaning - $55 per Unit ($110 Minimum) Use Disinfectant Products - $30 …" at bounding box center [478, 670] width 881 height 381
drag, startPoint x: 300, startPoint y: 490, endPoint x: 287, endPoint y: 490, distance: 13.0
click at [287, 490] on input "1" at bounding box center [295, 491] width 38 height 22
click at [298, 489] on input "1" at bounding box center [295, 491] width 38 height 22
click at [268, 489] on span "1 Steam Cleaning - $55 per Unit ($110 Minimum)" at bounding box center [371, 491] width 209 height 9
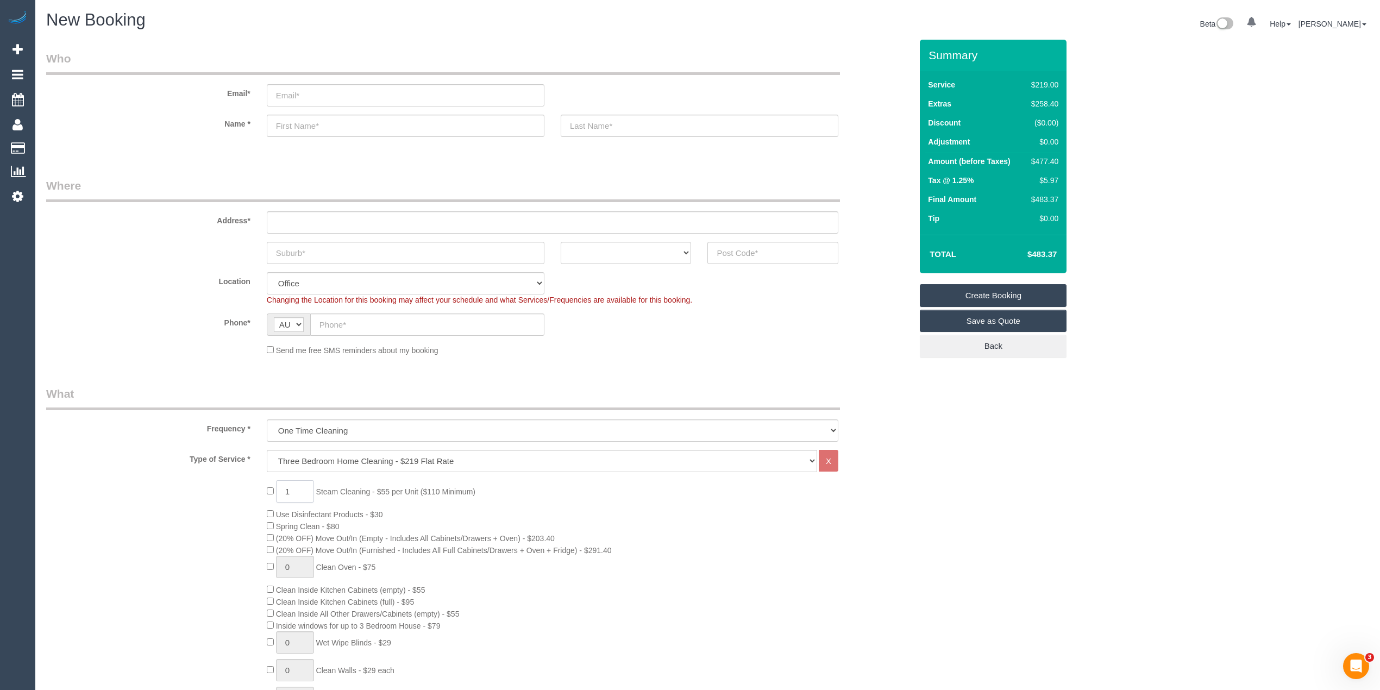
click at [292, 489] on input "1" at bounding box center [295, 491] width 38 height 22
click at [270, 492] on span "1 Steam Cleaning - $55 per Unit ($110 Minimum)" at bounding box center [371, 491] width 209 height 9
type input "5"
click at [179, 515] on div "5 Steam Cleaning - $55 per Unit ($110 Minimum) Use Disinfectant Products - $30 …" at bounding box center [478, 670] width 881 height 381
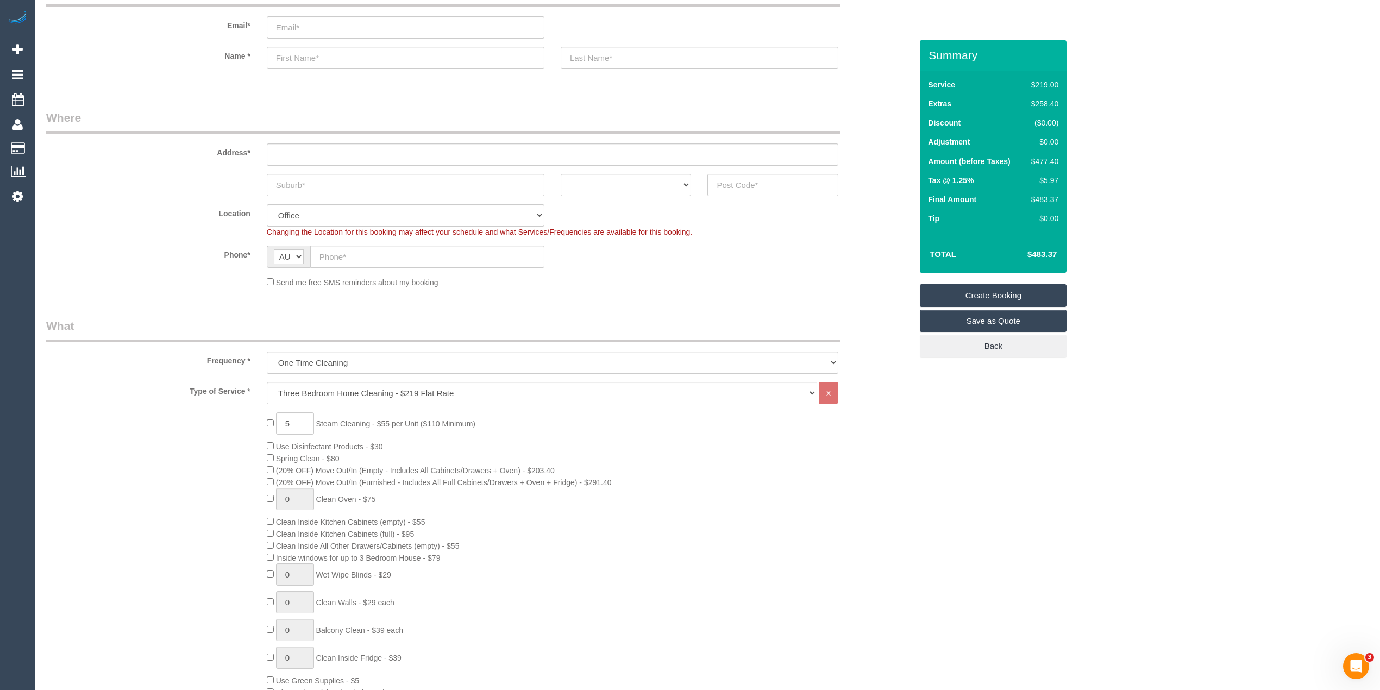
scroll to position [121, 0]
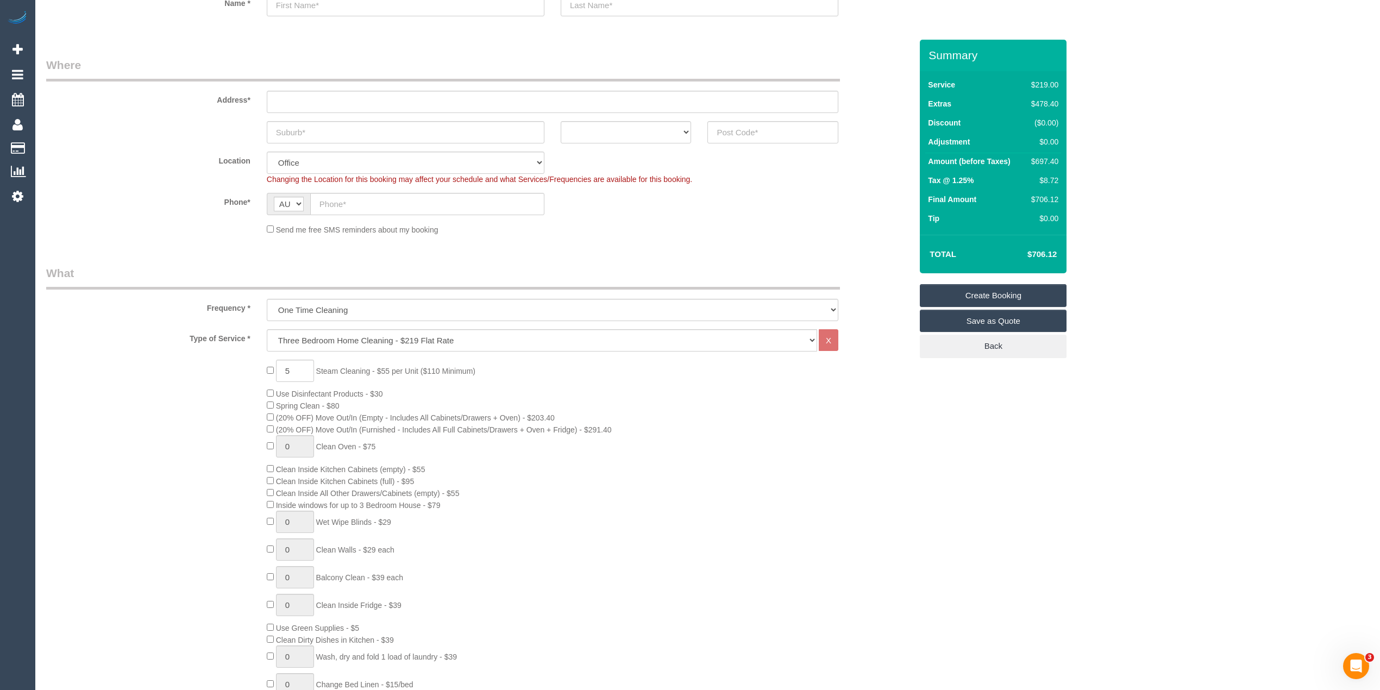
click at [269, 499] on div "5 Steam Cleaning - $55 per Unit ($110 Minimum) Use Disinfectant Products - $30 …" at bounding box center [589, 550] width 661 height 381
click at [185, 486] on div "5 Steam Cleaning - $55 per Unit ($110 Minimum) Use Disinfectant Products - $30 …" at bounding box center [478, 550] width 881 height 381
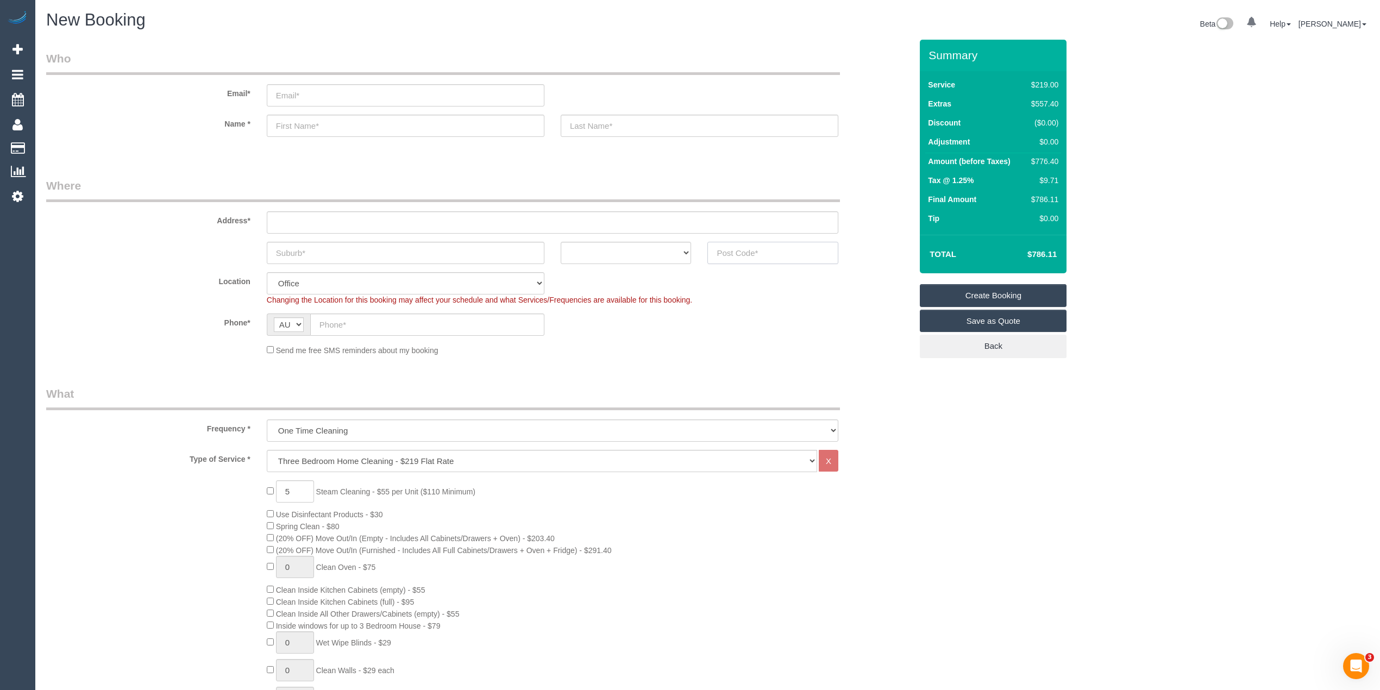
click at [752, 255] on input "text" at bounding box center [772, 253] width 131 height 22
type input "3129"
click at [383, 222] on input "text" at bounding box center [552, 222] width 571 height 22
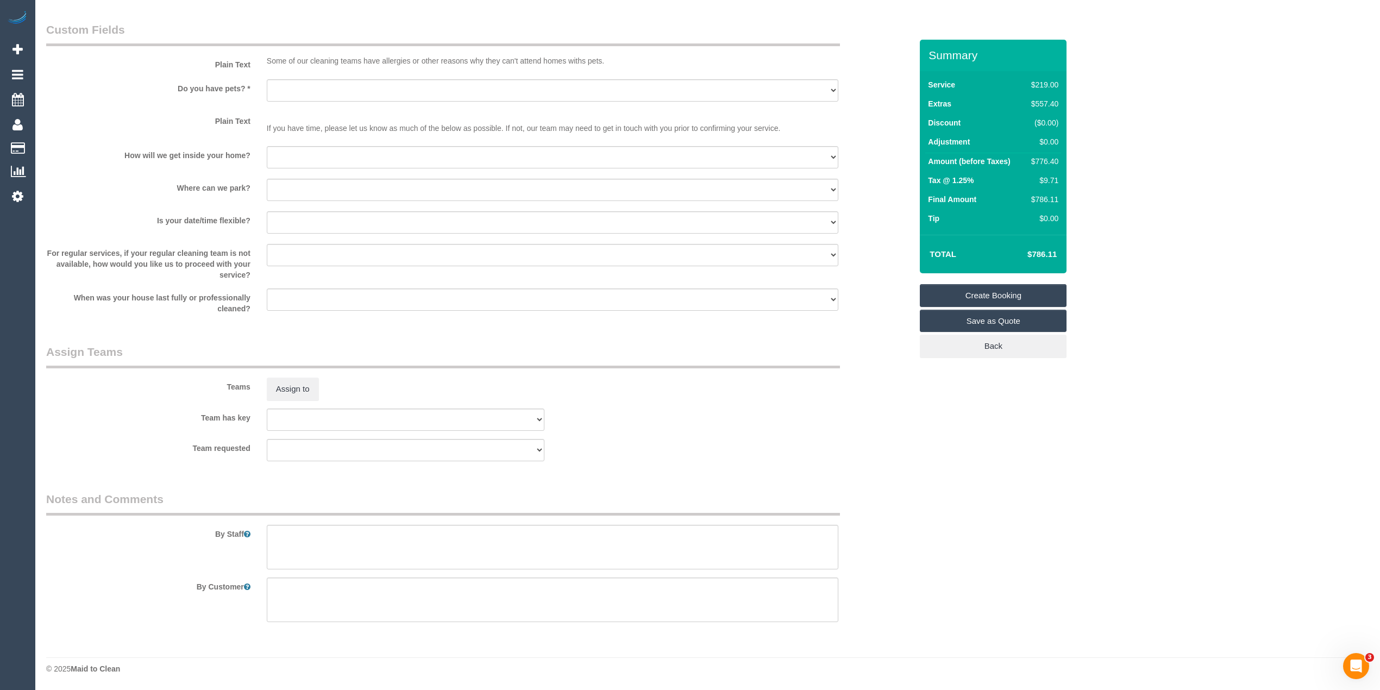
scroll to position [1093, 0]
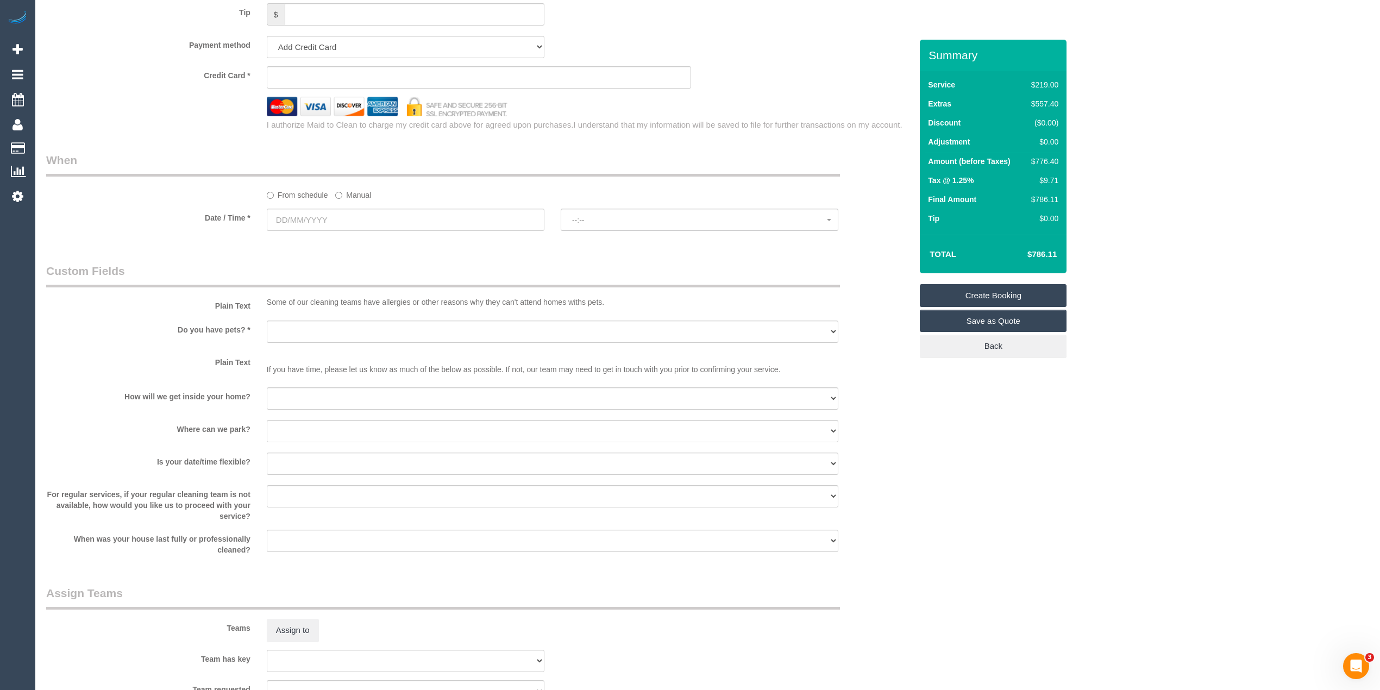
type input "-"
click at [294, 221] on input "text" at bounding box center [406, 220] width 278 height 22
select select "57"
select select "object:2185"
click at [361, 329] on link "21" at bounding box center [359, 331] width 18 height 15
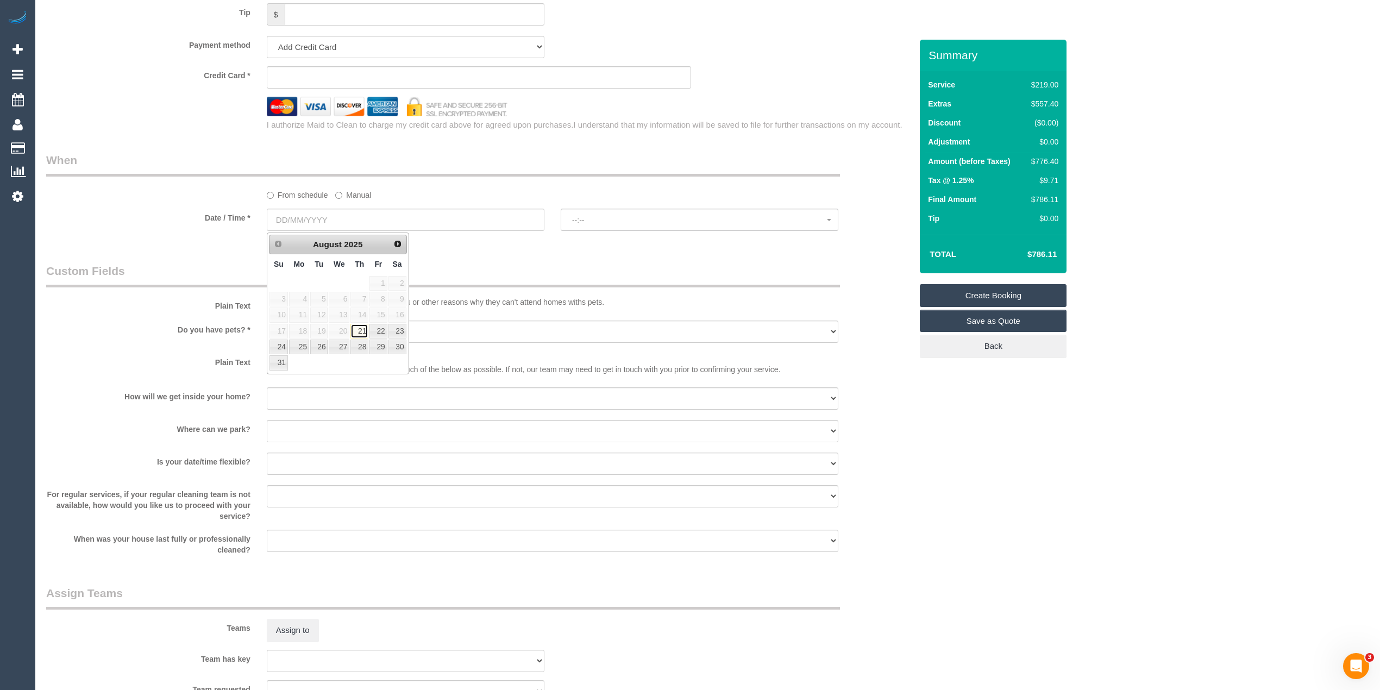
type input "21/08/2025"
click at [608, 215] on button "--:--" at bounding box center [699, 220] width 278 height 22
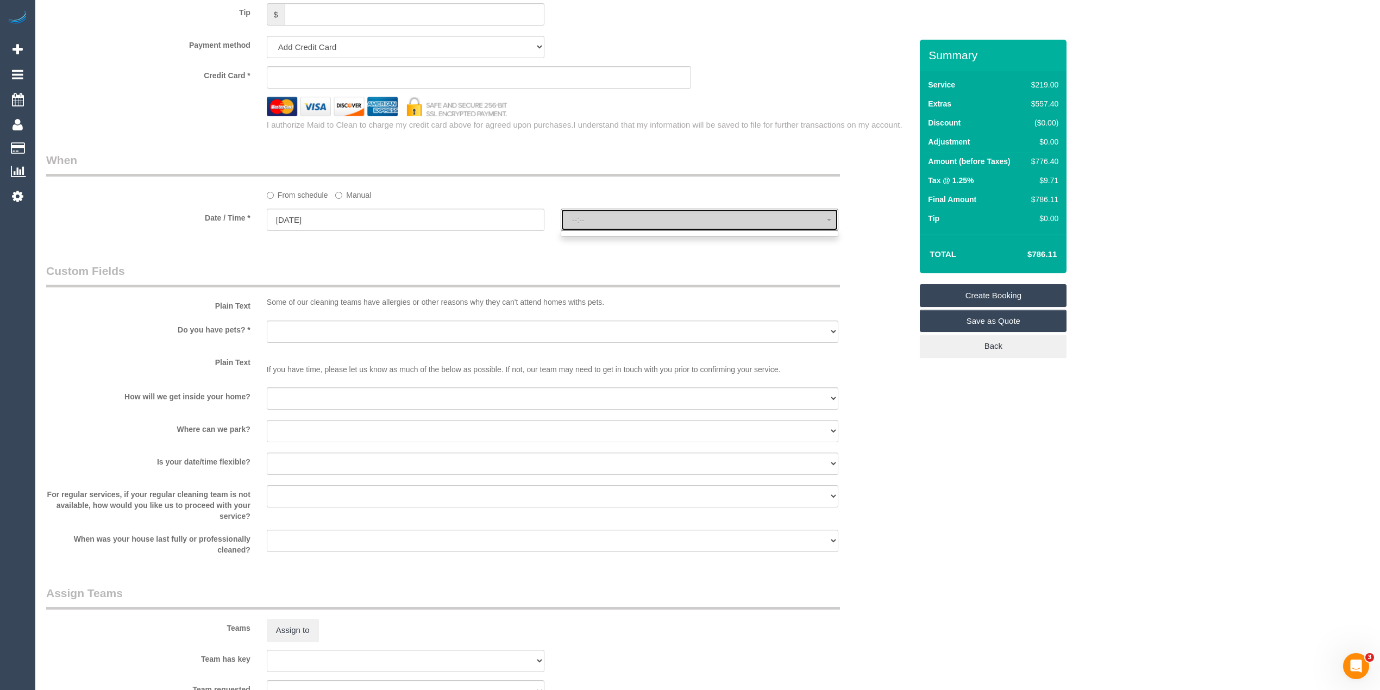
select select "spot1"
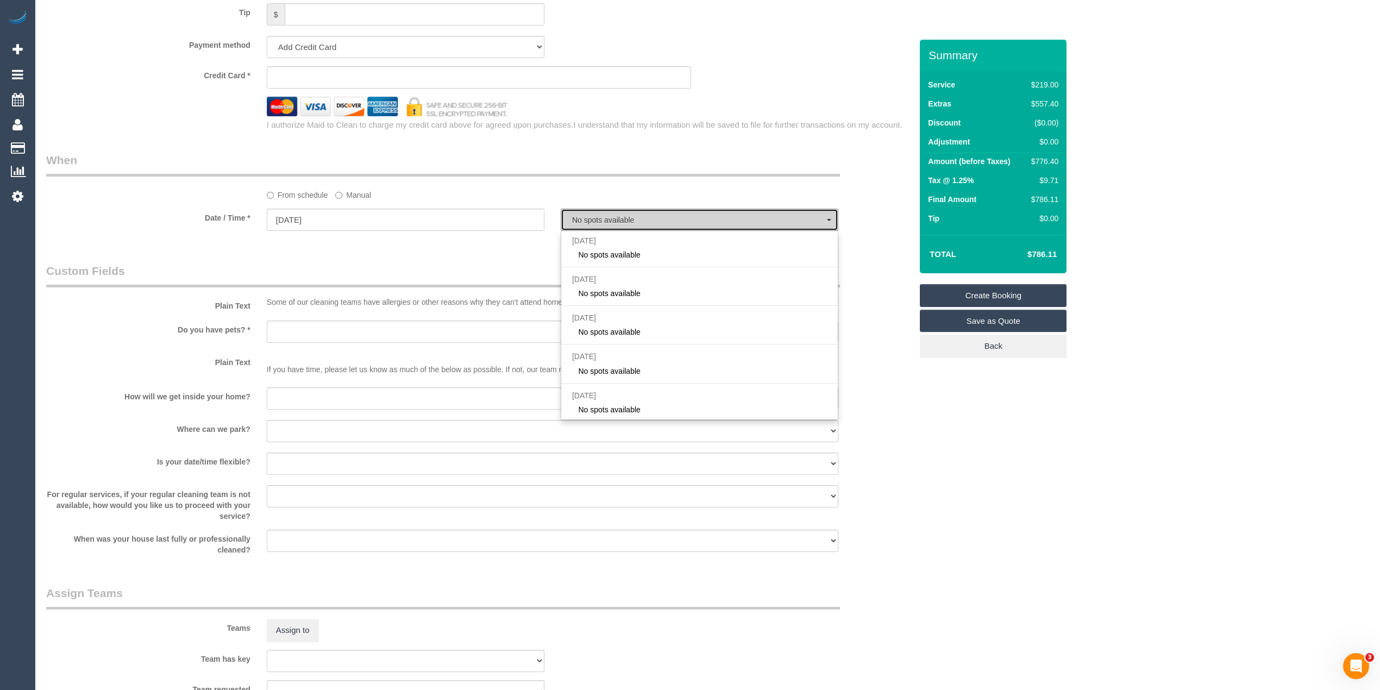
click at [608, 215] on button "No spots available" at bounding box center [699, 220] width 278 height 22
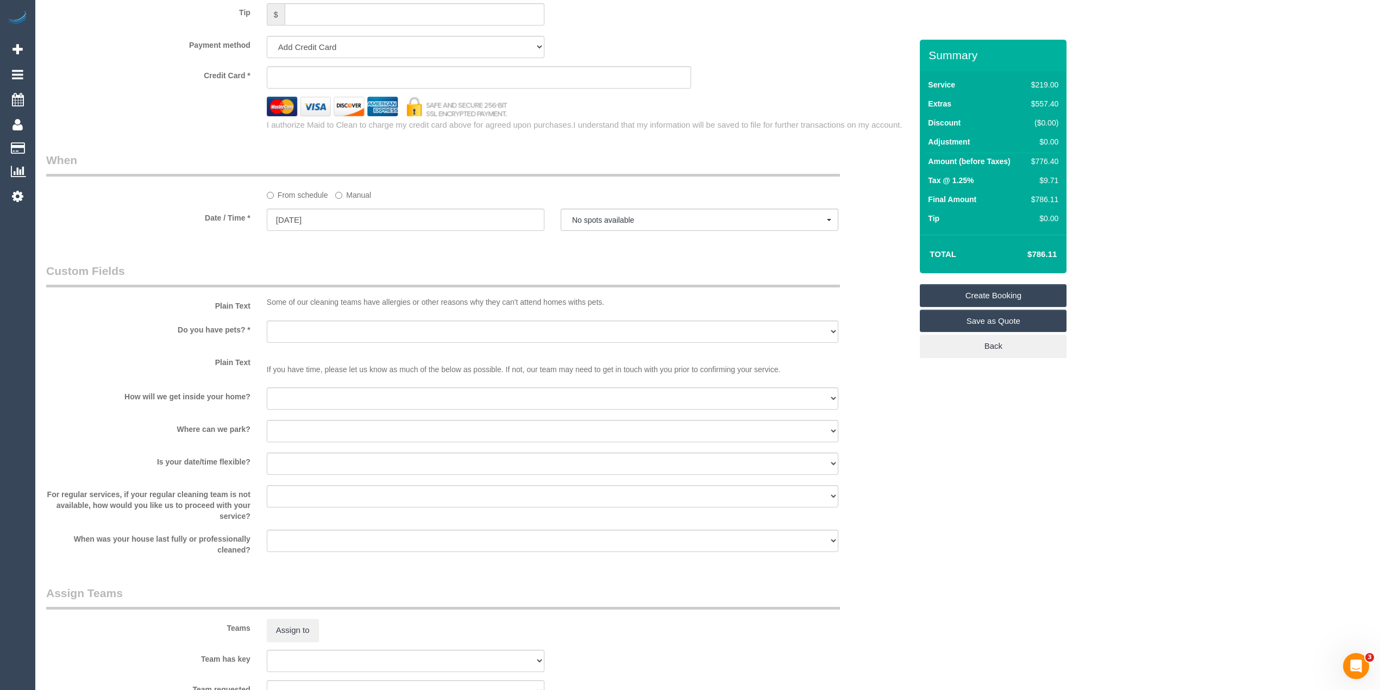
click at [84, 179] on div "From schedule Manual" at bounding box center [478, 176] width 881 height 48
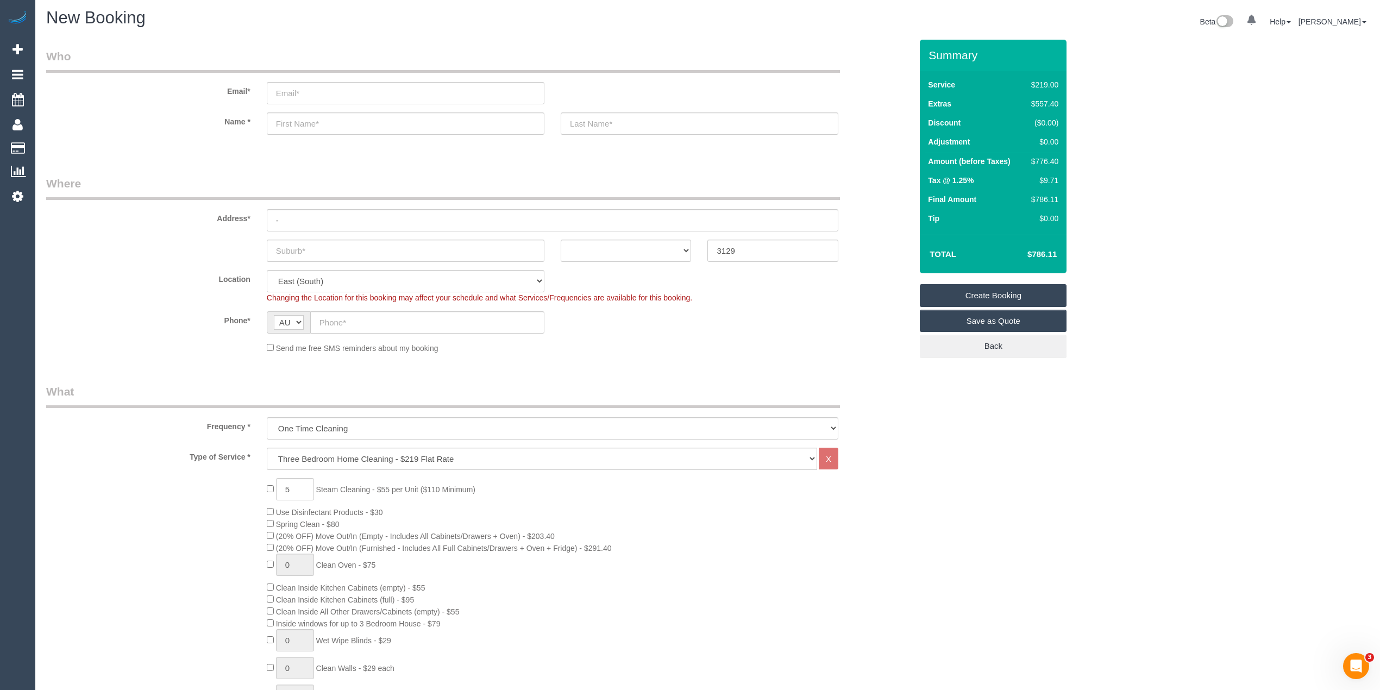
scroll to position [0, 0]
click at [313, 254] on input "text" at bounding box center [406, 253] width 278 height 22
type input "Mont Albert Nth"
click at [605, 252] on select "ACT NSW NT QLD SA TAS VIC WA" at bounding box center [625, 253] width 131 height 22
select select "VIC"
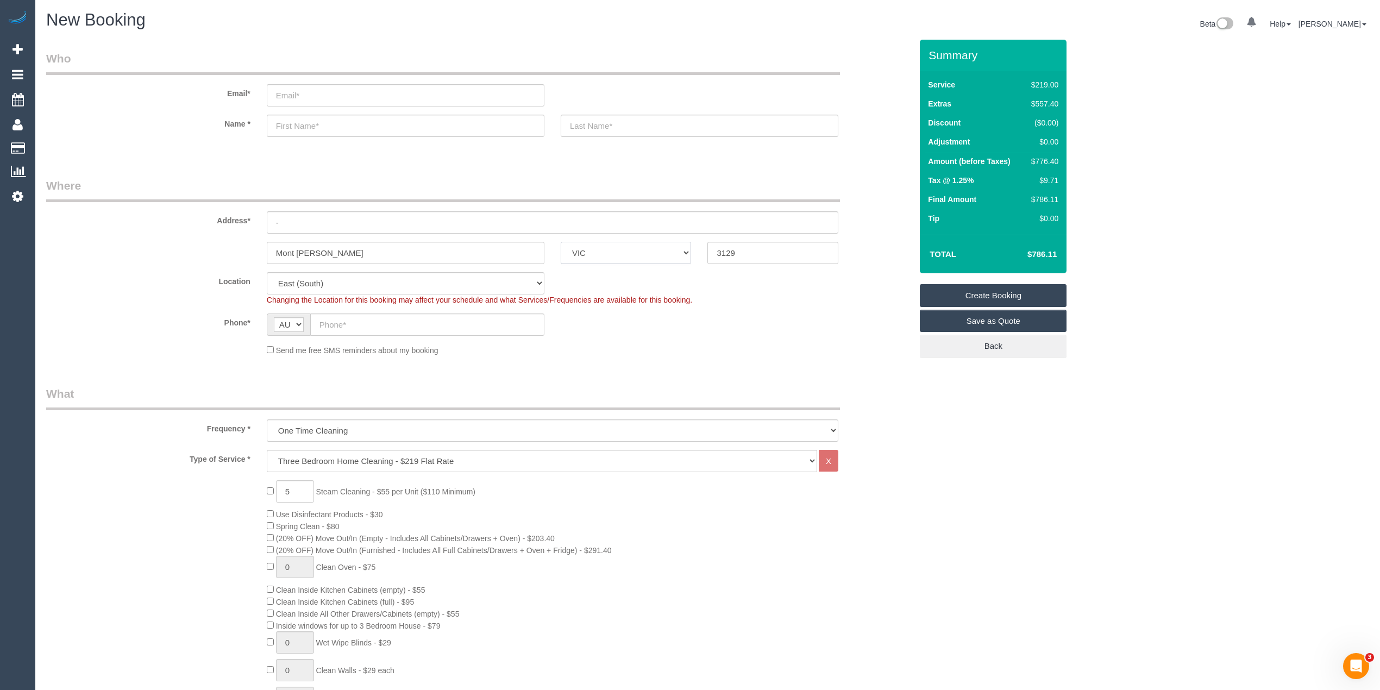
click at [560, 242] on select "ACT NSW NT QLD SA TAS VIC WA" at bounding box center [625, 253] width 131 height 22
click at [355, 324] on input "text" at bounding box center [427, 324] width 234 height 22
click at [313, 124] on input "text" at bounding box center [406, 126] width 278 height 22
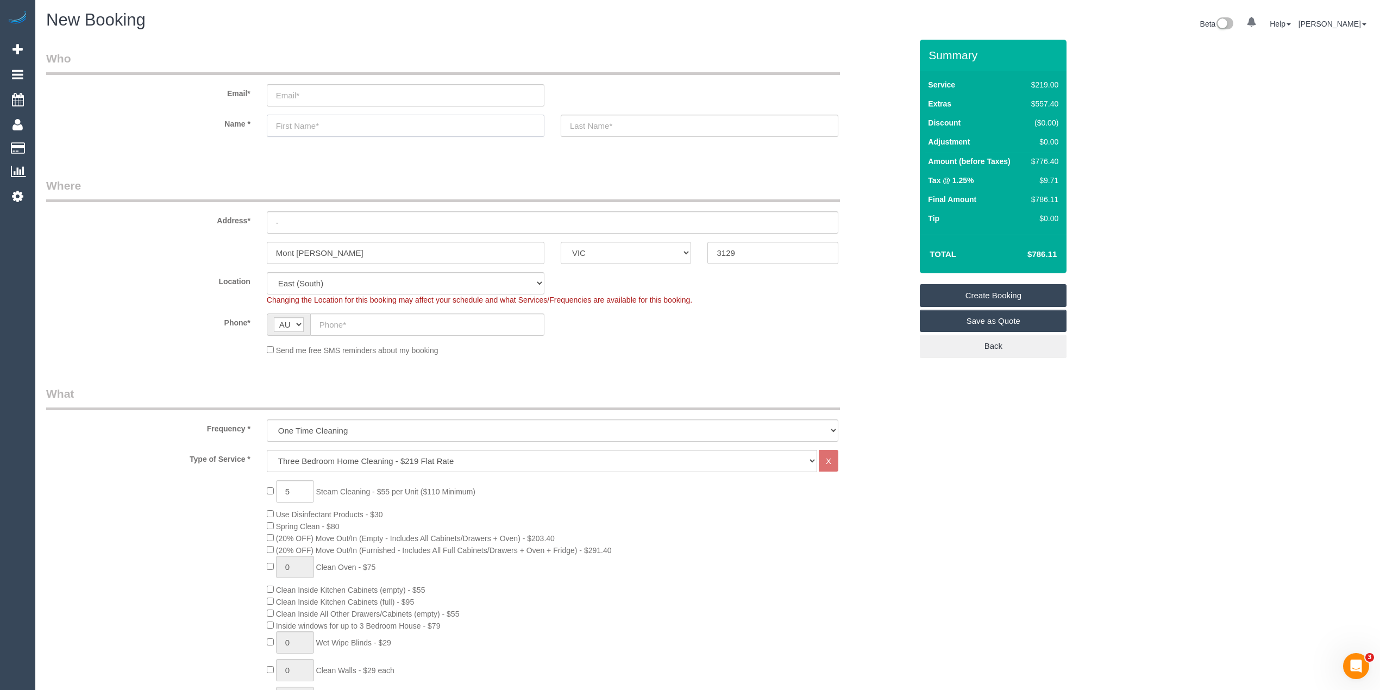
click at [313, 124] on input "text" at bounding box center [406, 126] width 278 height 22
click at [362, 323] on input "text" at bounding box center [427, 324] width 234 height 22
click at [352, 323] on input "text" at bounding box center [427, 324] width 234 height 22
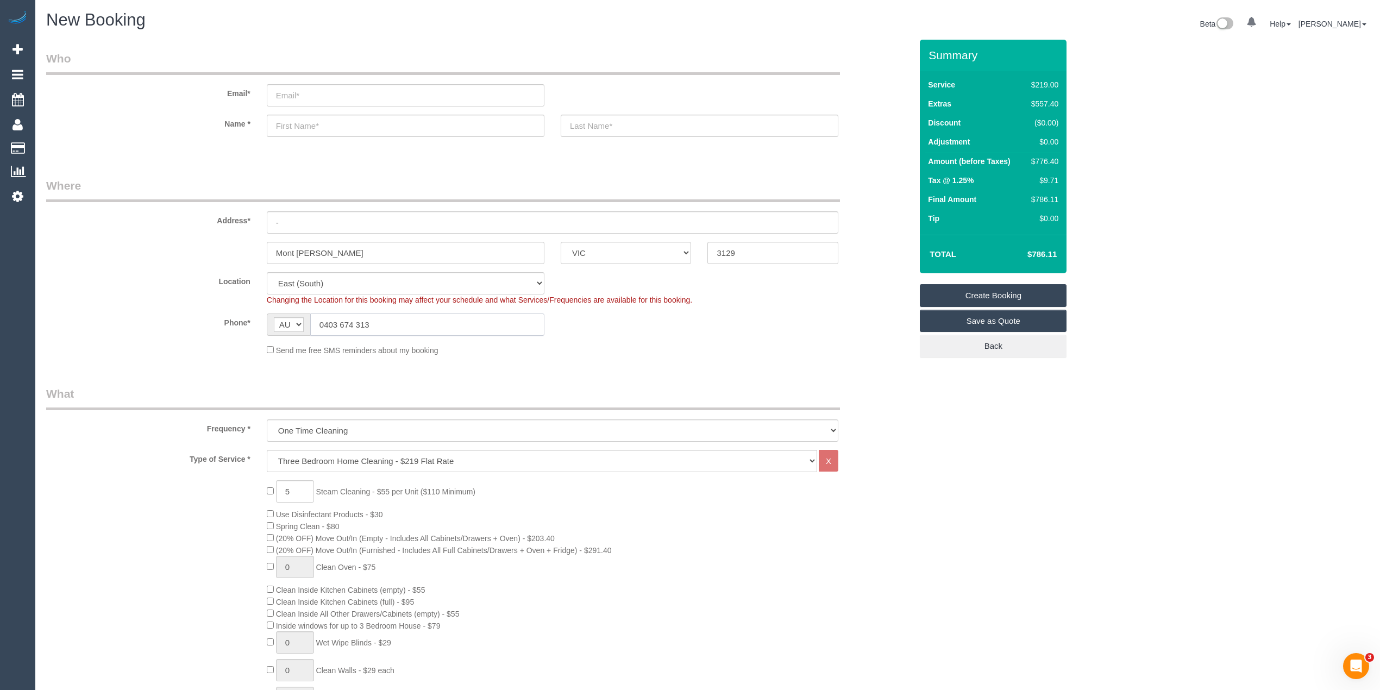
type input "0403 674 313"
click at [342, 126] on input "text" at bounding box center [406, 126] width 278 height 22
type input "Penny"
type input "McGregor"
click at [163, 138] on sui-booking-customer "Email* Name * Penny McGregor" at bounding box center [478, 99] width 865 height 97
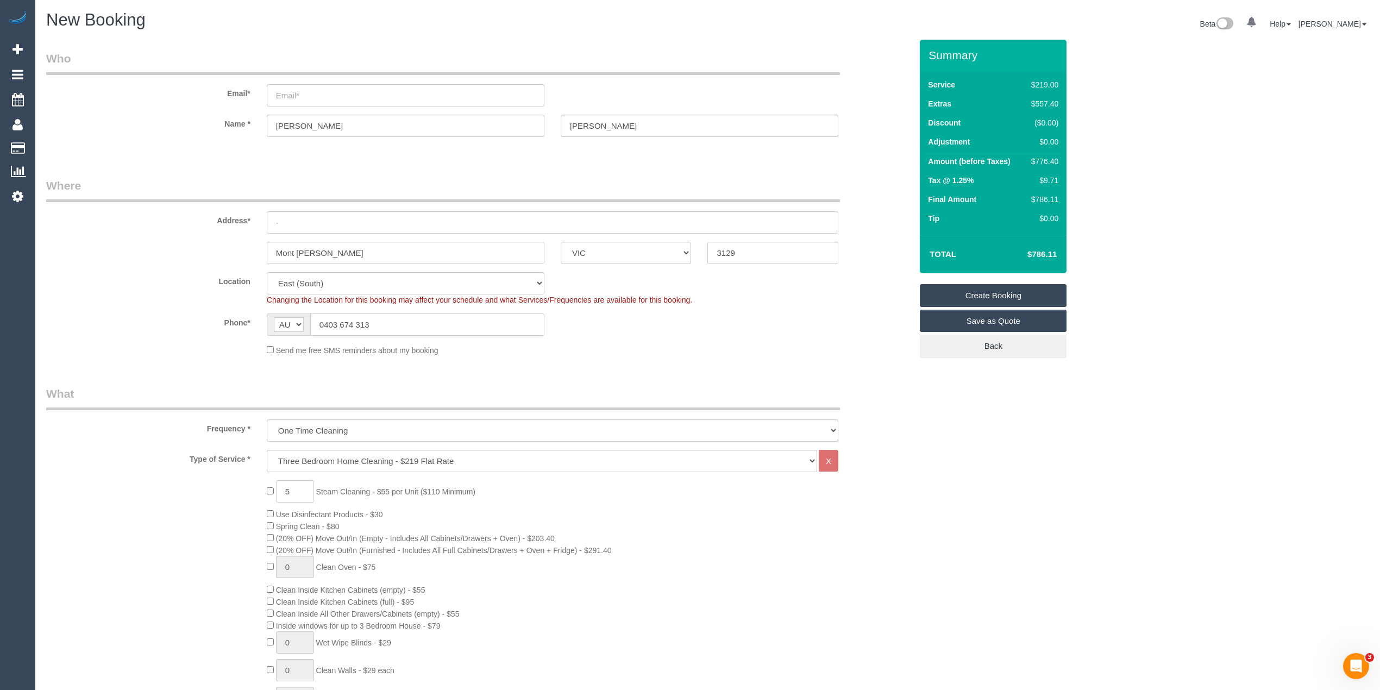
drag, startPoint x: 351, startPoint y: 323, endPoint x: 254, endPoint y: 323, distance: 96.7
click at [254, 323] on div "Phone* AF AL DZ AD AO AI AQ AG AR AM AW AU AT AZ BS BH BD BB BY BE BZ BJ BM BT …" at bounding box center [478, 324] width 881 height 22
drag, startPoint x: 339, startPoint y: 316, endPoint x: 325, endPoint y: 314, distance: 14.8
click at [325, 314] on input "0403 674 313" at bounding box center [427, 324] width 234 height 22
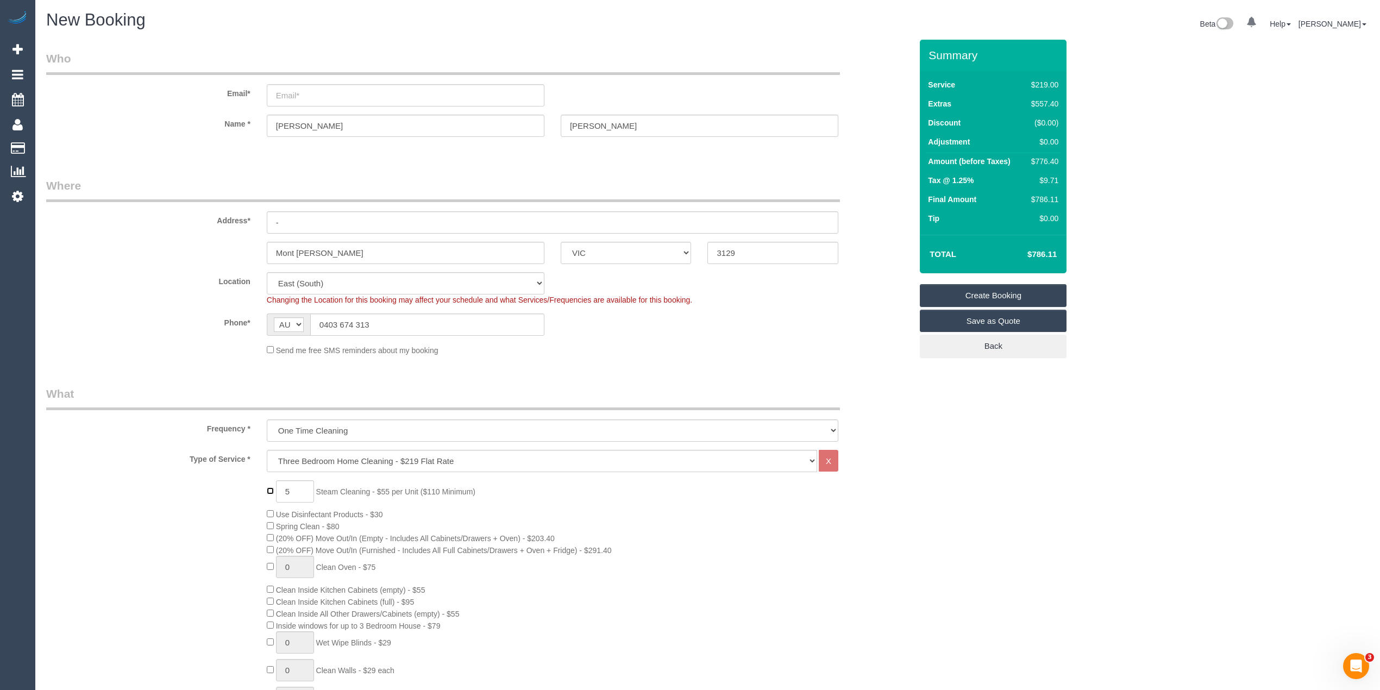
type input "0"
select select "spot6"
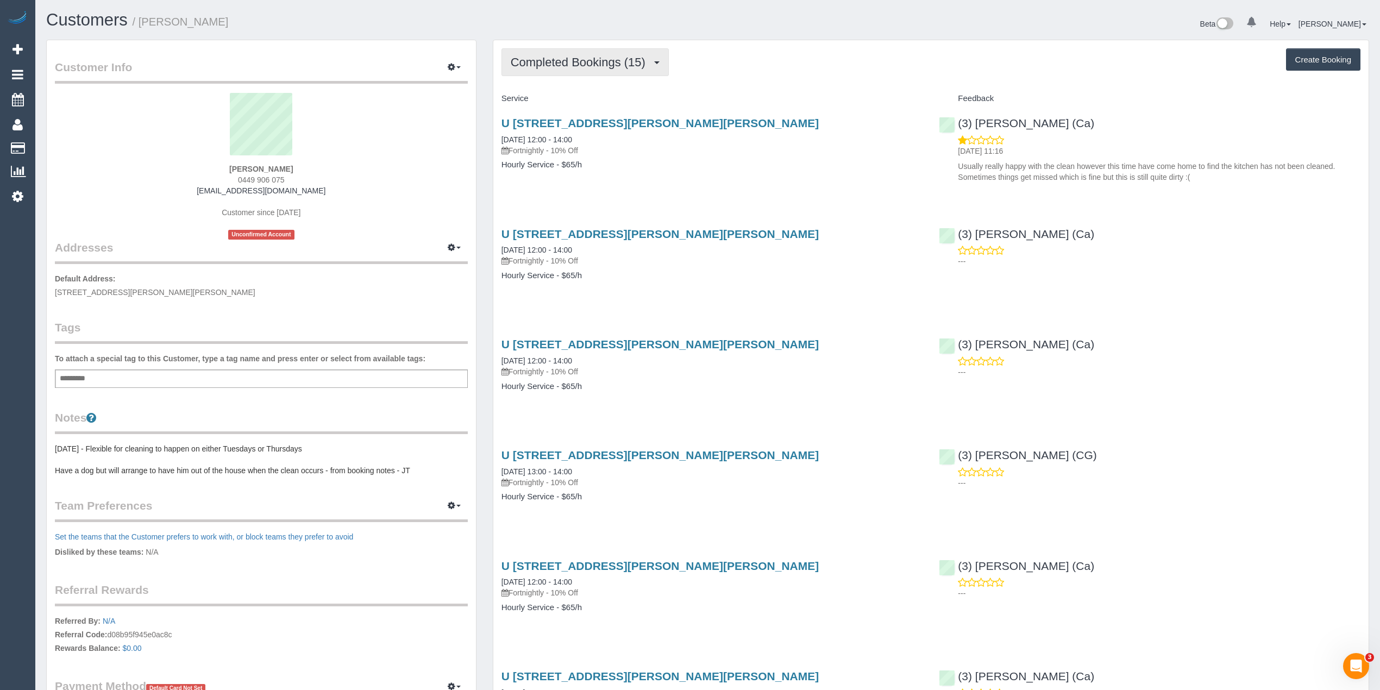
click at [565, 55] on span "Completed Bookings (15)" at bounding box center [581, 62] width 140 height 14
click at [563, 100] on link "Upcoming Bookings (1)" at bounding box center [560, 102] width 117 height 14
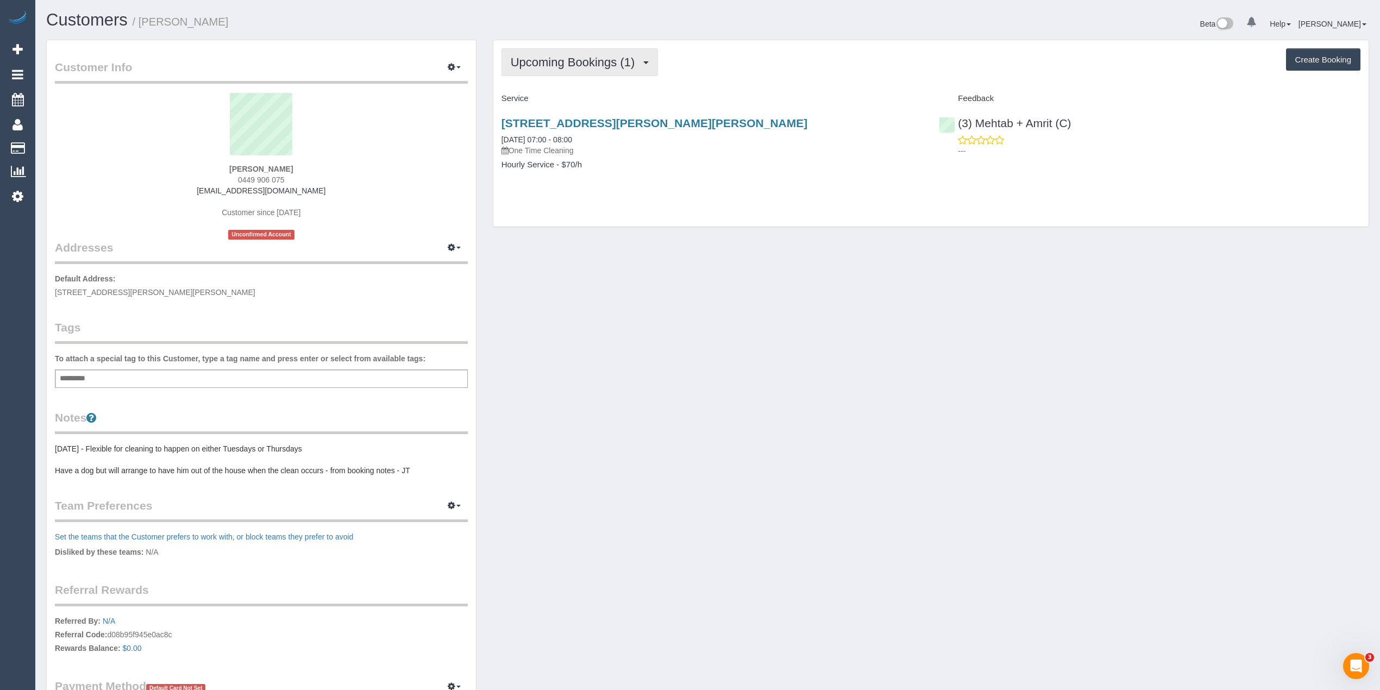
click at [568, 56] on span "Upcoming Bookings (1)" at bounding box center [576, 62] width 130 height 14
click at [1310, 52] on button "Create Booking" at bounding box center [1323, 59] width 74 height 23
select select "VIC"
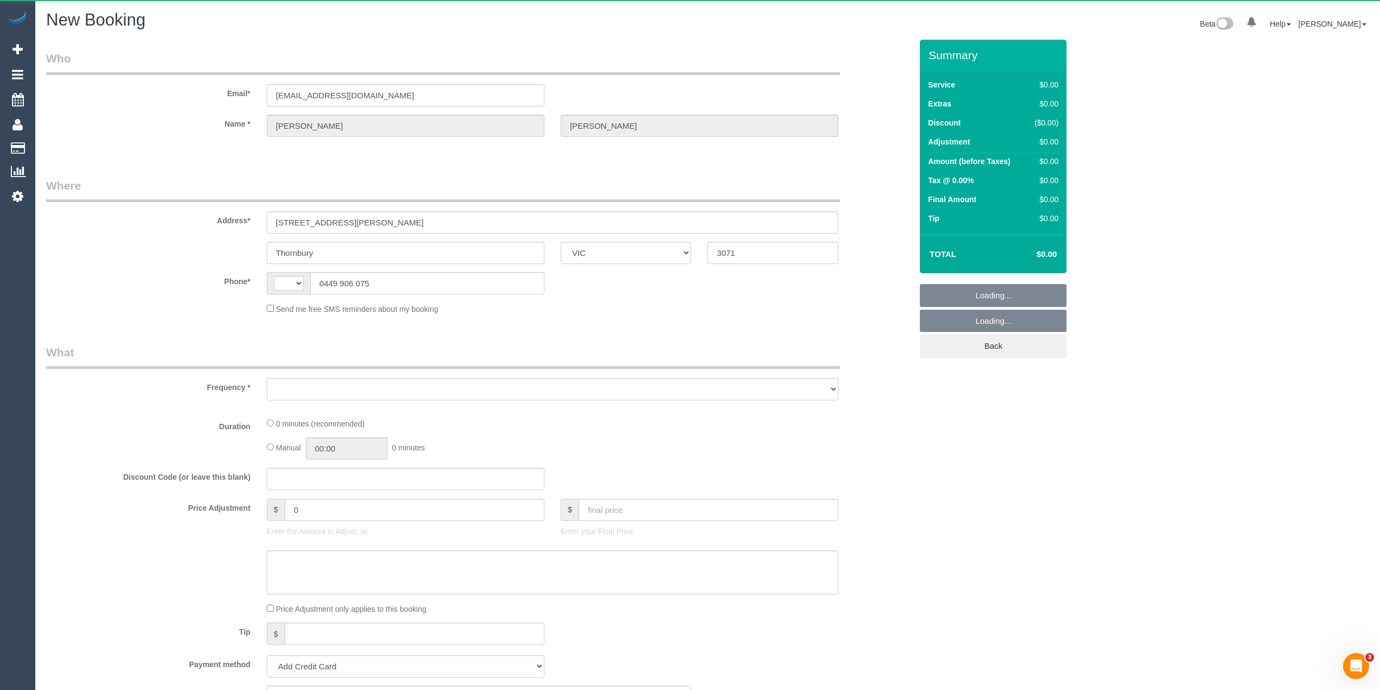
select select "string:AU"
select select "string:stripe-pm_1L3t7j2GScqysDRViqxYH6Xm"
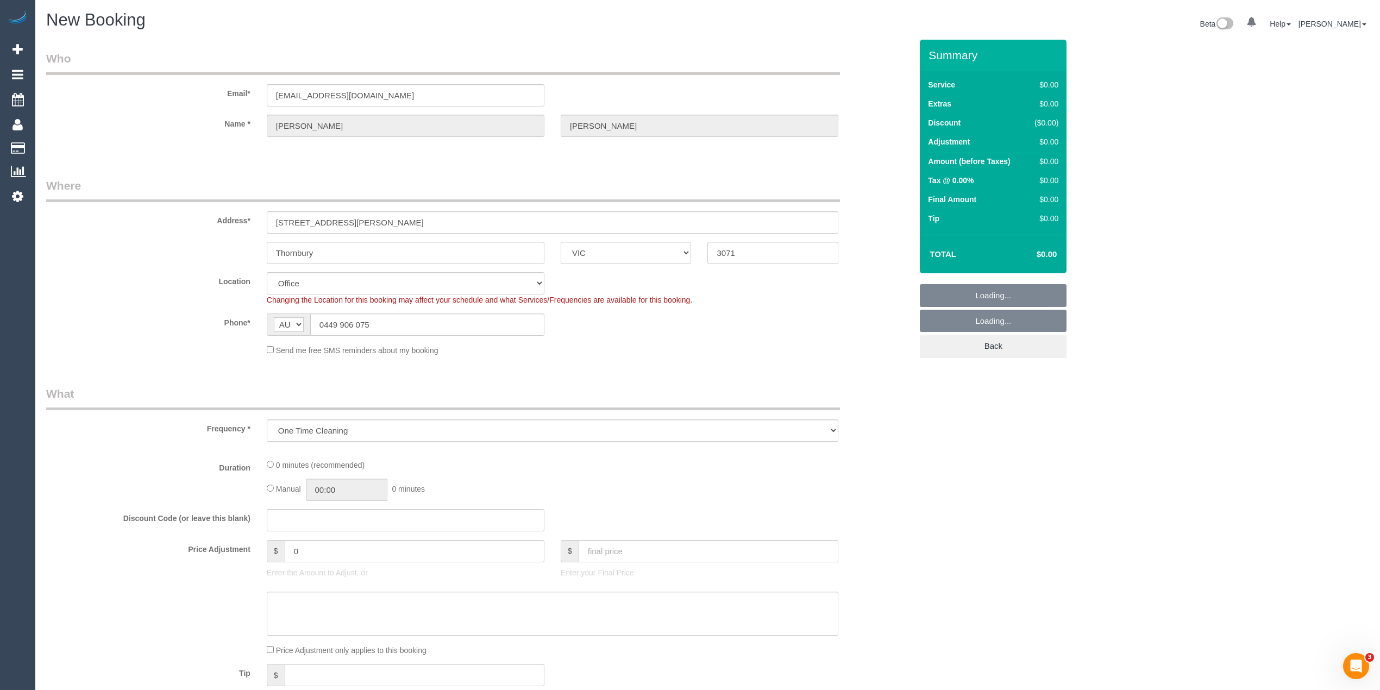
select select "object:1548"
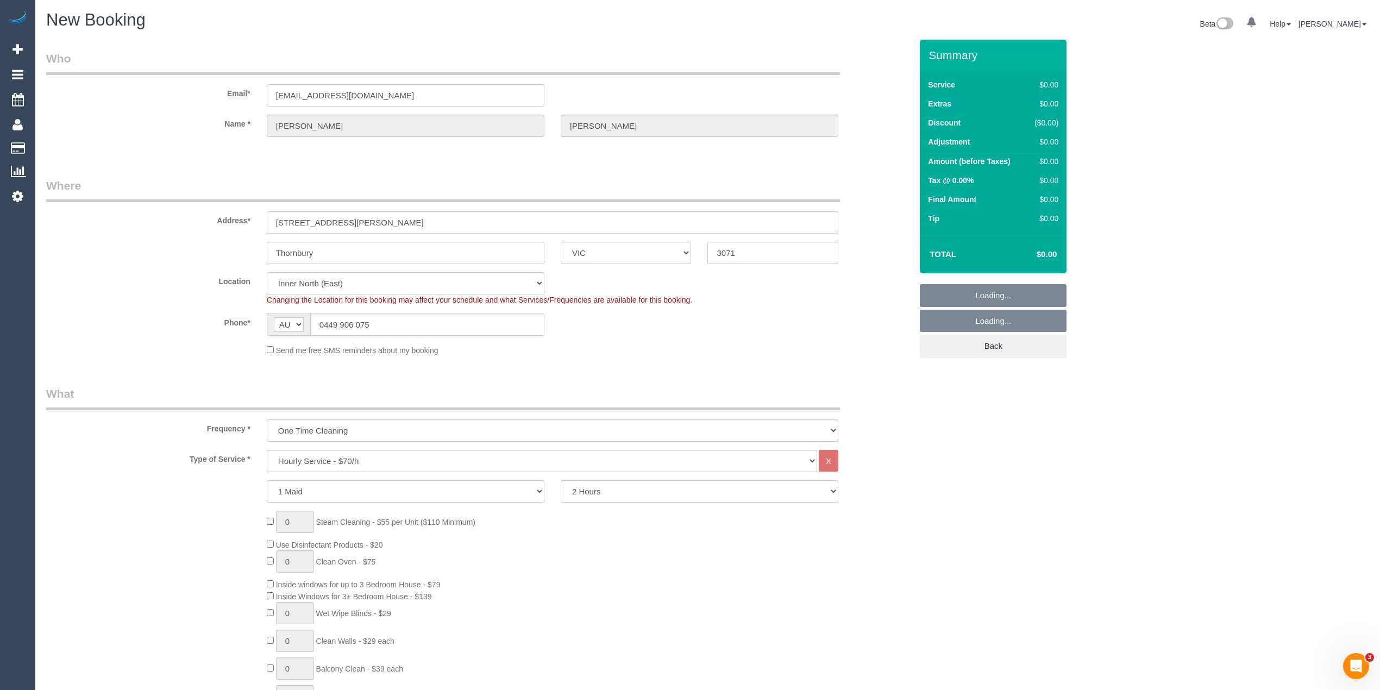
select select "47"
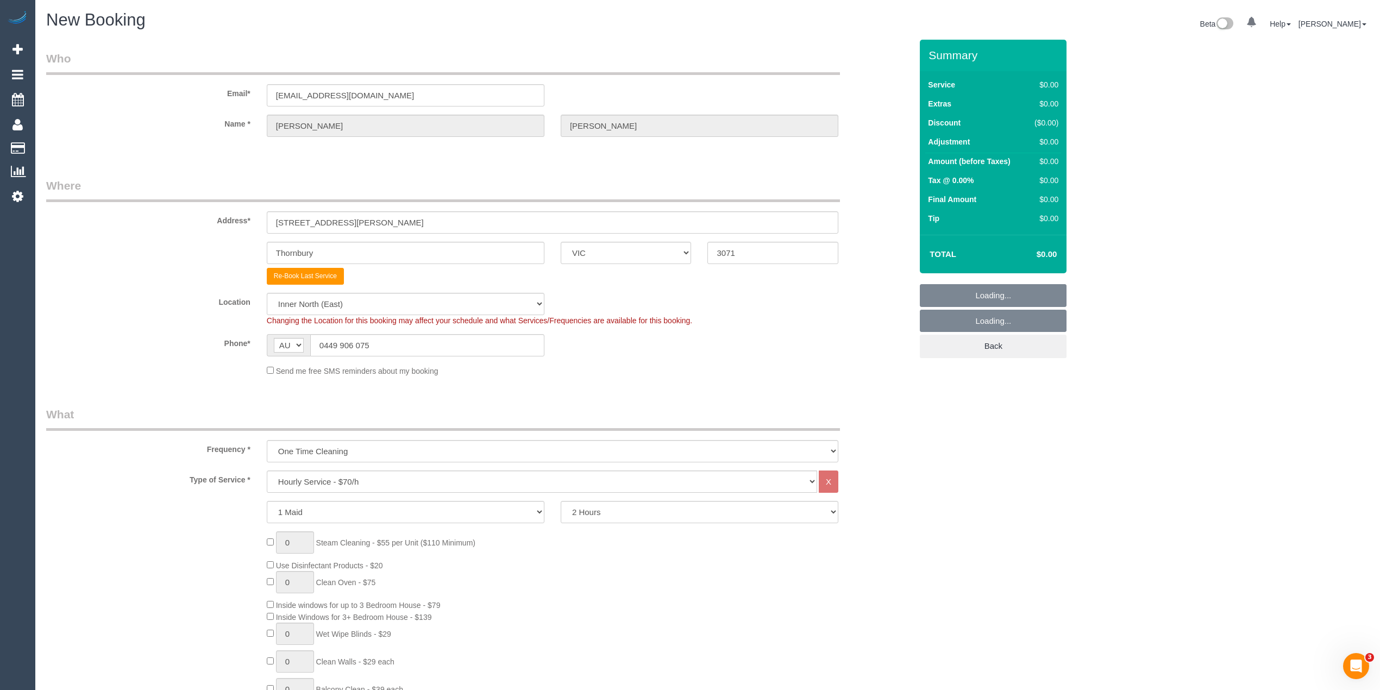
select select "object:2844"
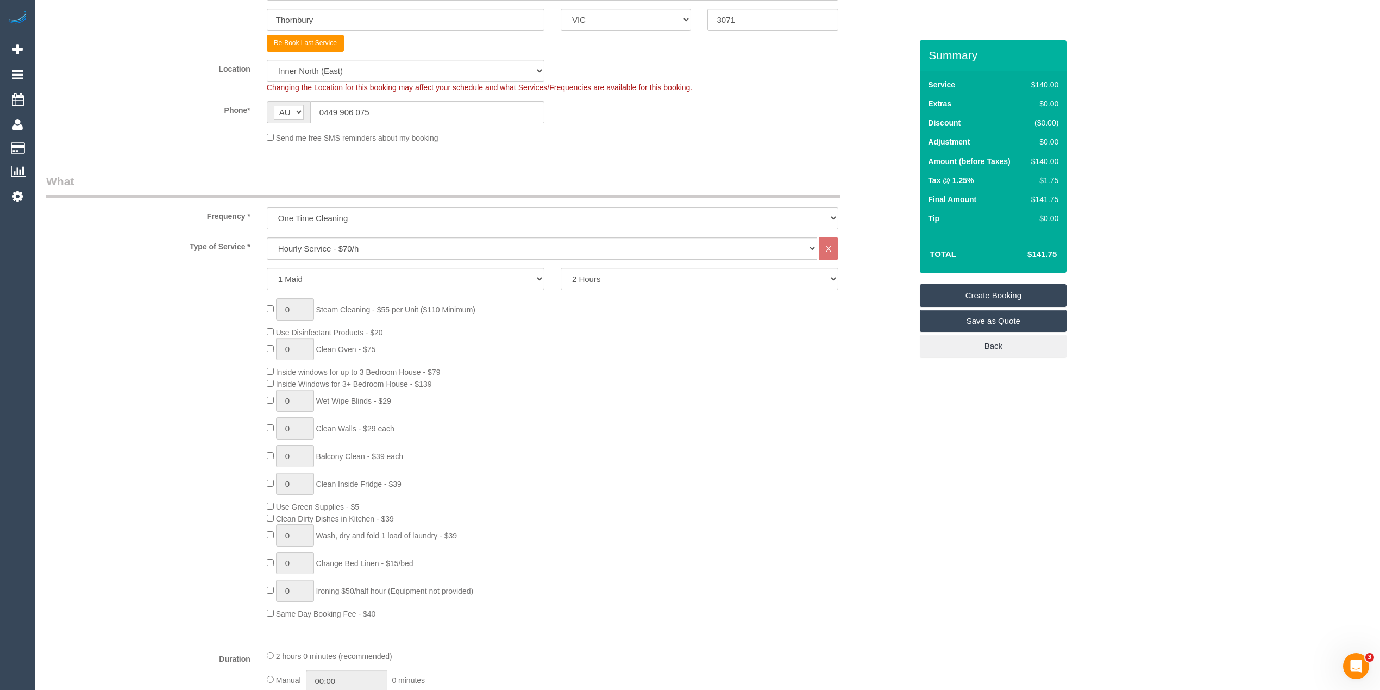
scroll to position [241, 0]
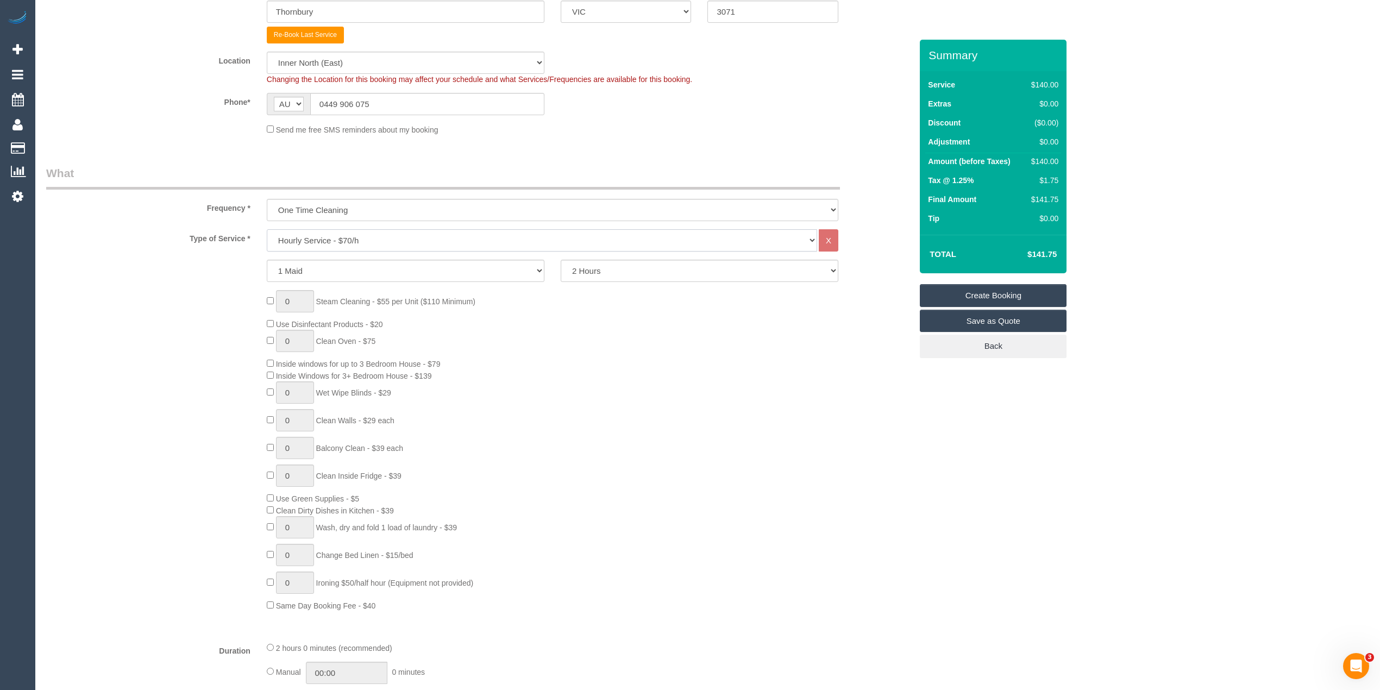
click at [355, 238] on select "Hourly Service - $70/h Hourly Service - $65/h Hourly Service - $60/h Hourly Ser…" at bounding box center [542, 240] width 550 height 22
select select "211"
click at [267, 229] on select "Hourly Service - $70/h Hourly Service - $65/h Hourly Service - $60/h Hourly Ser…" at bounding box center [542, 240] width 550 height 22
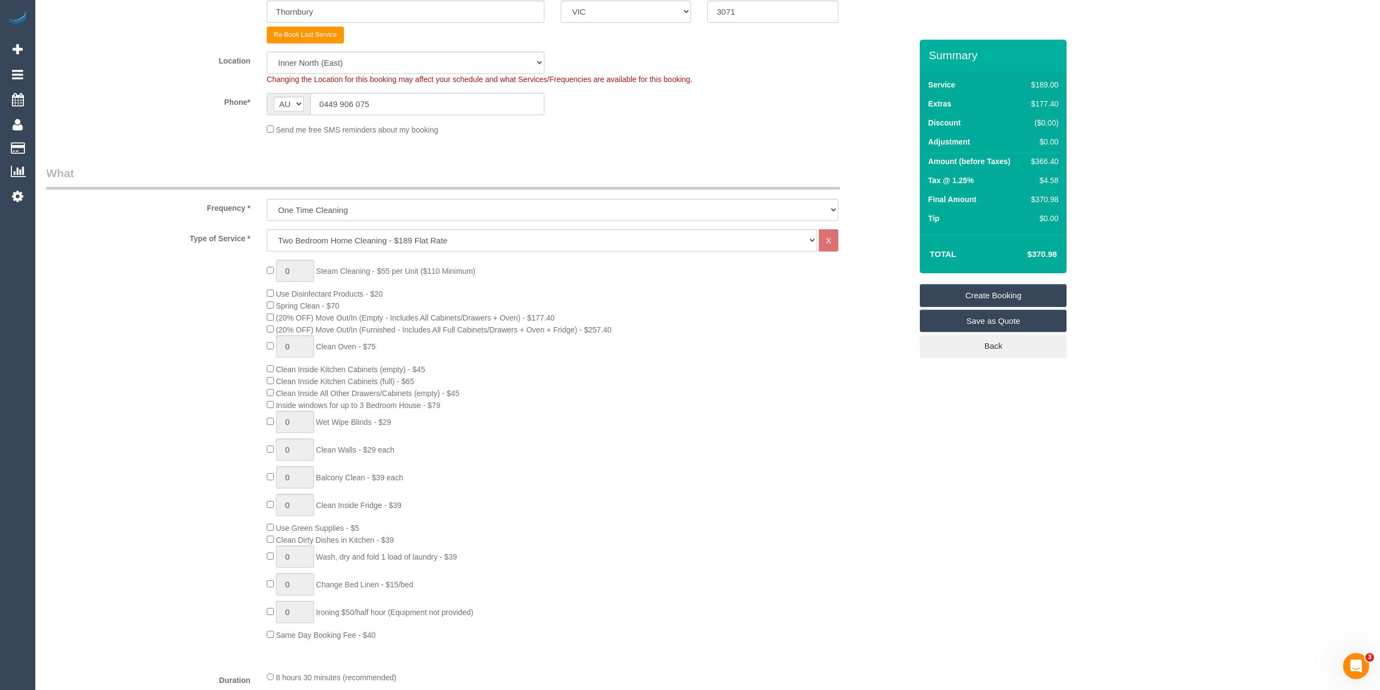
click at [209, 395] on div "0 Steam Cleaning - $55 per Unit ($110 Minimum) Use Disinfectant Products - $20 …" at bounding box center [478, 450] width 881 height 381
drag, startPoint x: 298, startPoint y: 269, endPoint x: 264, endPoint y: 268, distance: 33.7
click at [264, 268] on div "1 Steam Cleaning - $55 per Unit ($110 Minimum) Use Disinfectant Products - $20 …" at bounding box center [589, 450] width 661 height 381
click at [309, 266] on input "1" at bounding box center [295, 271] width 38 height 22
type input "4"
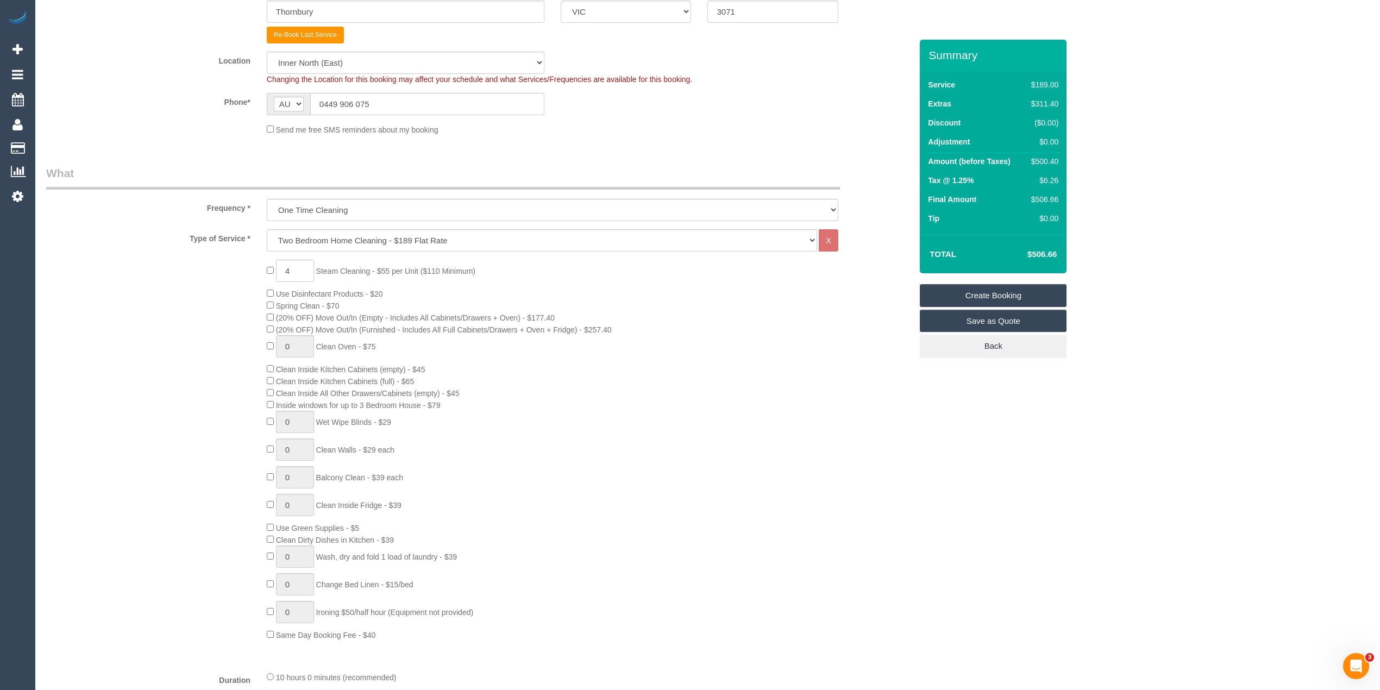
click at [192, 284] on div "4 Steam Cleaning - $55 per Unit ($110 Minimum) Use Disinfectant Products - $20 …" at bounding box center [478, 450] width 881 height 381
click at [130, 362] on div "4 Steam Cleaning - $55 per Unit ($110 Minimum) Use Disinfectant Products - $20 …" at bounding box center [478, 450] width 881 height 381
click at [130, 361] on div "4 Steam Cleaning - $55 per Unit ($110 Minimum) Use Disinfectant Products - $20 …" at bounding box center [478, 450] width 881 height 381
click at [268, 400] on div "4 Steam Cleaning - $55 per Unit ($110 Minimum) Use Disinfectant Products - $20 …" at bounding box center [589, 450] width 661 height 381
click at [176, 363] on div "4 Steam Cleaning - $55 per Unit ($110 Minimum) Use Disinfectant Products - $20 …" at bounding box center [478, 450] width 881 height 381
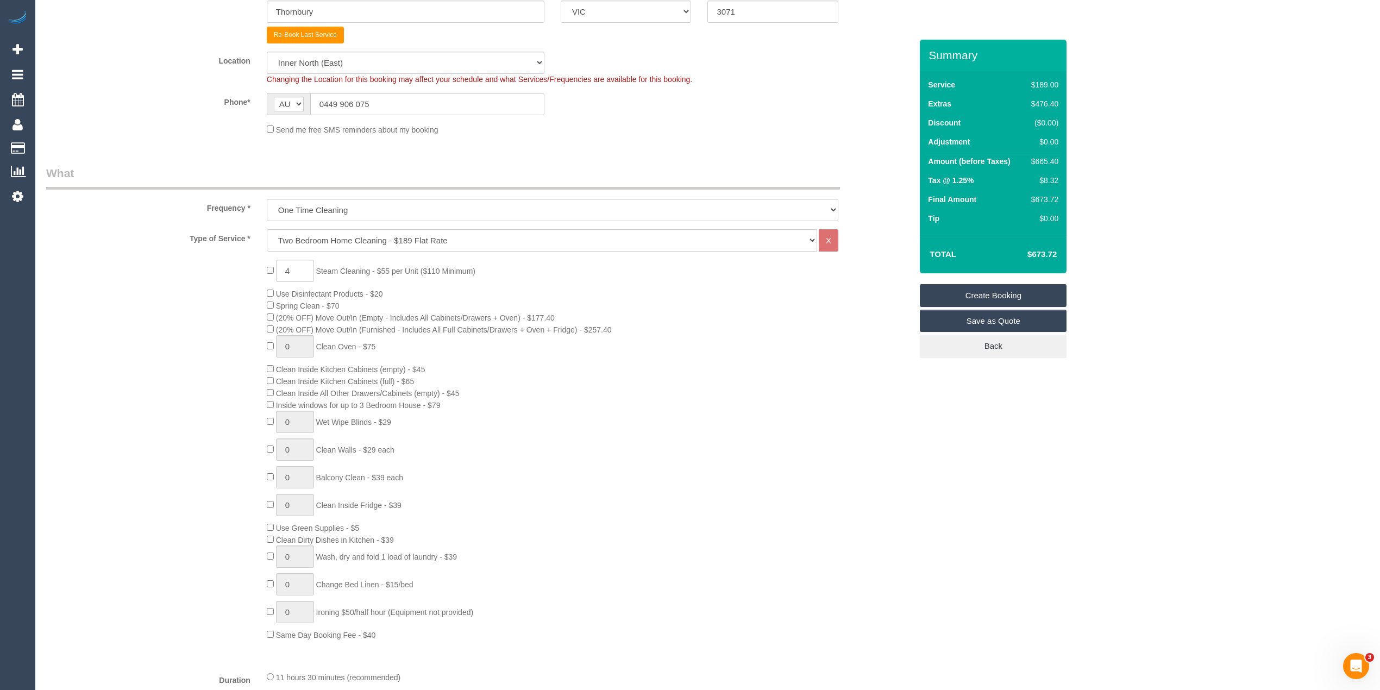
click at [264, 404] on div "4 Steam Cleaning - $55 per Unit ($110 Minimum) Use Disinfectant Products - $20 …" at bounding box center [589, 450] width 661 height 381
click at [186, 375] on div "4 Steam Cleaning - $55 per Unit ($110 Minimum) Use Disinfectant Products - $20 …" at bounding box center [478, 450] width 881 height 381
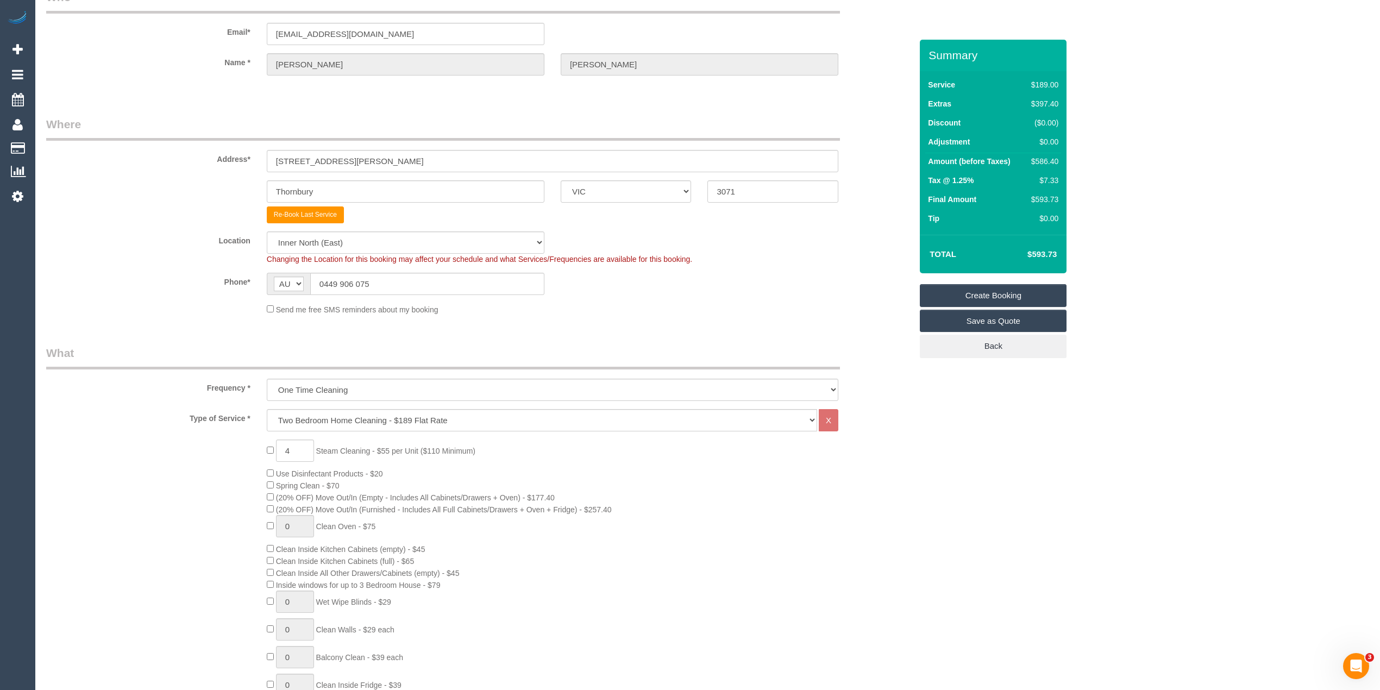
scroll to position [0, 0]
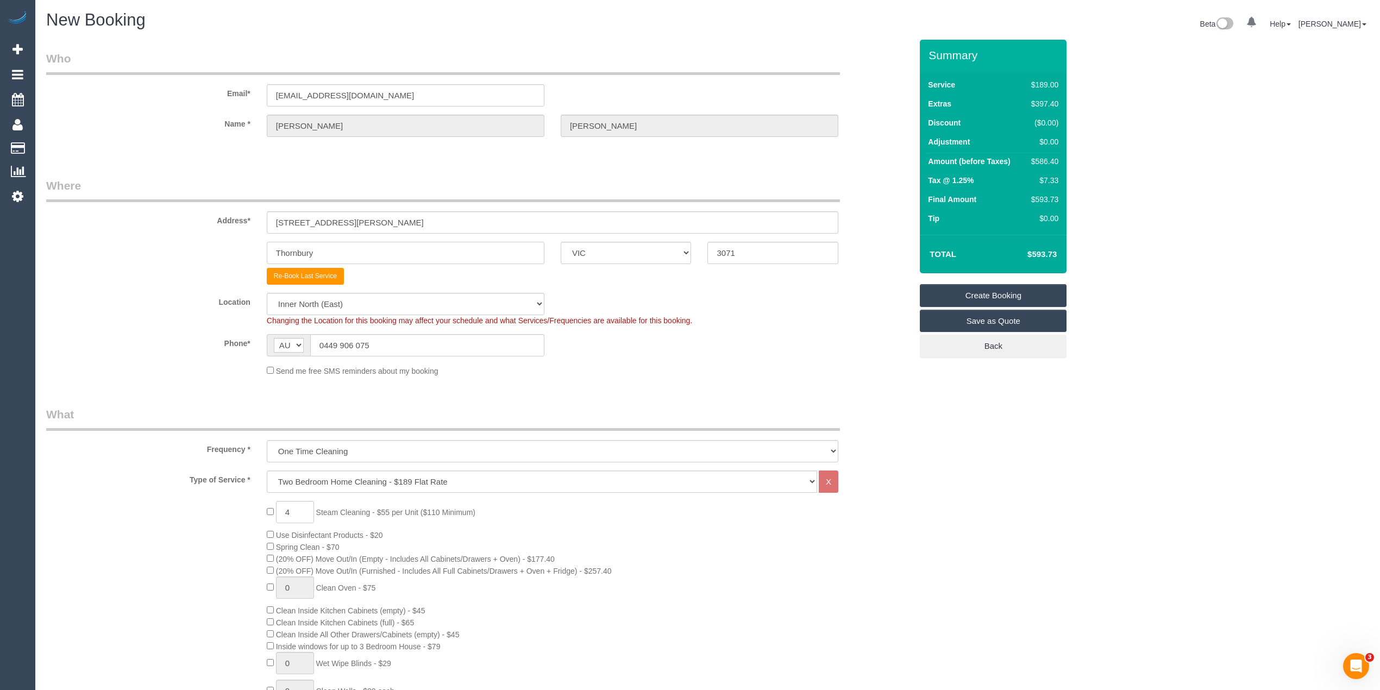
drag, startPoint x: 323, startPoint y: 246, endPoint x: 185, endPoint y: 240, distance: 138.1
click at [185, 242] on div "Thornbury ACT NSW NT QLD SA TAS VIC WA 3071" at bounding box center [478, 253] width 881 height 22
type input "Richmond"
drag, startPoint x: 343, startPoint y: 222, endPoint x: 109, endPoint y: 199, distance: 235.7
click at [117, 200] on fieldset "Where Address* 30/85c clyde st Richmond ACT NSW NT QLD SA TAS VIC WA 3071 Add t…" at bounding box center [478, 281] width 865 height 207
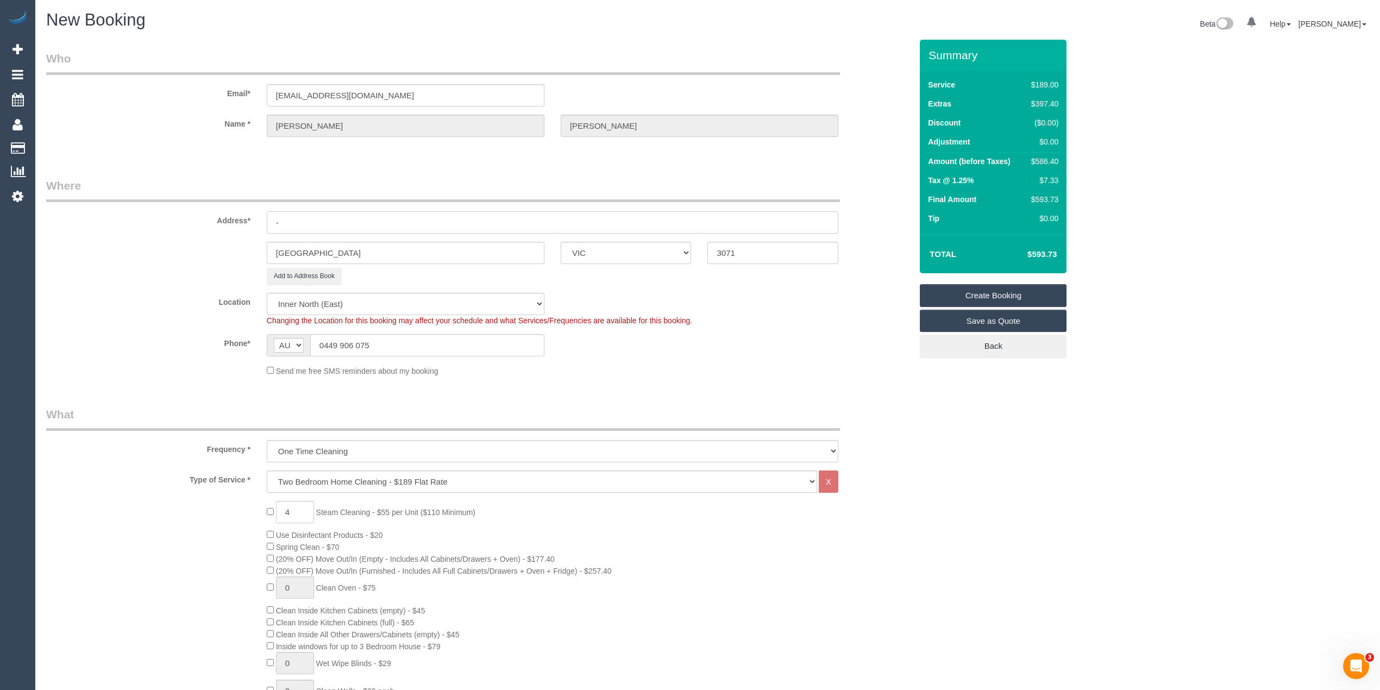
type input "-"
drag, startPoint x: 772, startPoint y: 255, endPoint x: 654, endPoint y: 244, distance: 117.9
click at [654, 244] on div "Richmond ACT NSW NT QLD SA TAS VIC WA 3071" at bounding box center [478, 253] width 881 height 22
type input "3121"
click at [115, 227] on div "Address* -" at bounding box center [478, 206] width 881 height 56
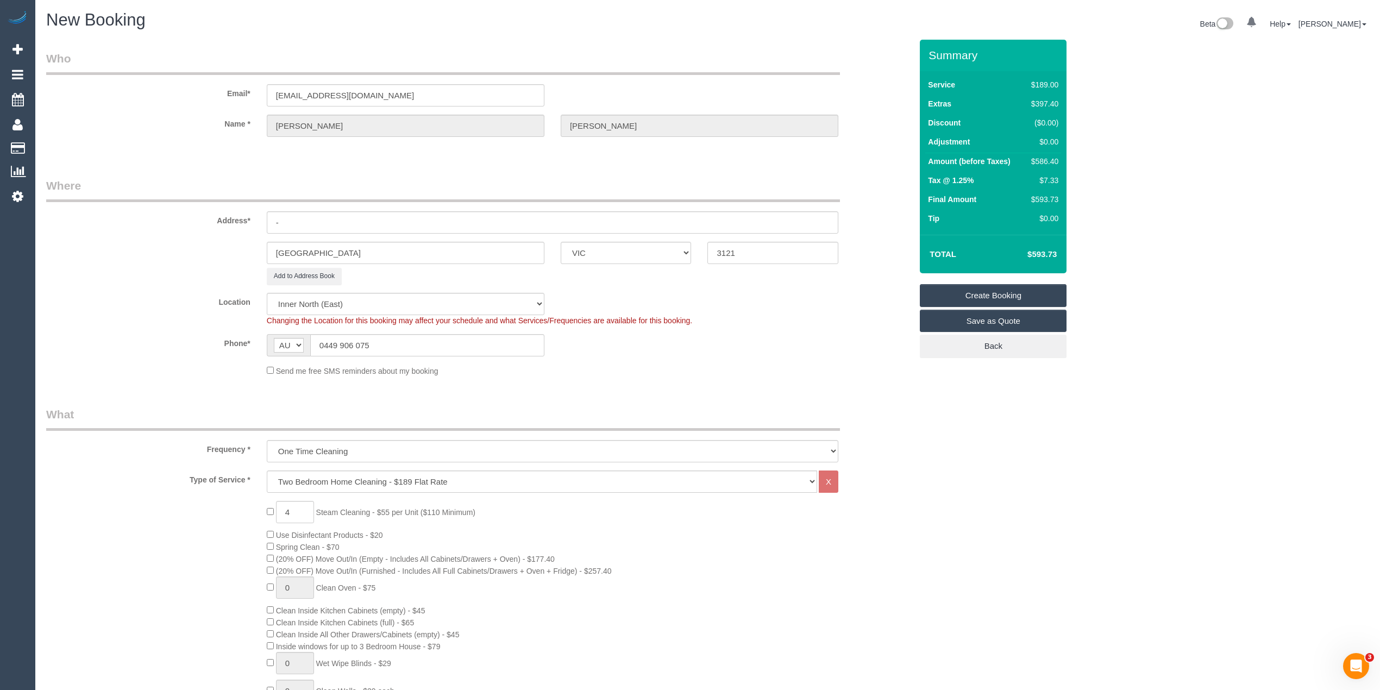
select select "58"
select select "object:3717"
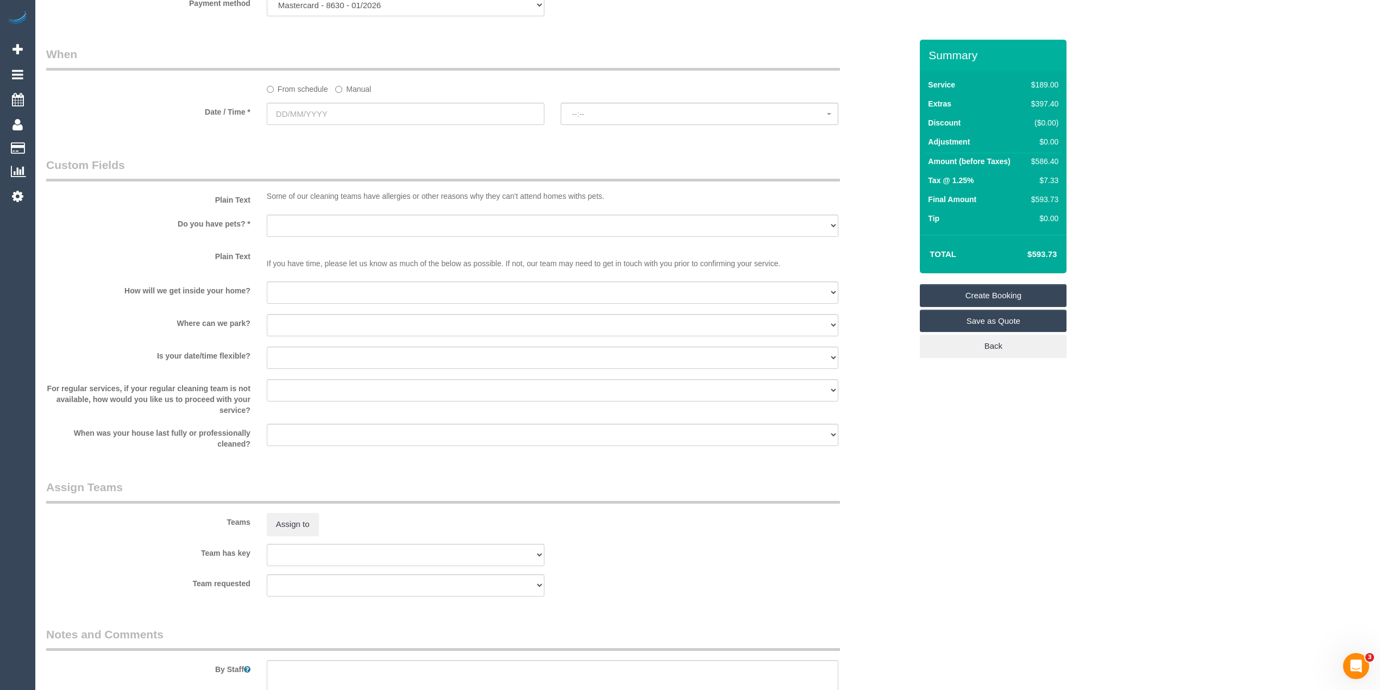
scroll to position [1343, 0]
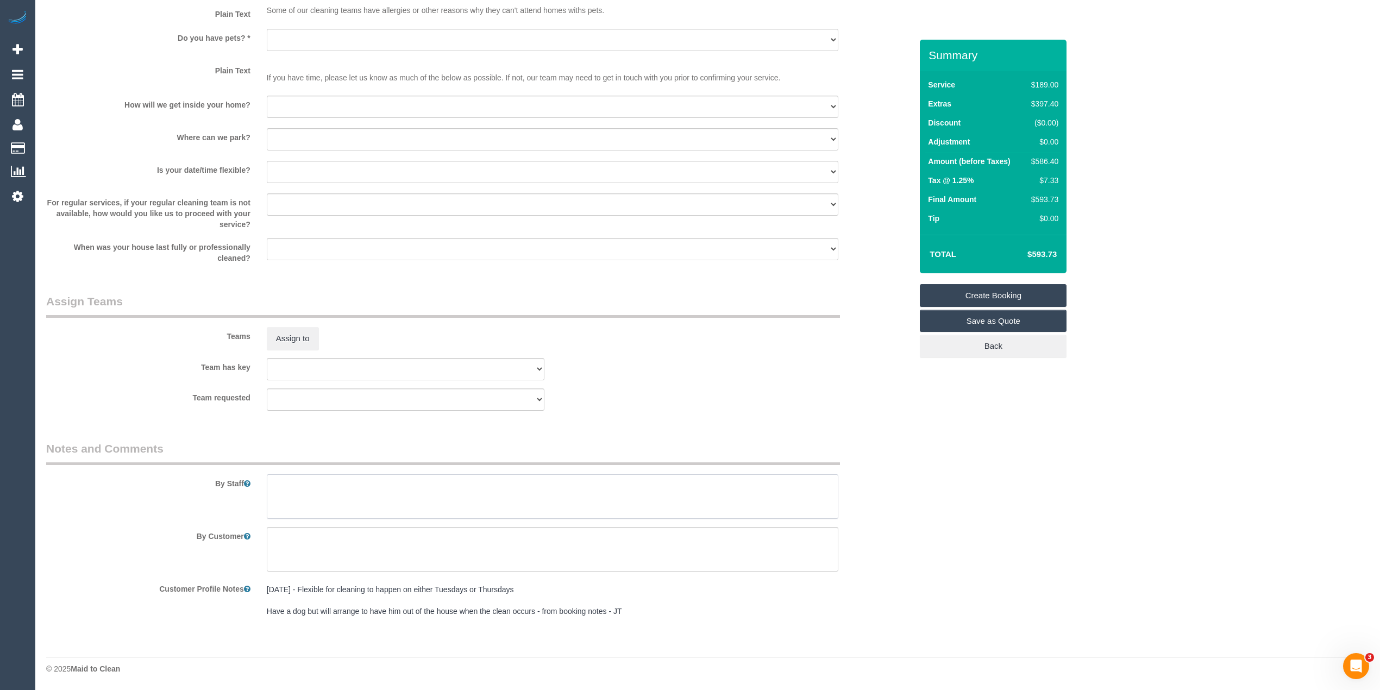
click at [348, 496] on textarea at bounding box center [552, 496] width 571 height 45
click at [396, 489] on textarea at bounding box center [552, 496] width 571 height 45
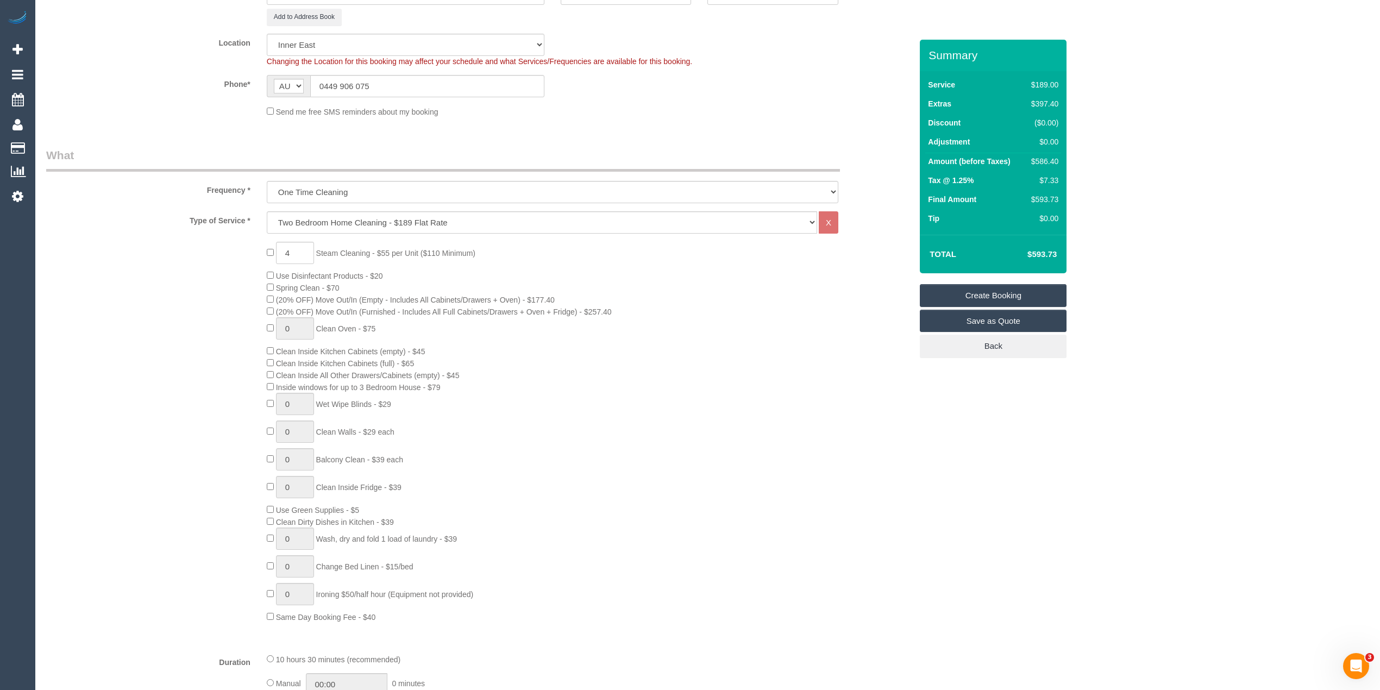
scroll to position [256, 0]
type textarea "Steam cleaning of 2 bedrooms, stairs and landing"
click at [1002, 316] on link "Save as Quote" at bounding box center [992, 321] width 147 height 23
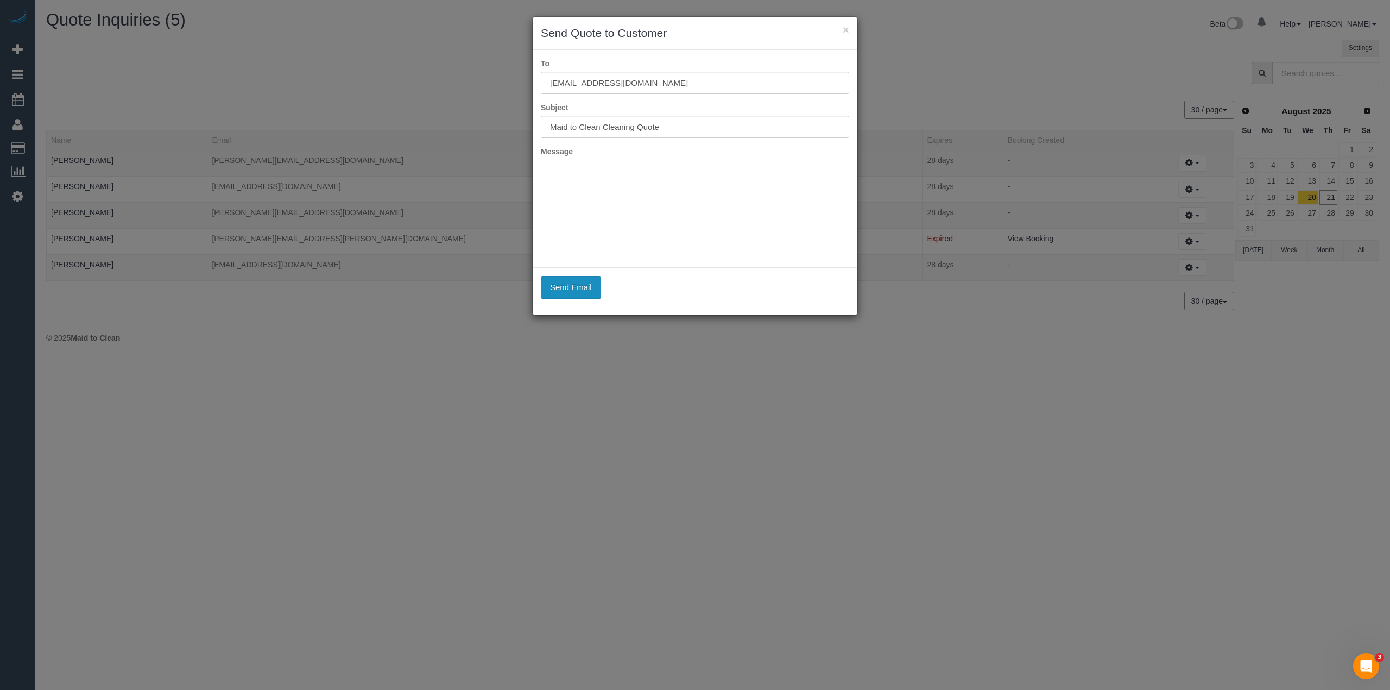
click at [580, 289] on button "Send Email" at bounding box center [571, 287] width 60 height 23
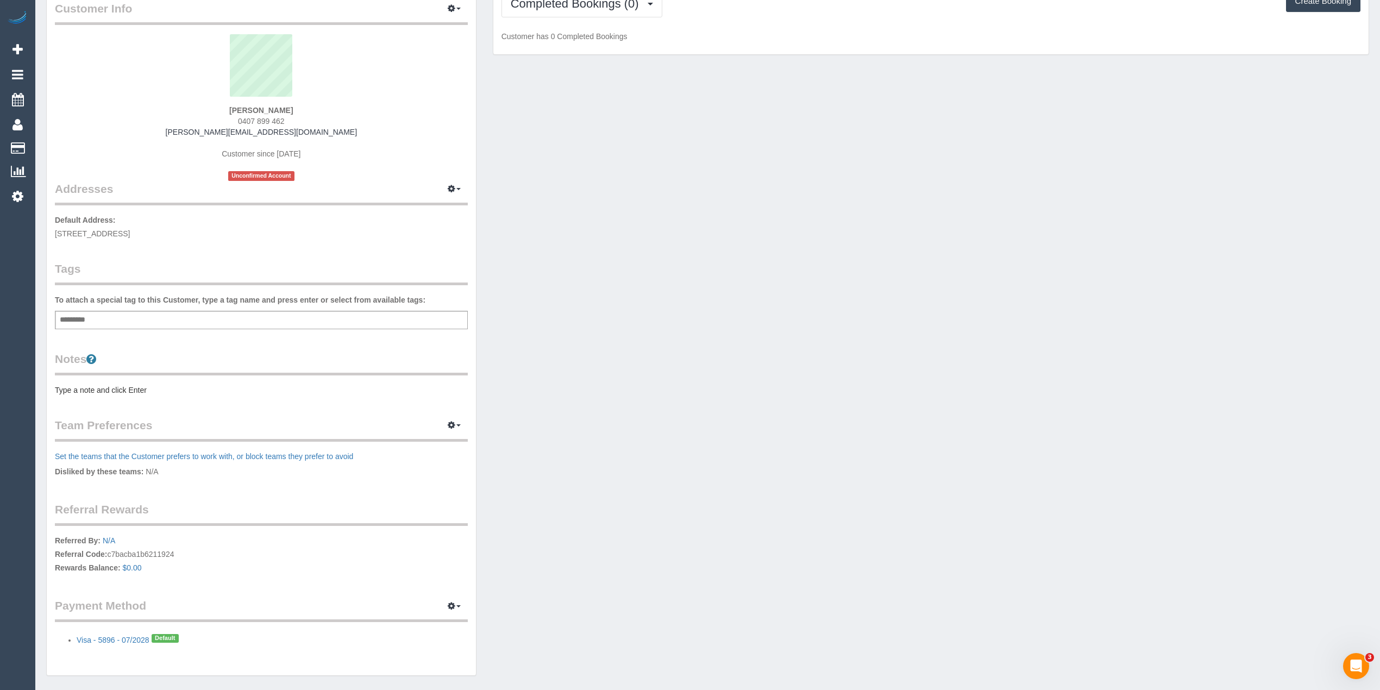
scroll to position [90, 0]
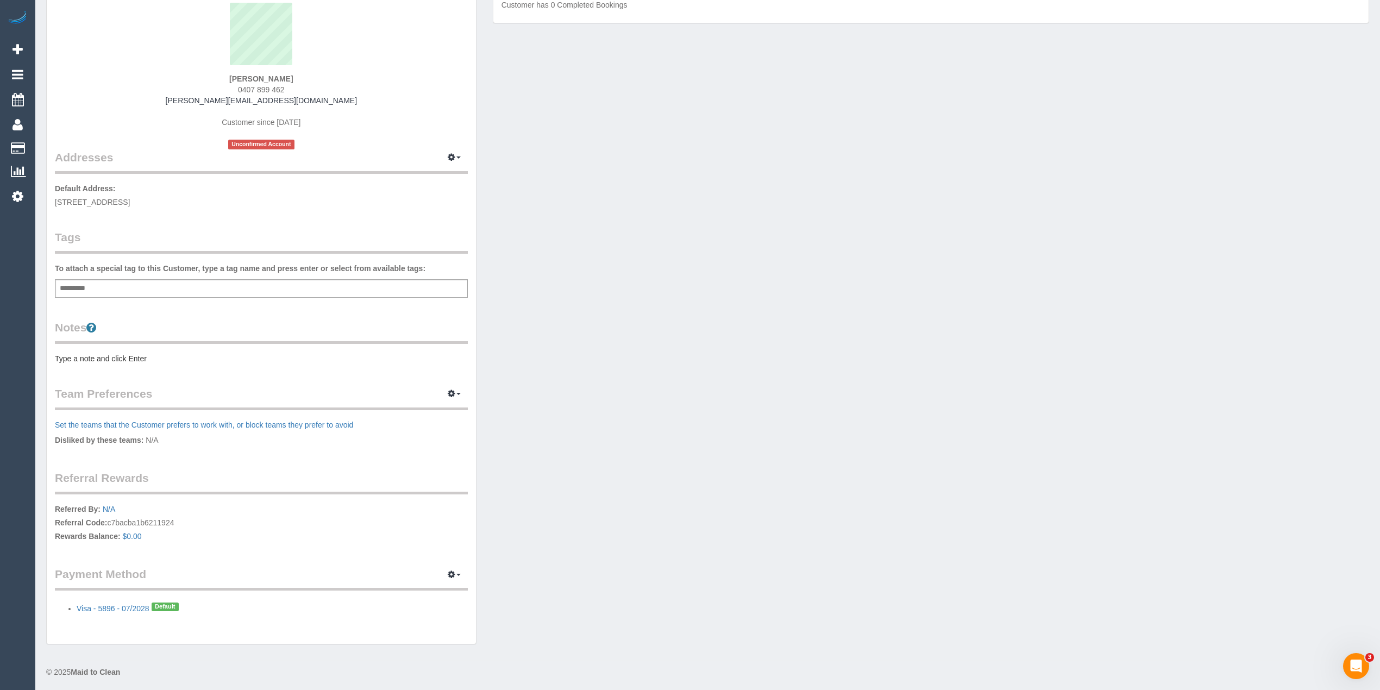
click at [554, 519] on div "Customer Info Edit Contact Info Send Message Email Preferences Special Sales Ta…" at bounding box center [707, 302] width 1339 height 706
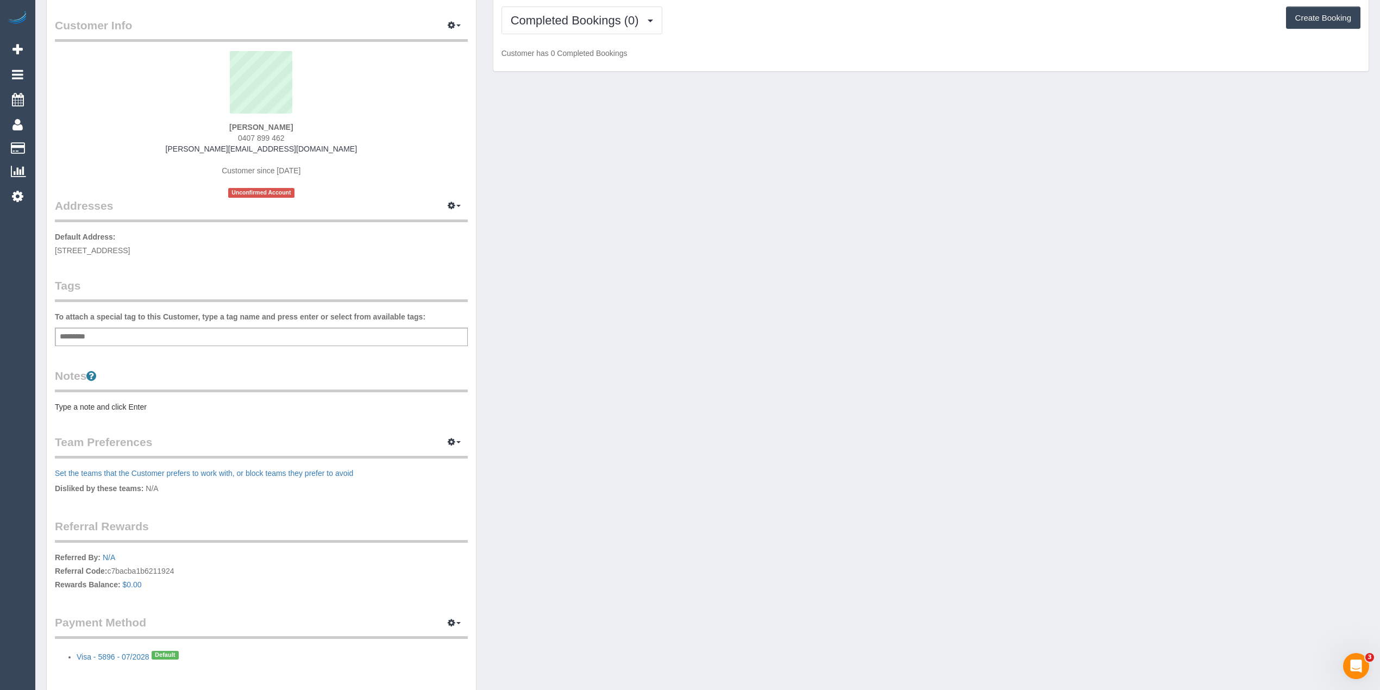
scroll to position [0, 0]
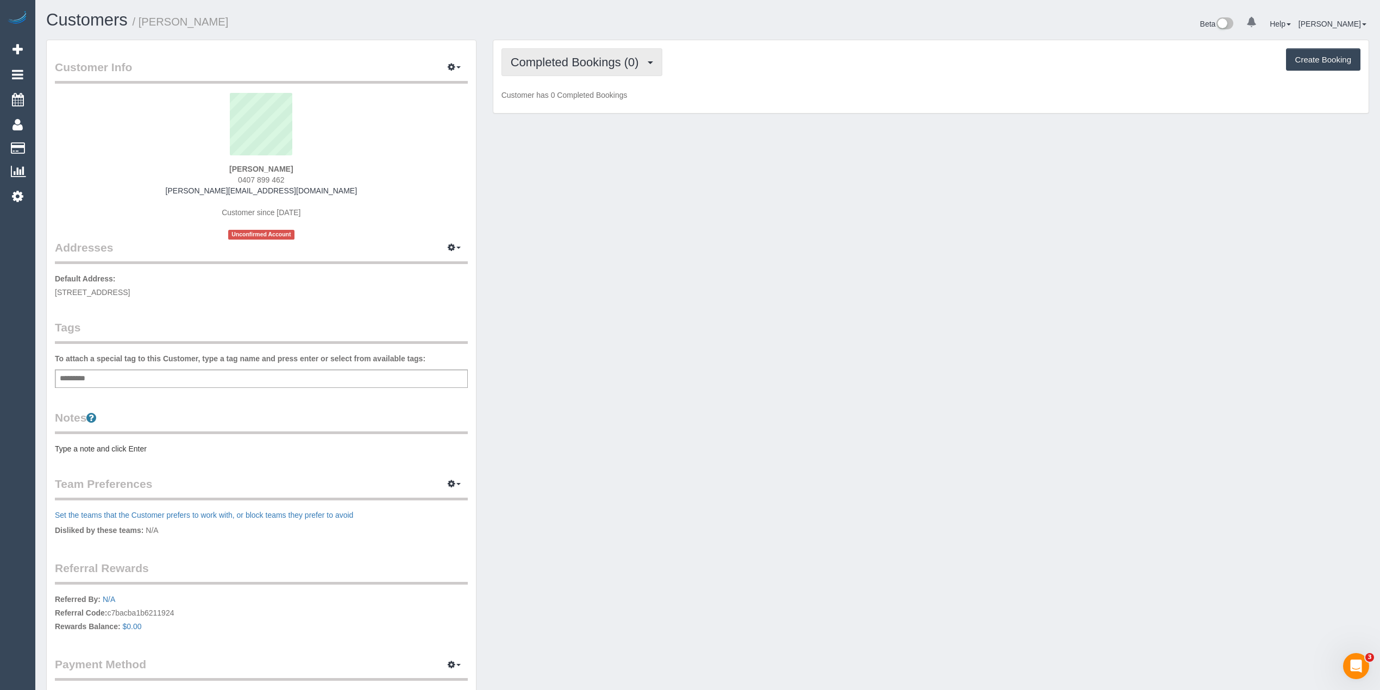
click at [533, 50] on button "Completed Bookings (0)" at bounding box center [581, 62] width 161 height 28
click at [563, 98] on link "Upcoming Bookings (1)" at bounding box center [558, 102] width 113 height 14
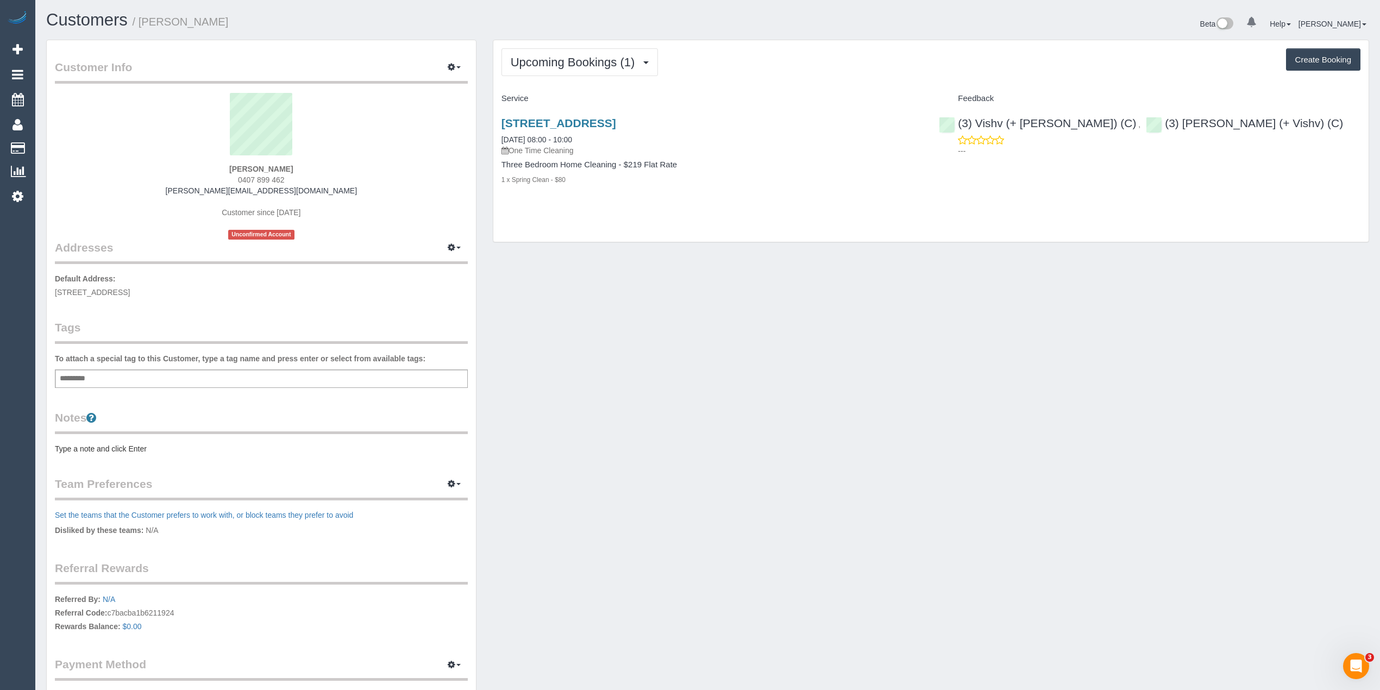
drag, startPoint x: 289, startPoint y: 168, endPoint x: 234, endPoint y: 162, distance: 56.3
click at [234, 162] on div "[PERSON_NAME] 0407 899 462 [PERSON_NAME][EMAIL_ADDRESS][DOMAIN_NAME] Customer s…" at bounding box center [261, 166] width 413 height 147
copy div "[PERSON_NAME]"
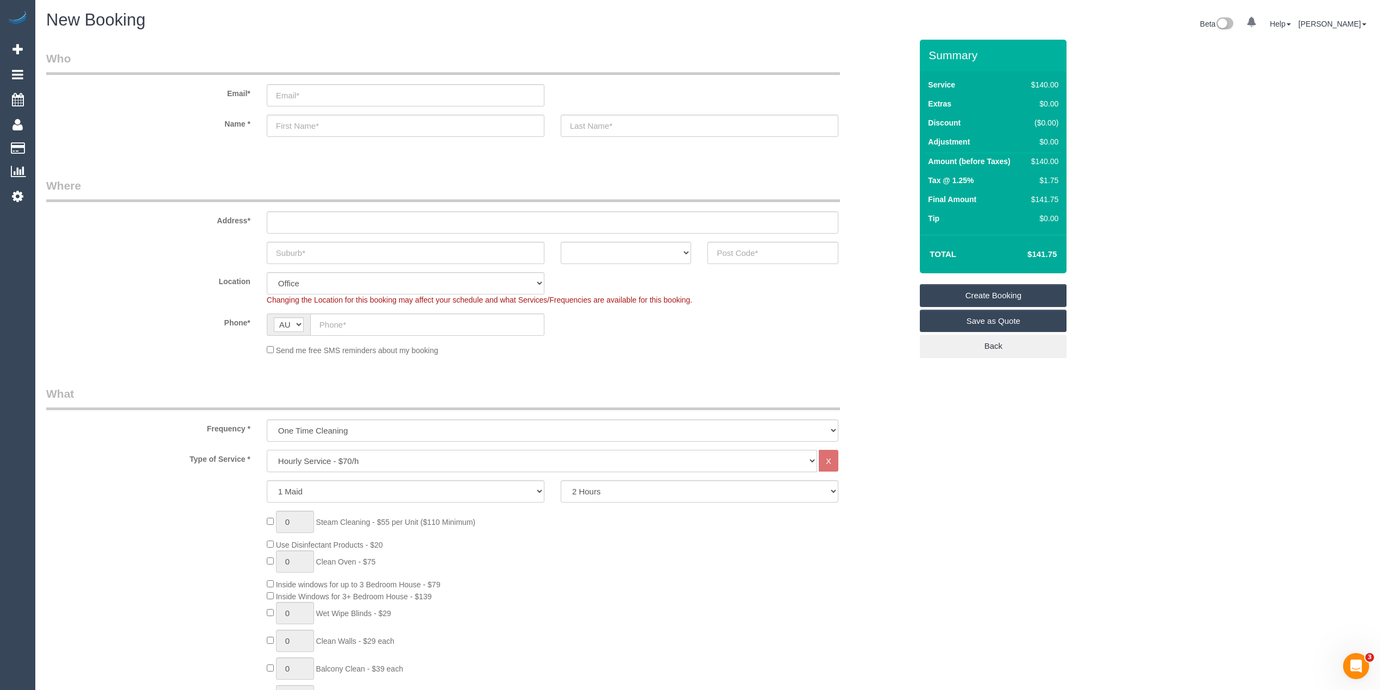
click at [319, 461] on select "Hourly Service - $70/h Hourly Service - $65/h Hourly Service - $60/h Hourly Ser…" at bounding box center [542, 461] width 550 height 22
click at [267, 450] on select "Hourly Service - $70/h Hourly Service - $65/h Hourly Service - $60/h Hourly Ser…" at bounding box center [542, 461] width 550 height 22
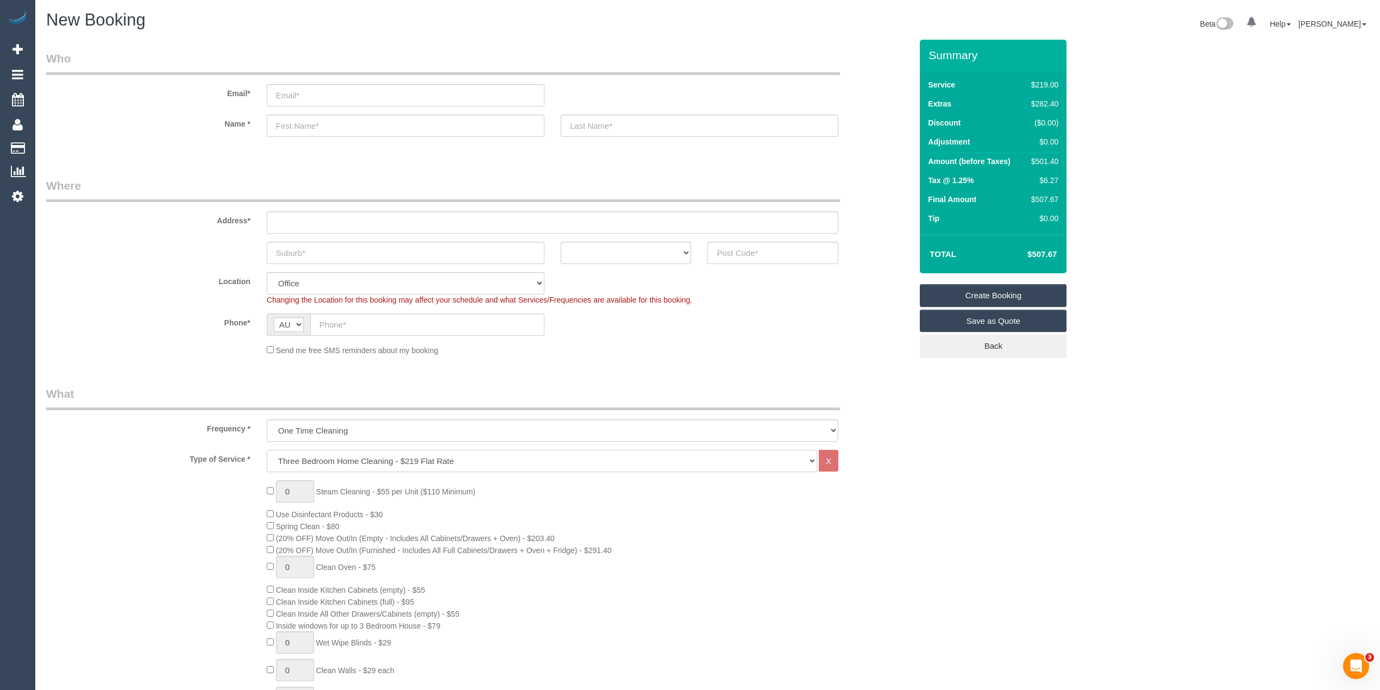
click at [318, 455] on select "Hourly Service - $70/h Hourly Service - $65/h Hourly Service - $60/h Hourly Ser…" at bounding box center [542, 461] width 550 height 22
select select "211"
click at [267, 450] on select "Hourly Service - $70/h Hourly Service - $65/h Hourly Service - $60/h Hourly Ser…" at bounding box center [542, 461] width 550 height 22
click at [268, 620] on div "0 Steam Cleaning - $55 per Unit ($110 Minimum) Use Disinfectant Products - $20 …" at bounding box center [589, 670] width 661 height 381
click at [264, 535] on div "0 Steam Cleaning - $55 per Unit ($110 Minimum) Use Disinfectant Products - $20 …" at bounding box center [589, 670] width 661 height 381
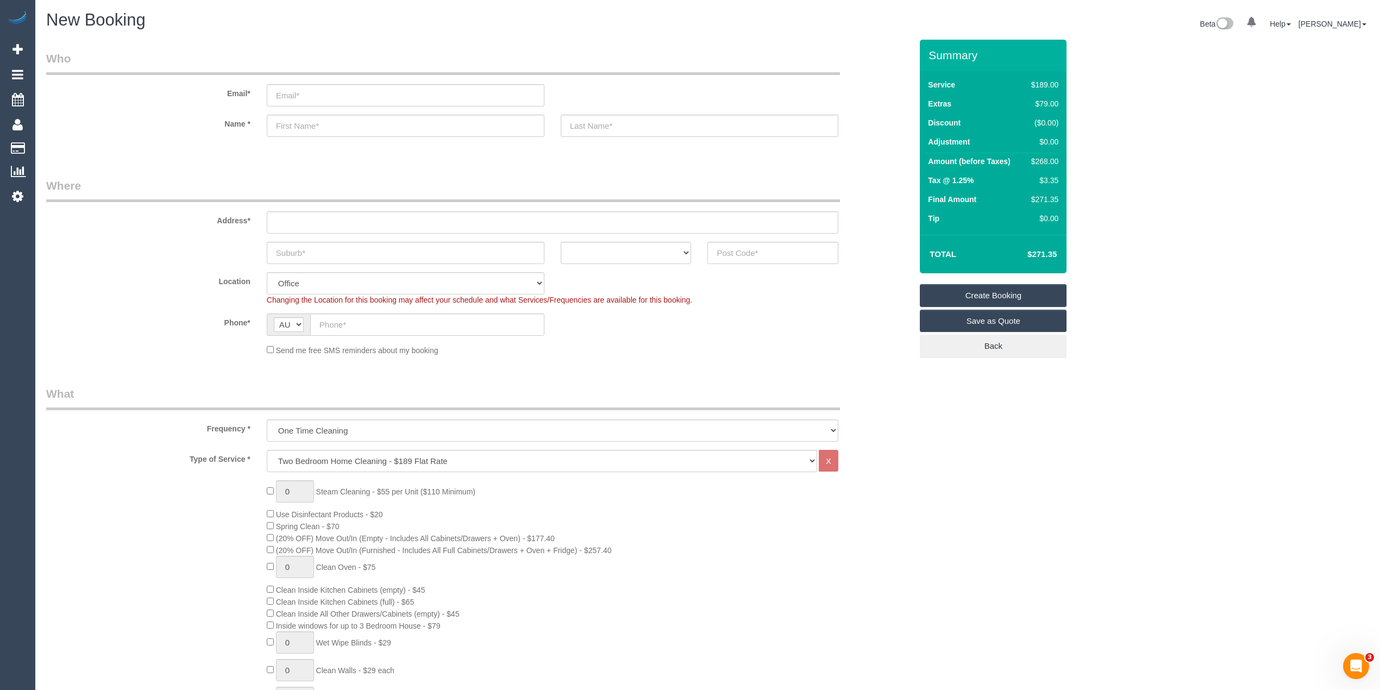
click at [265, 536] on div "0 Steam Cleaning - $55 per Unit ($110 Minimum) Use Disinfectant Products - $20 …" at bounding box center [589, 670] width 661 height 381
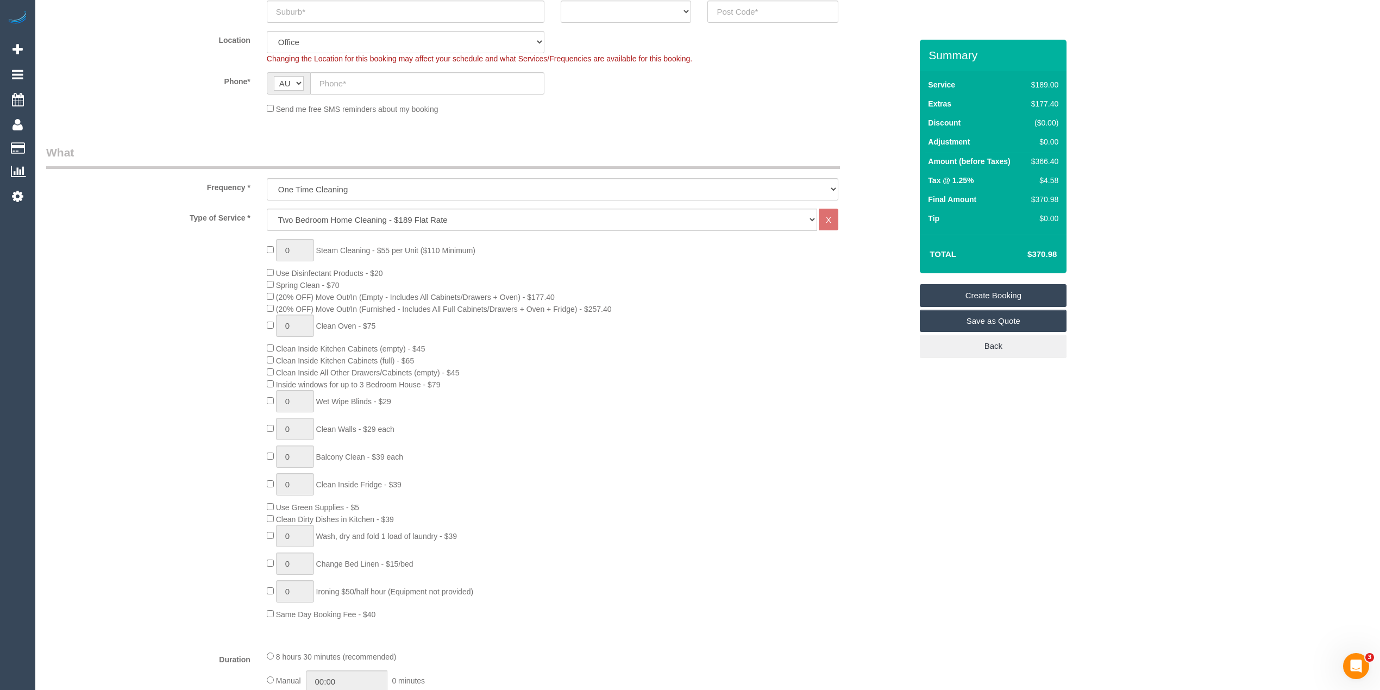
click at [149, 392] on div "0 Steam Cleaning - $55 per Unit ($110 Minimum) Use Disinfectant Products - $20 …" at bounding box center [478, 429] width 881 height 381
click at [136, 256] on div "0 Steam Cleaning - $55 per Unit ($110 Minimum) Use Disinfectant Products - $20 …" at bounding box center [478, 429] width 881 height 381
click at [269, 246] on span "1 Steam Cleaning - $55 per Unit ($110 Minimum)" at bounding box center [371, 250] width 209 height 9
type input "2"
click at [203, 253] on div "2 Steam Cleaning - $55 per Unit ($110 Minimum) Use Disinfectant Products - $20 …" at bounding box center [478, 429] width 881 height 381
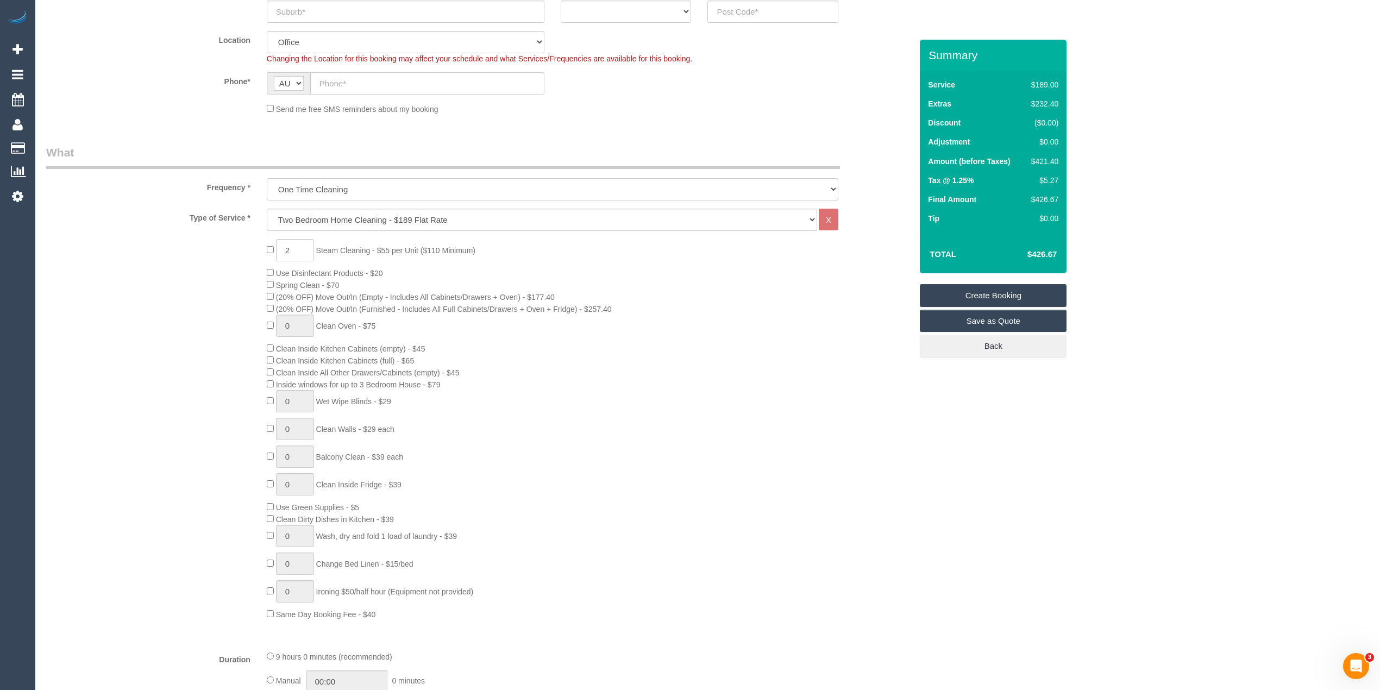
click at [203, 254] on div "2 Steam Cleaning - $55 per Unit ($110 Minimum) Use Disinfectant Products - $20 …" at bounding box center [478, 429] width 881 height 381
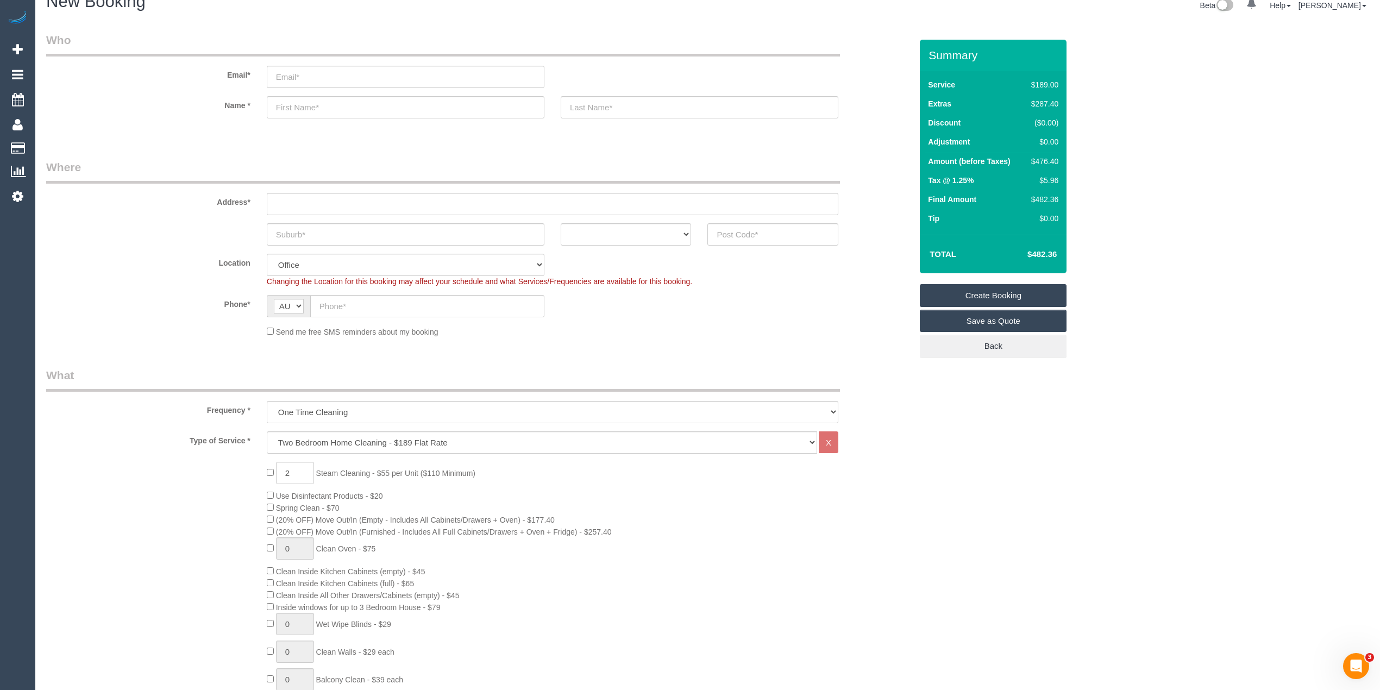
scroll to position [0, 0]
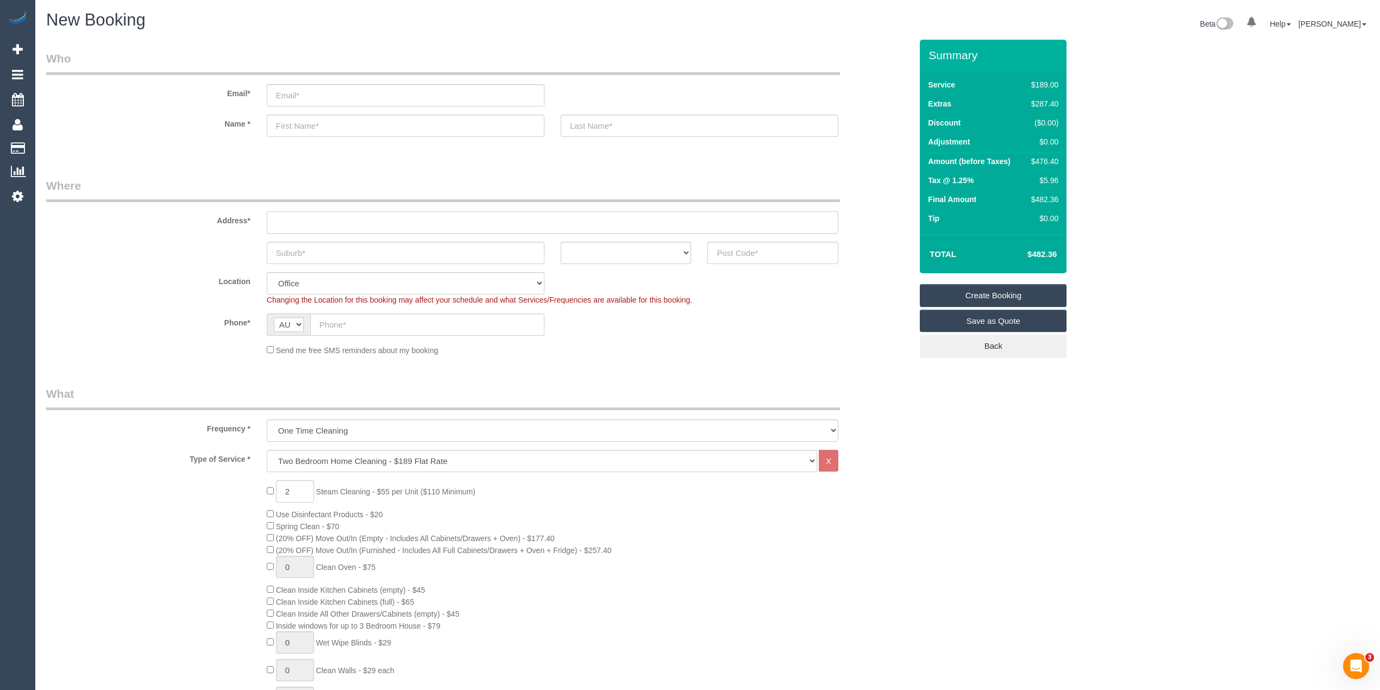
click at [309, 218] on input "text" at bounding box center [552, 222] width 571 height 22
type input "-"
click at [318, 248] on input "text" at bounding box center [406, 253] width 278 height 22
